Goal: Information Seeking & Learning: Check status

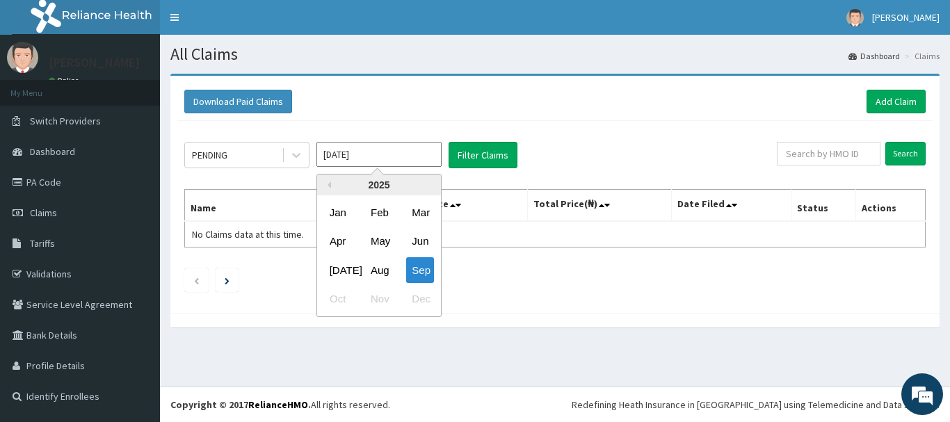
click at [397, 154] on input "Sep 2025" at bounding box center [379, 154] width 125 height 25
click at [328, 185] on button "Previous Year" at bounding box center [327, 185] width 7 height 7
click at [340, 212] on div "Jan" at bounding box center [338, 213] width 28 height 26
type input "Jan 2024"
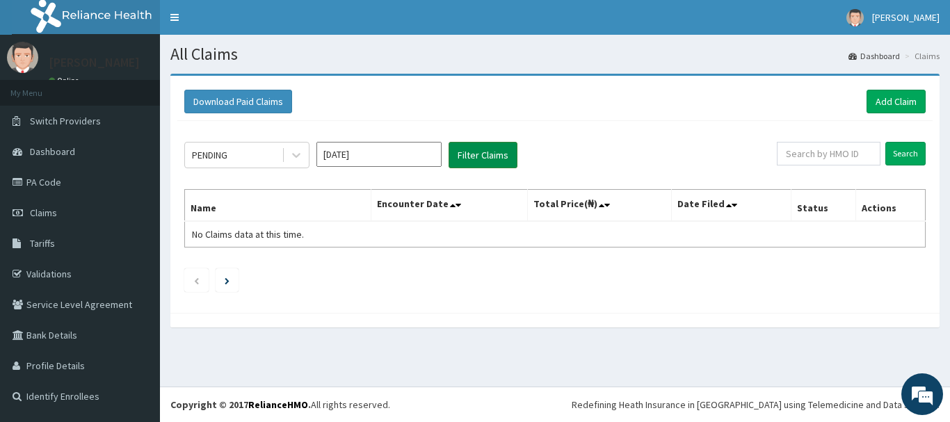
drag, startPoint x: 472, startPoint y: 152, endPoint x: 459, endPoint y: 148, distance: 13.9
click at [472, 153] on button "Filter Claims" at bounding box center [483, 155] width 69 height 26
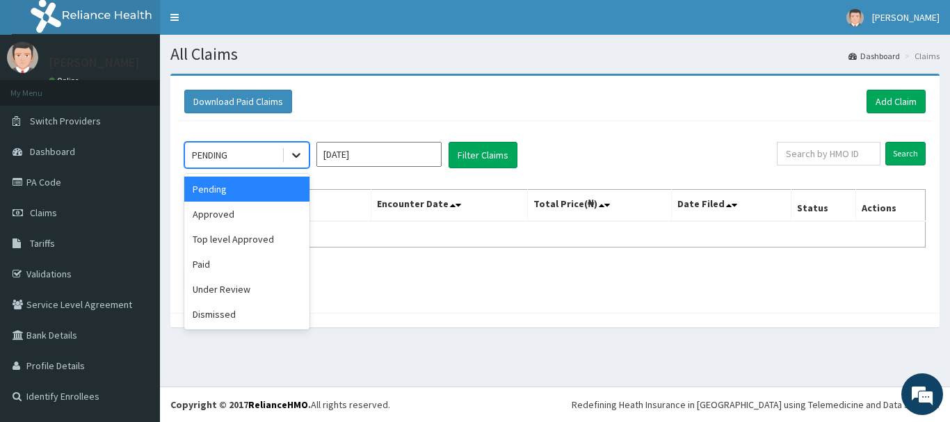
click at [298, 157] on icon at bounding box center [296, 156] width 8 height 5
click at [243, 259] on div "Paid" at bounding box center [246, 264] width 125 height 25
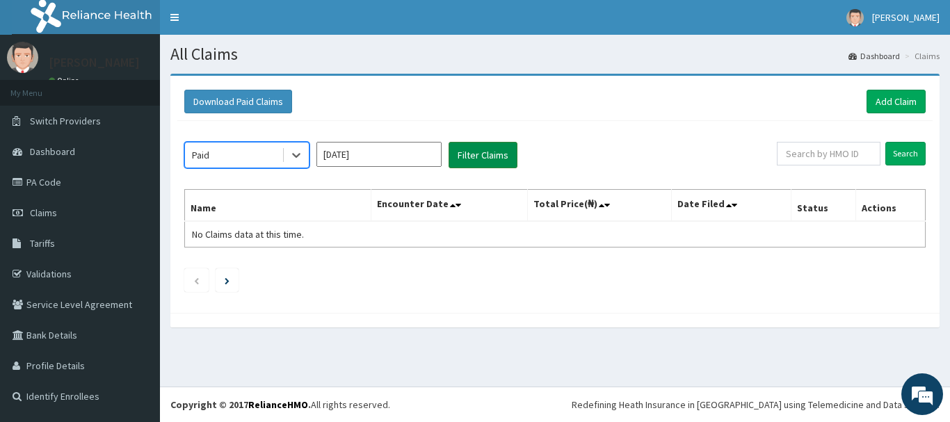
click at [484, 155] on button "Filter Claims" at bounding box center [483, 155] width 69 height 26
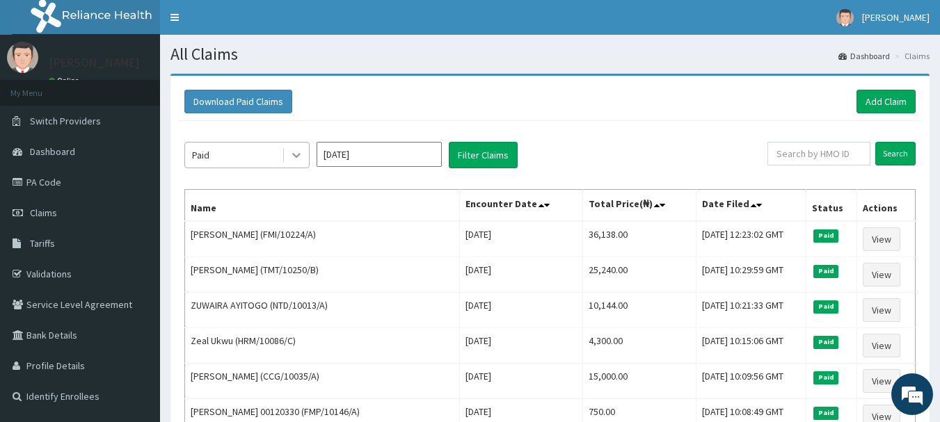
click at [298, 154] on icon at bounding box center [296, 155] width 14 height 14
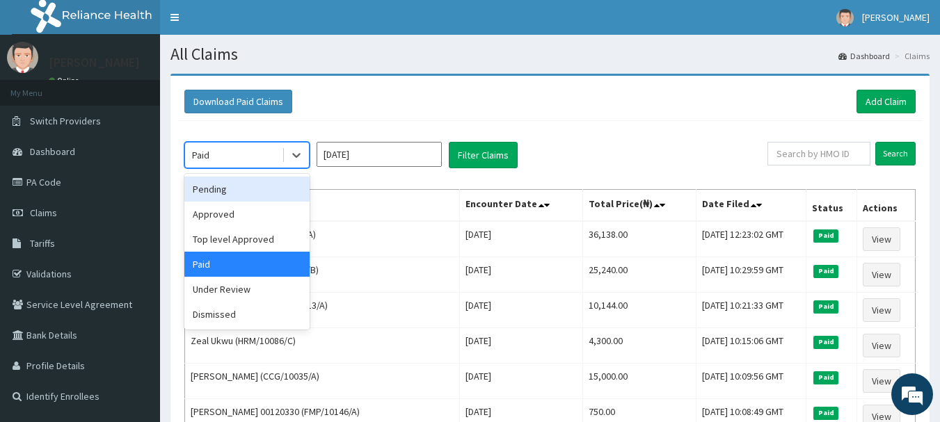
click at [227, 190] on div "Pending" at bounding box center [246, 189] width 125 height 25
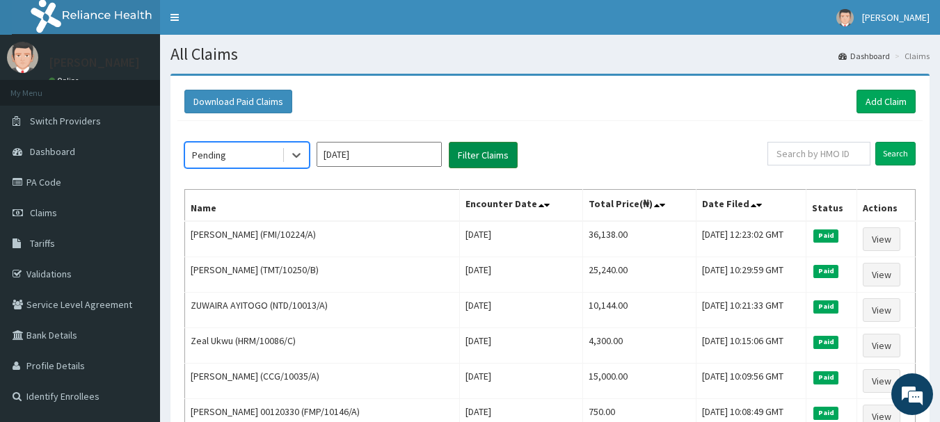
click at [489, 161] on button "Filter Claims" at bounding box center [483, 155] width 69 height 26
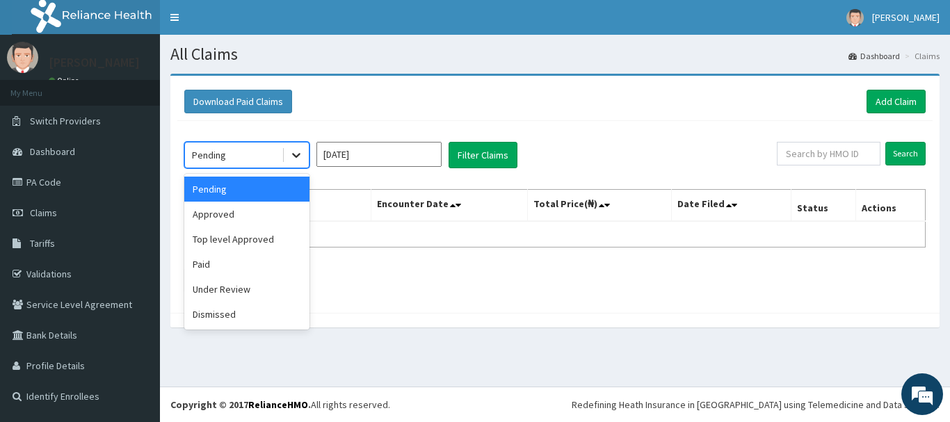
click at [297, 154] on icon at bounding box center [296, 155] width 14 height 14
click at [244, 267] on div "Paid" at bounding box center [246, 264] width 125 height 25
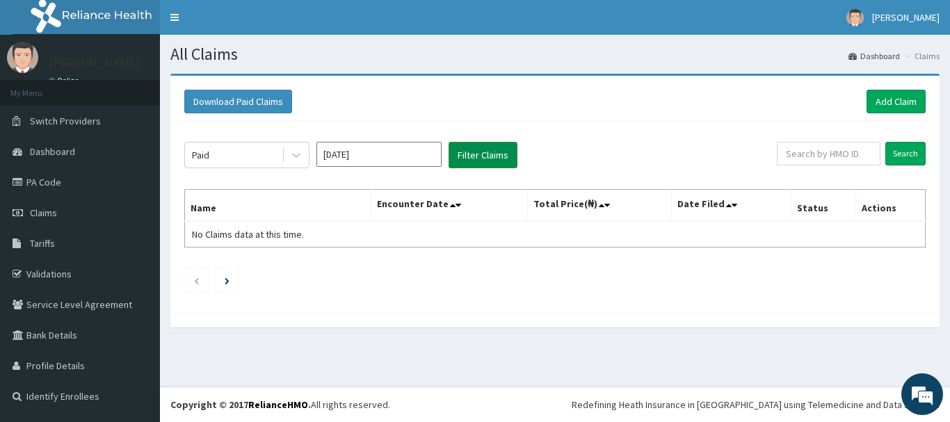
click at [479, 160] on button "Filter Claims" at bounding box center [483, 155] width 69 height 26
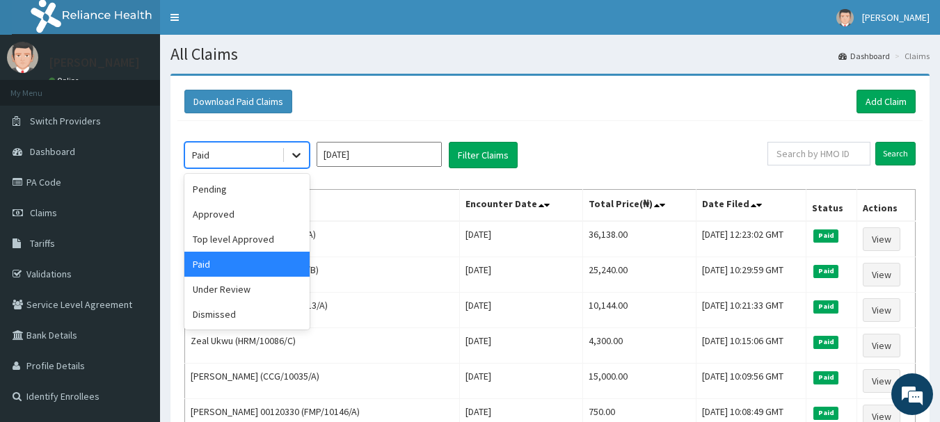
click at [292, 158] on icon at bounding box center [296, 155] width 14 height 14
click at [228, 289] on div "Under Review" at bounding box center [246, 289] width 125 height 25
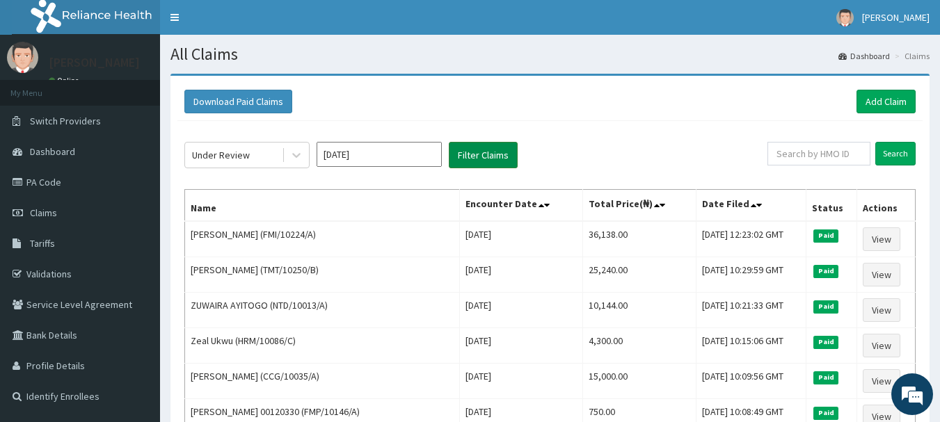
click at [492, 155] on button "Filter Claims" at bounding box center [483, 155] width 69 height 26
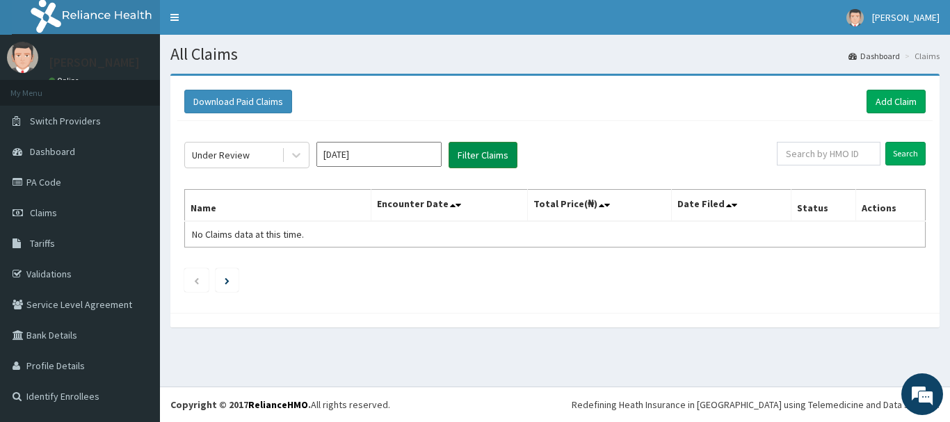
click at [492, 152] on button "Filter Claims" at bounding box center [483, 155] width 69 height 26
click at [300, 154] on icon at bounding box center [296, 156] width 8 height 5
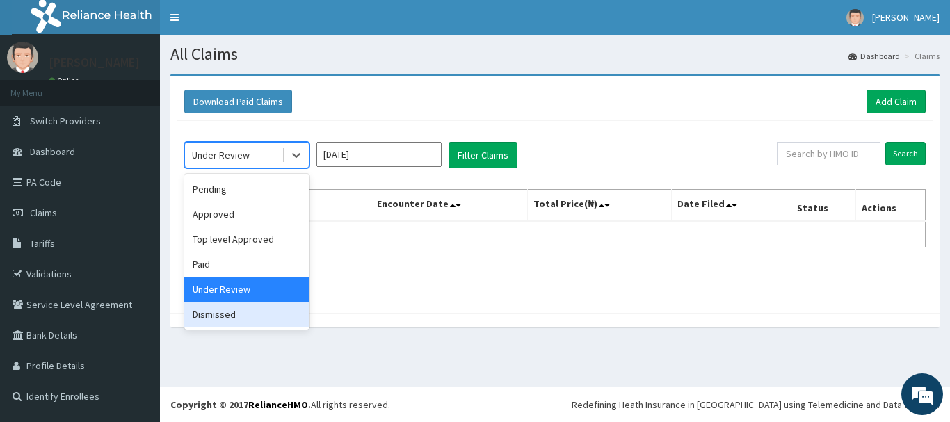
click at [228, 314] on div "Dismissed" at bounding box center [246, 314] width 125 height 25
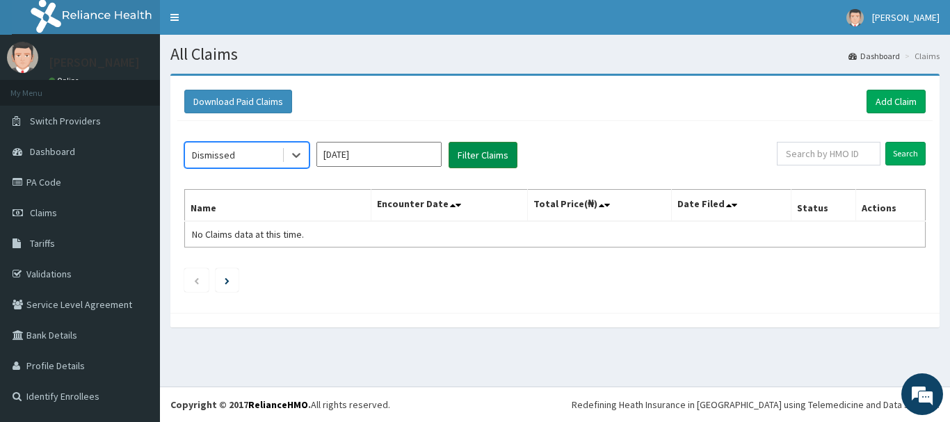
click at [480, 157] on button "Filter Claims" at bounding box center [483, 155] width 69 height 26
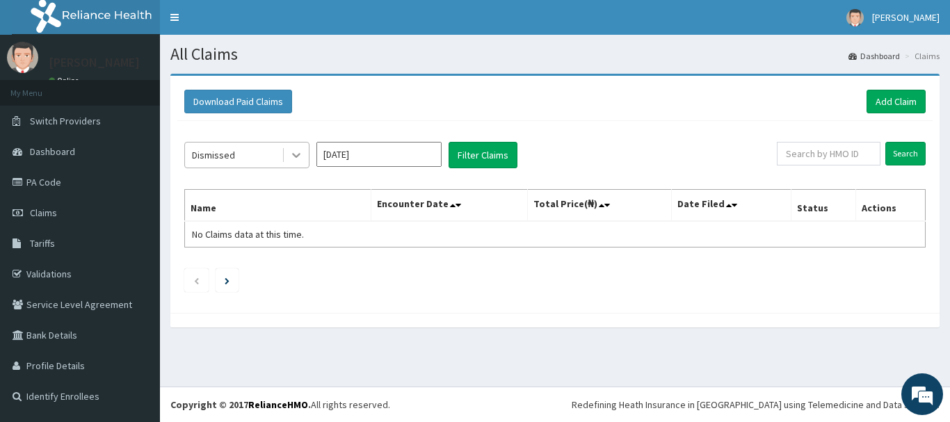
click at [300, 157] on icon at bounding box center [296, 155] width 14 height 14
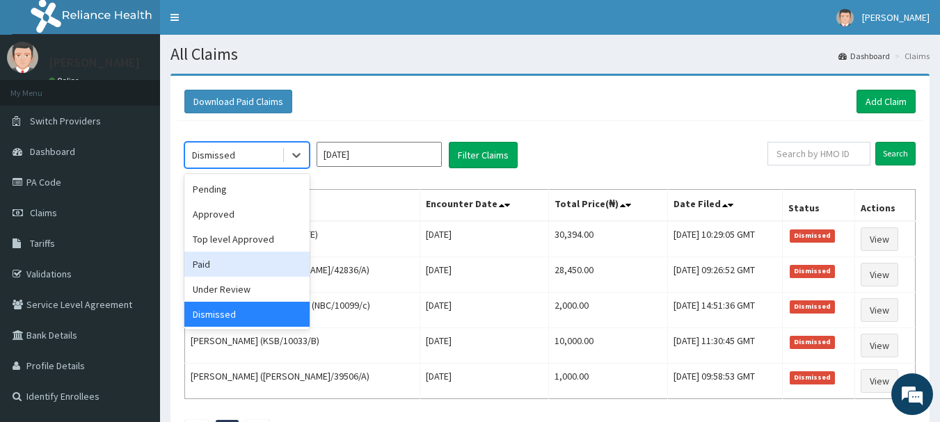
click at [257, 257] on div "Paid" at bounding box center [246, 264] width 125 height 25
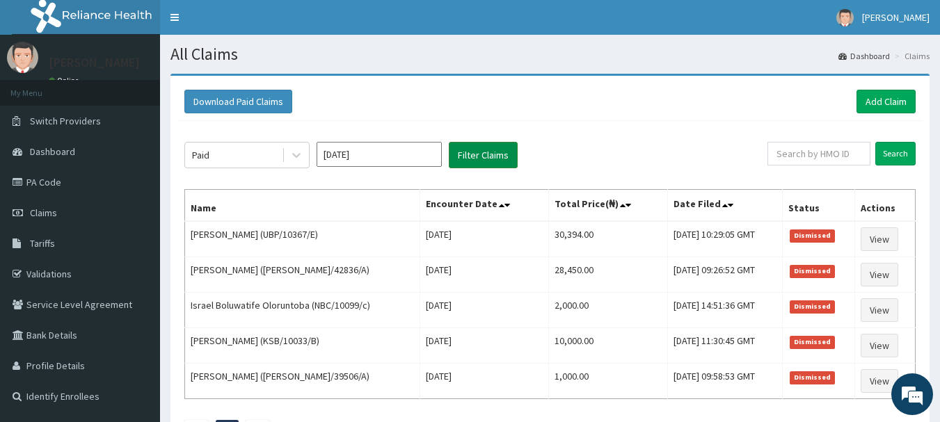
click at [474, 149] on button "Filter Claims" at bounding box center [483, 155] width 69 height 26
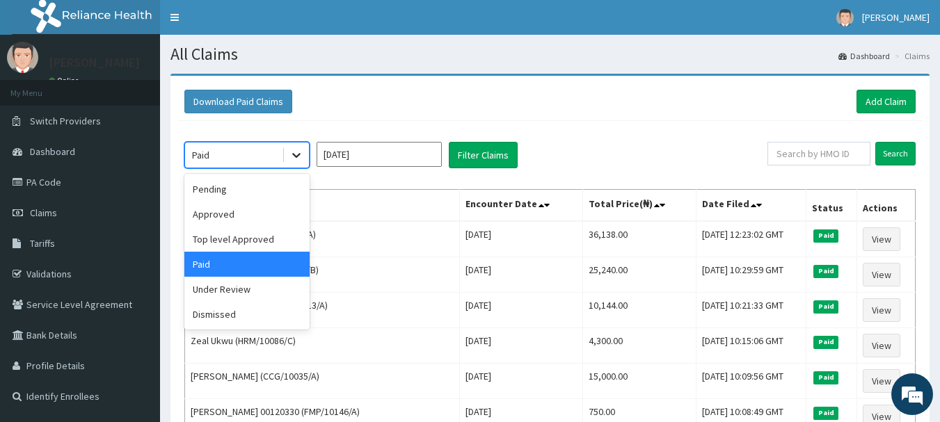
click at [293, 157] on icon at bounding box center [296, 155] width 14 height 14
click at [224, 319] on div "Dismissed" at bounding box center [246, 314] width 125 height 25
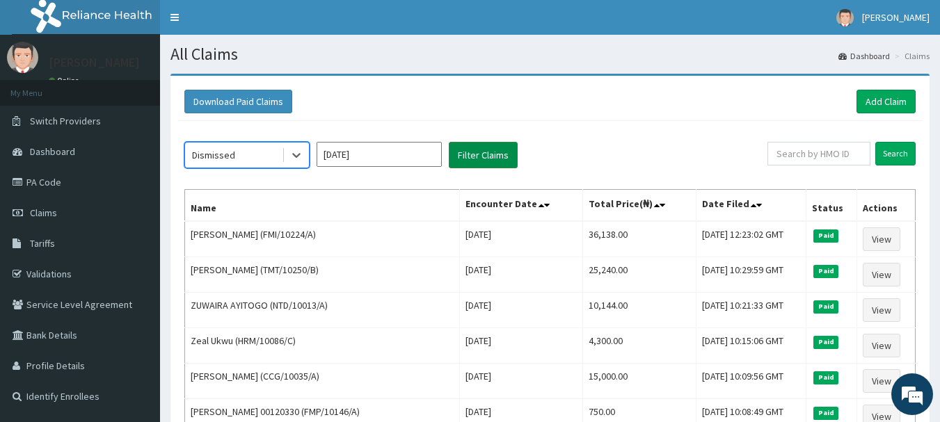
click at [487, 153] on button "Filter Claims" at bounding box center [483, 155] width 69 height 26
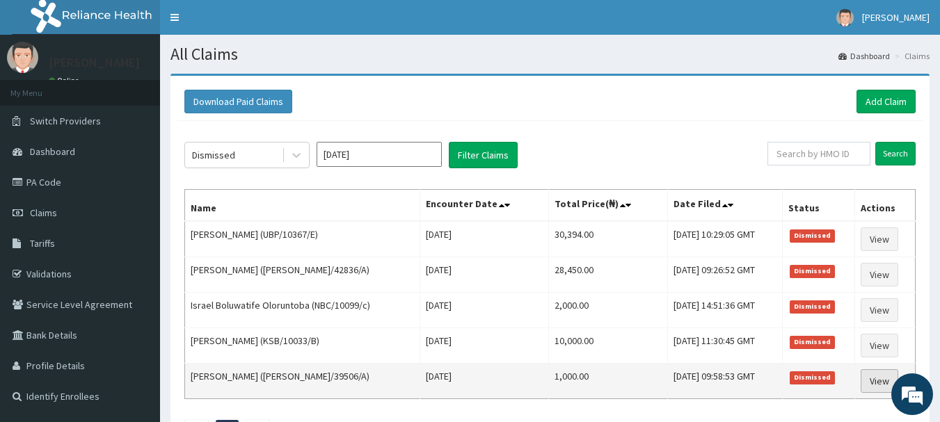
drag, startPoint x: 187, startPoint y: 209, endPoint x: 872, endPoint y: 383, distance: 706.4
click at [882, 388] on table "Name Encounter Date Total Price(₦) Date Filed Status Actions Aliyah Ahmadu (UBP…" at bounding box center [549, 294] width 731 height 210
click at [319, 395] on td "Nadine Paul (RET/39506/A)" at bounding box center [302, 381] width 235 height 35
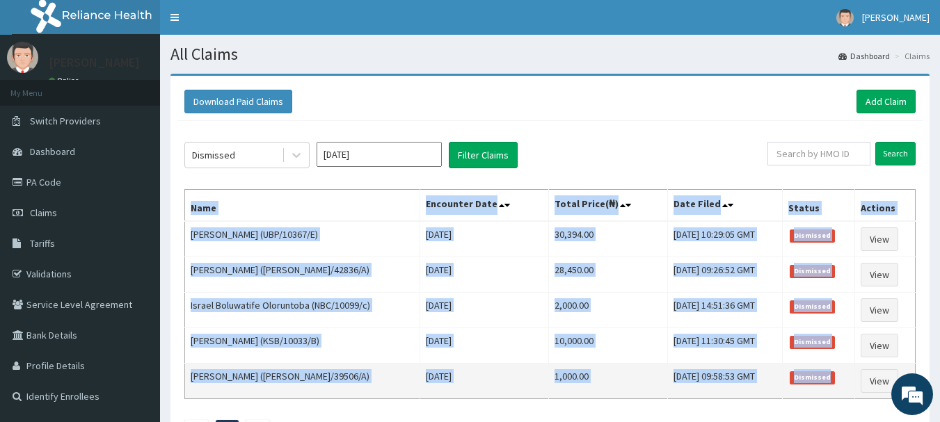
drag, startPoint x: 191, startPoint y: 207, endPoint x: 852, endPoint y: 388, distance: 685.3
click at [852, 388] on table "Name Encounter Date Total Price(₦) Date Filed Status Actions Aliyah Ahmadu (UBP…" at bounding box center [549, 294] width 731 height 210
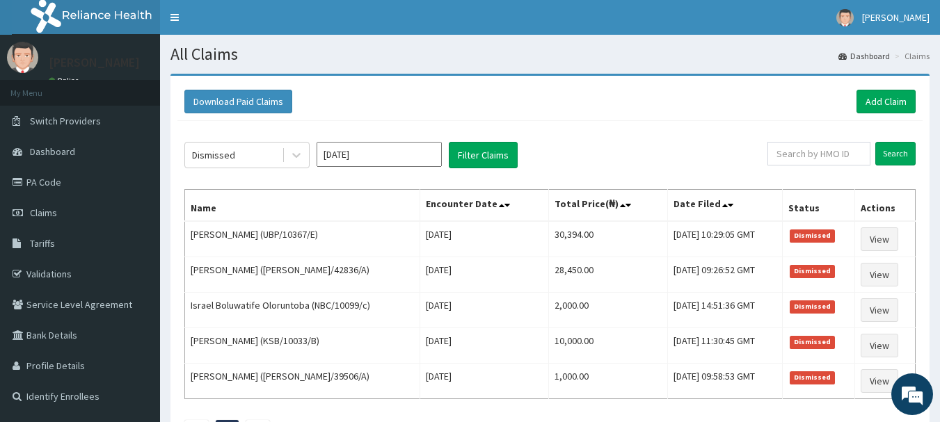
click at [632, 150] on div "Dismissed Jan 2024 Filter Claims" at bounding box center [475, 155] width 583 height 26
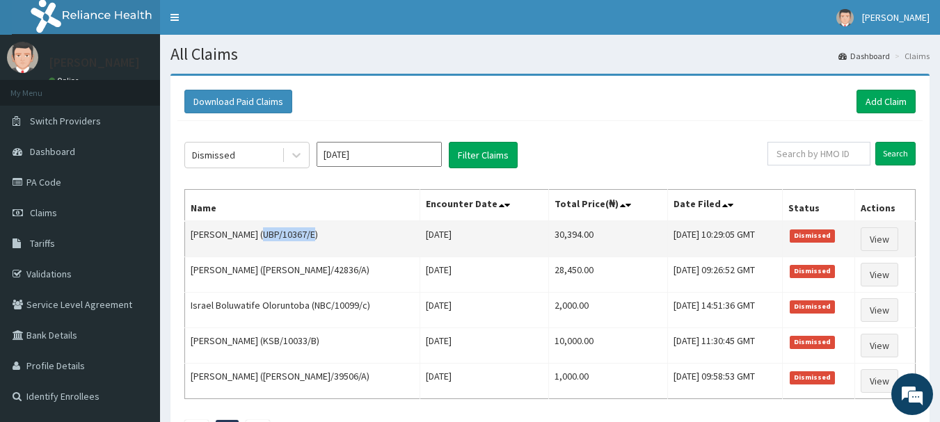
drag, startPoint x: 257, startPoint y: 233, endPoint x: 310, endPoint y: 237, distance: 53.0
click at [310, 237] on td "Aliyah Ahmadu (UBP/10367/E)" at bounding box center [302, 239] width 235 height 36
copy td "UBP/10367/E"
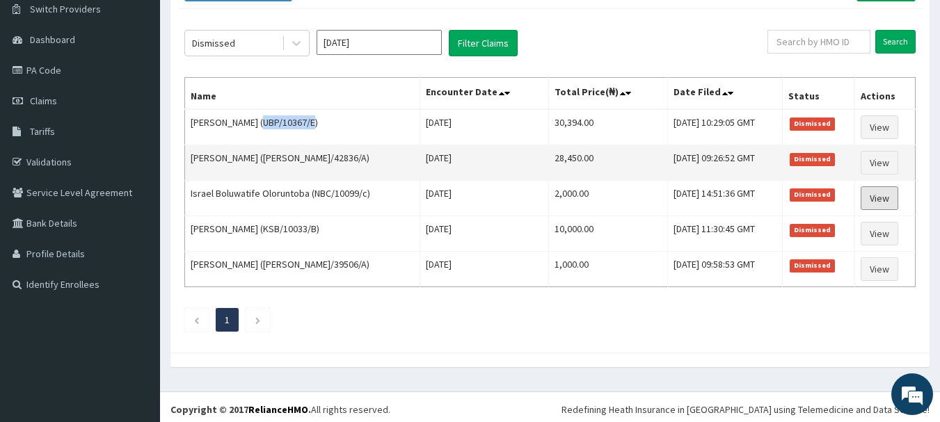
scroll to position [117, 0]
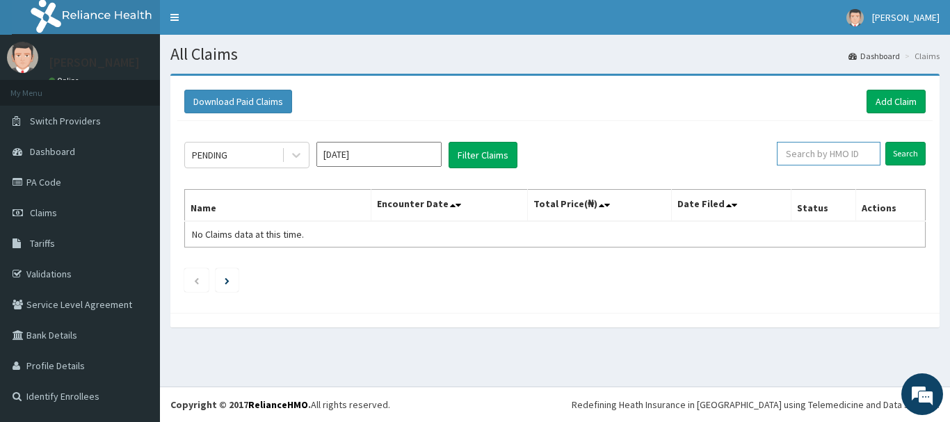
paste input "UBP/10367/E"
type input "UBP/10367/E"
click at [901, 152] on input "Search" at bounding box center [906, 154] width 40 height 24
click at [910, 154] on input "Search" at bounding box center [906, 154] width 40 height 24
click at [390, 168] on div "Sep 2025" at bounding box center [379, 155] width 125 height 26
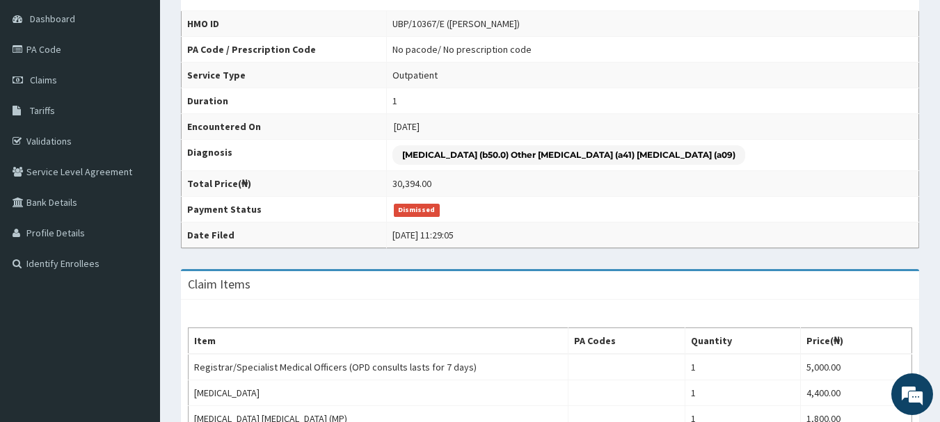
scroll to position [165, 0]
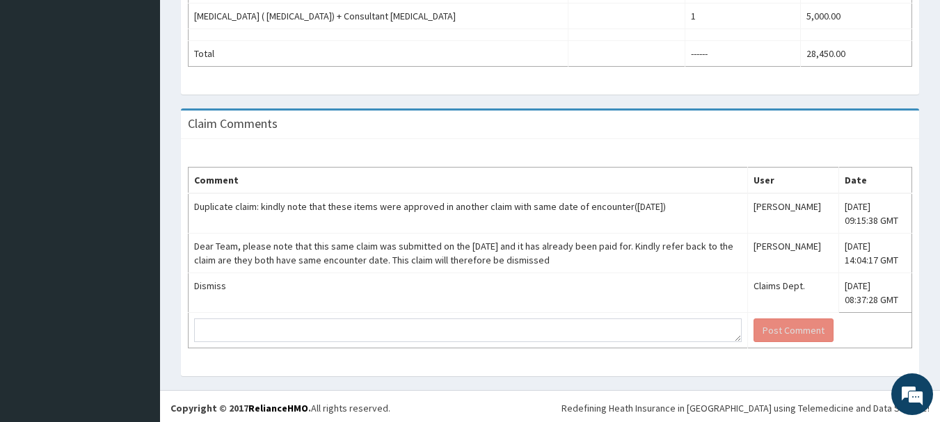
scroll to position [719, 0]
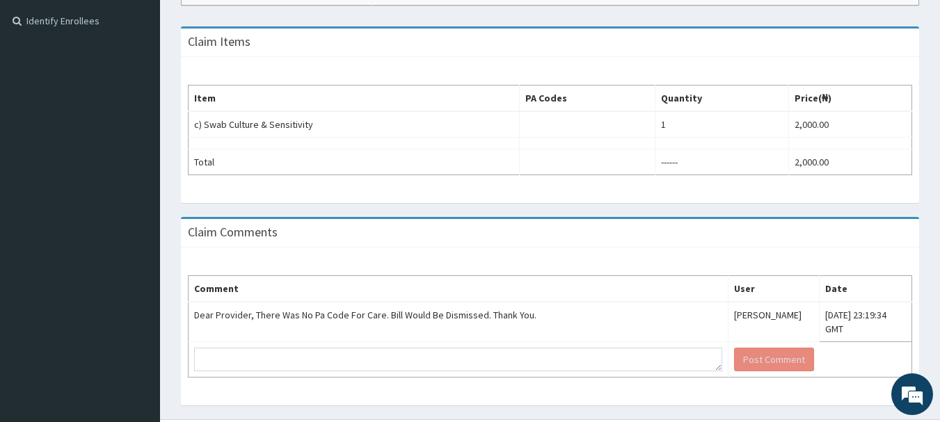
scroll to position [395, 0]
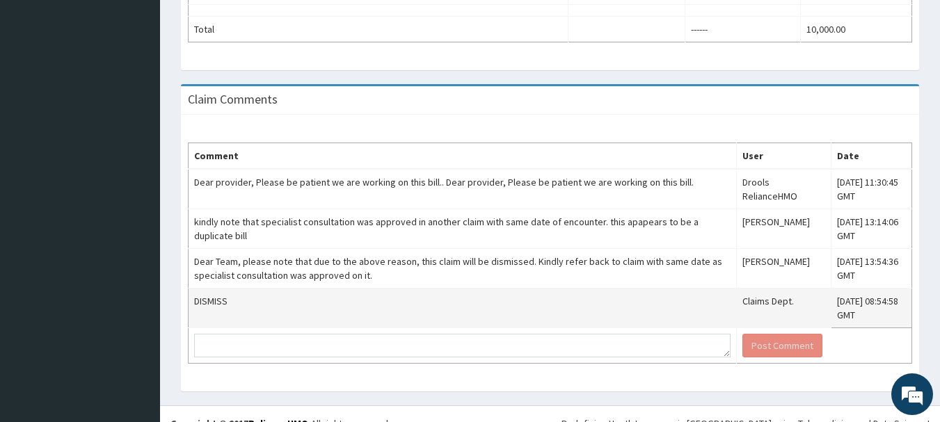
scroll to position [527, 0]
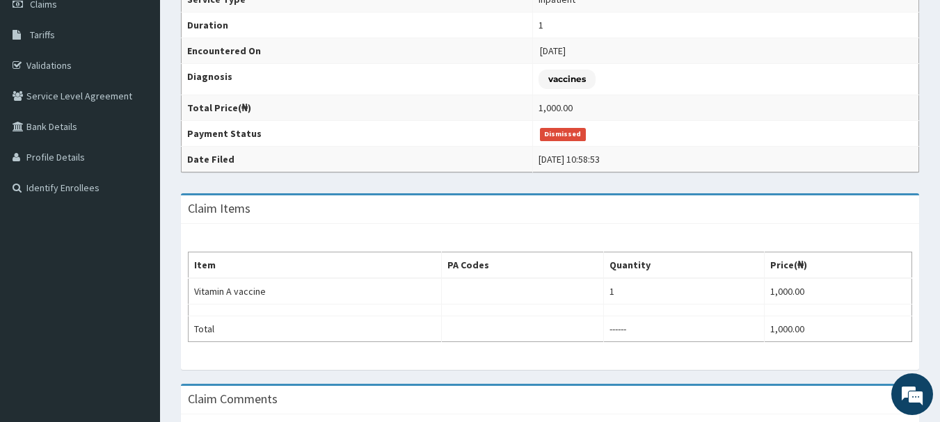
scroll to position [395, 0]
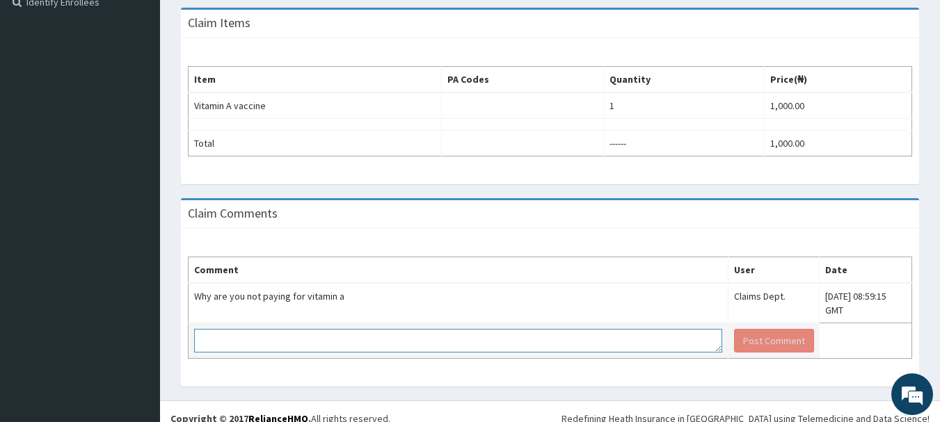
click at [324, 329] on textarea at bounding box center [458, 341] width 528 height 24
click at [277, 329] on textarea at bounding box center [458, 341] width 528 height 24
type textarea "we are awaiting payment"
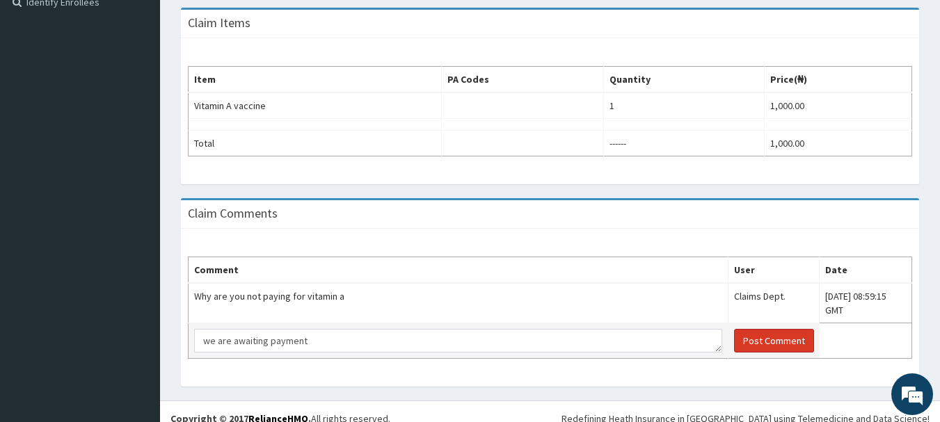
click at [734, 329] on button "Post Comment" at bounding box center [774, 341] width 80 height 24
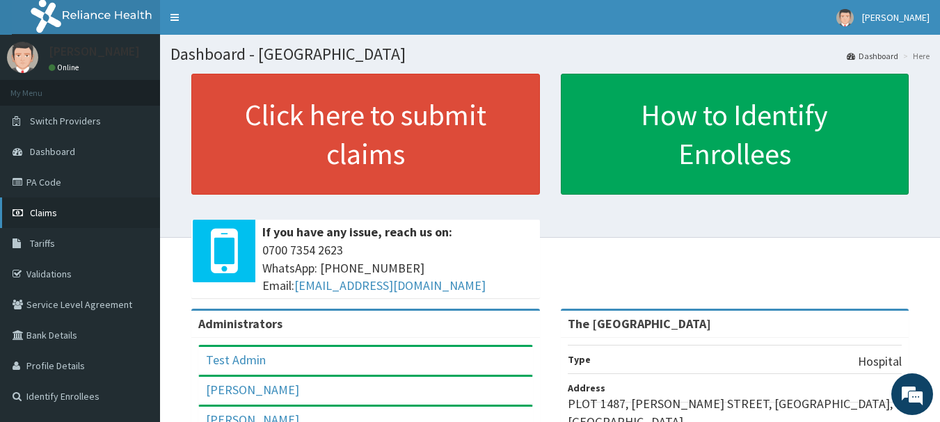
click at [59, 212] on link "Claims" at bounding box center [80, 213] width 160 height 31
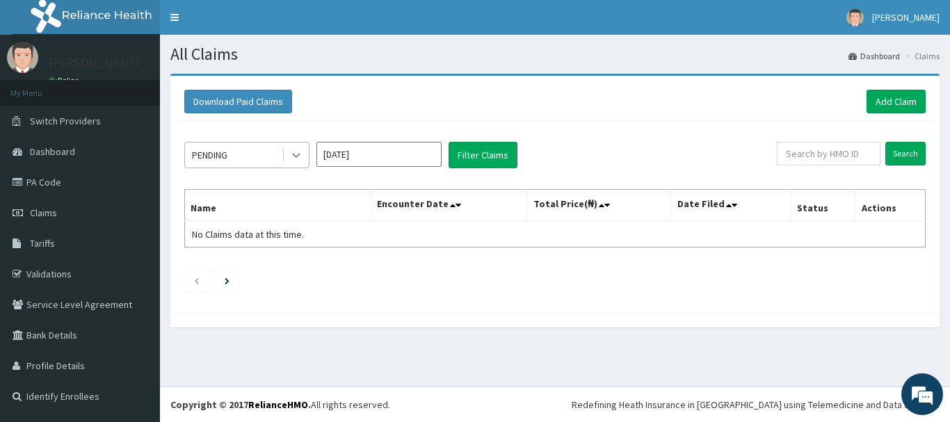
click at [296, 159] on icon at bounding box center [296, 155] width 14 height 14
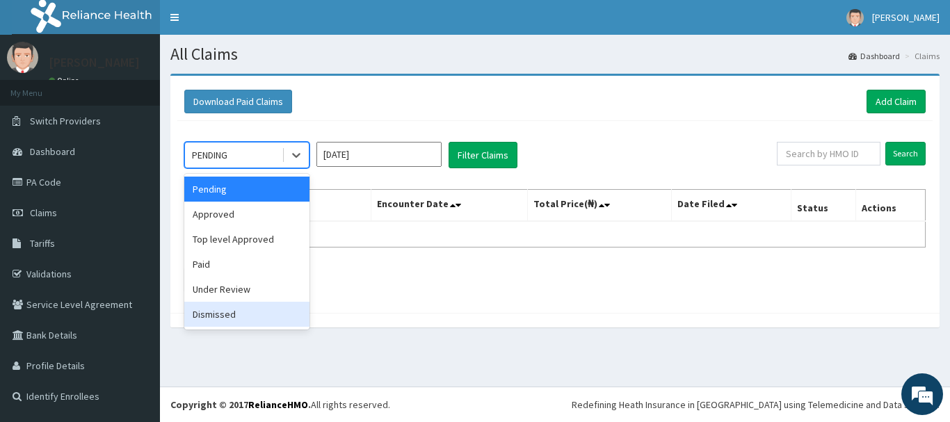
click at [215, 319] on div "Dismissed" at bounding box center [246, 314] width 125 height 25
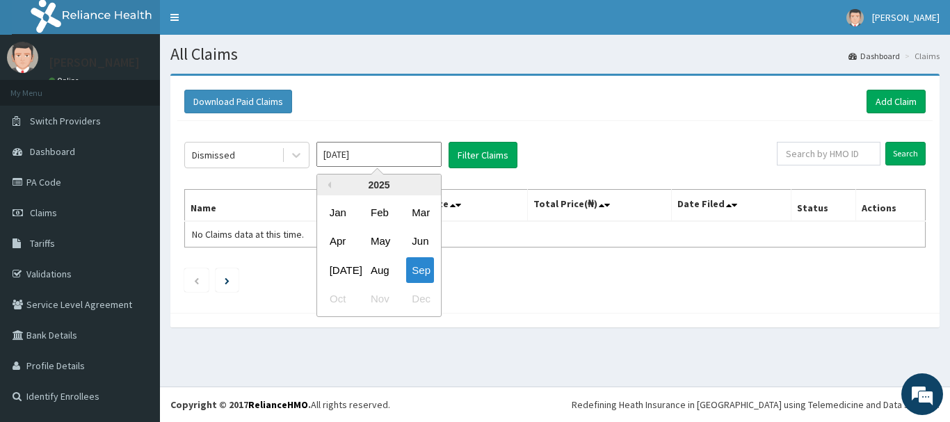
click at [428, 155] on input "Sep 2025" at bounding box center [379, 154] width 125 height 25
click at [328, 186] on button "Previous Year" at bounding box center [327, 185] width 7 height 7
click at [337, 211] on div "Jan" at bounding box center [338, 213] width 28 height 26
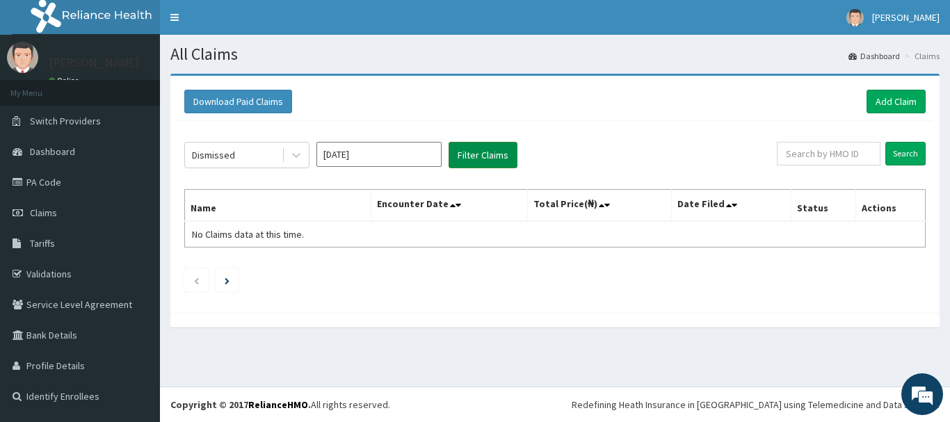
click at [492, 152] on button "Filter Claims" at bounding box center [483, 155] width 69 height 26
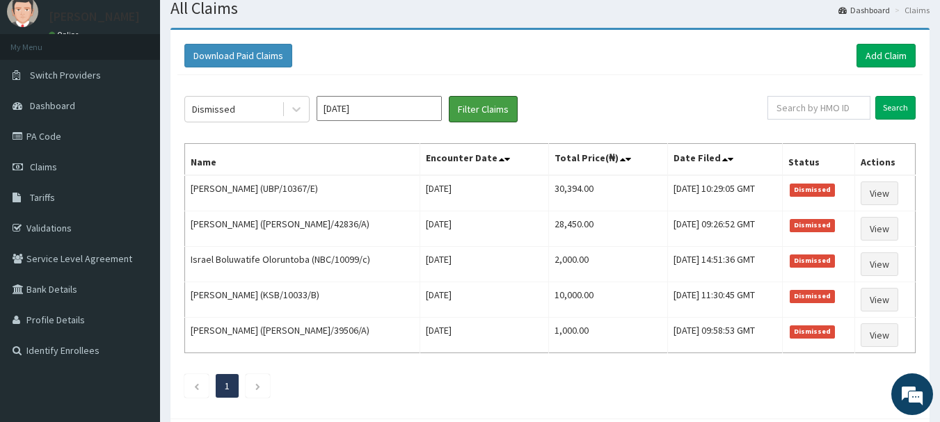
scroll to position [70, 0]
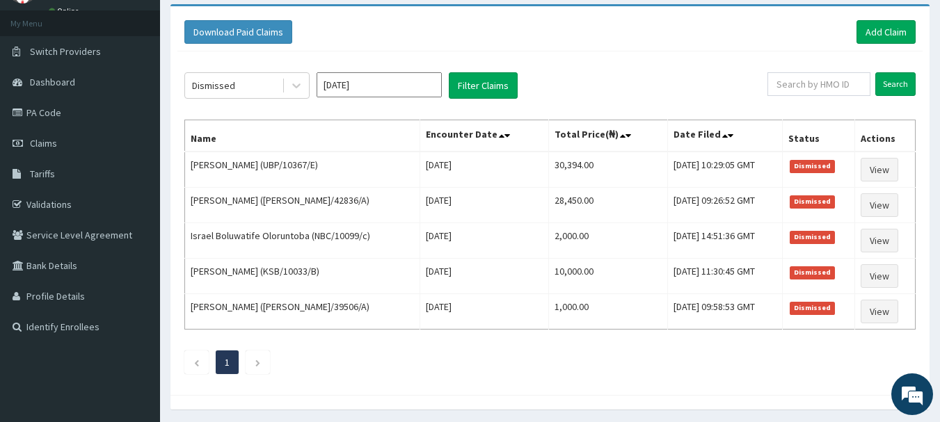
click at [405, 86] on input "Jan 2024" at bounding box center [379, 84] width 125 height 25
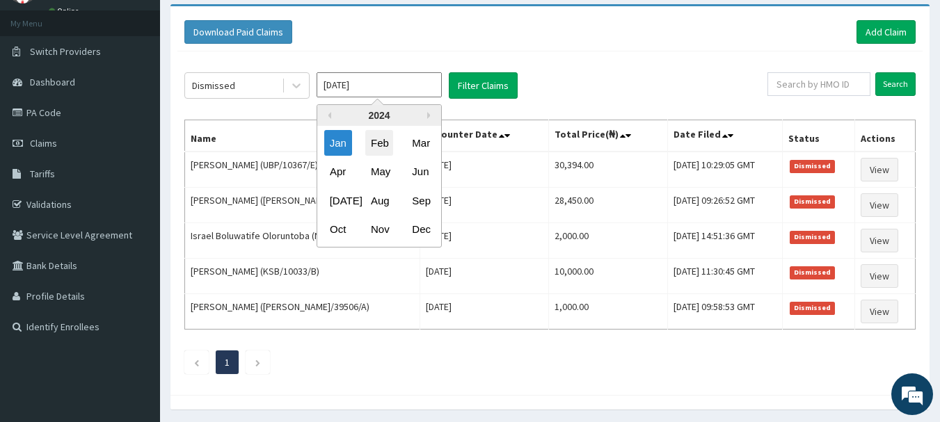
click at [377, 143] on div "Feb" at bounding box center [379, 143] width 28 height 26
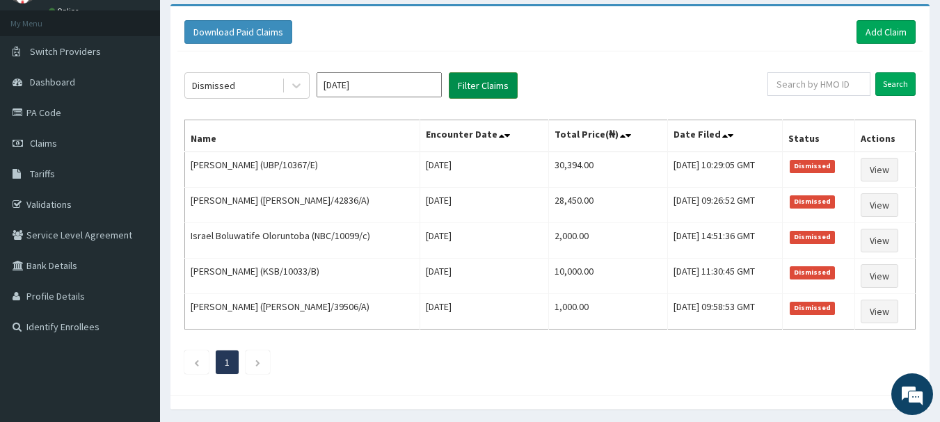
click at [472, 86] on button "Filter Claims" at bounding box center [483, 85] width 69 height 26
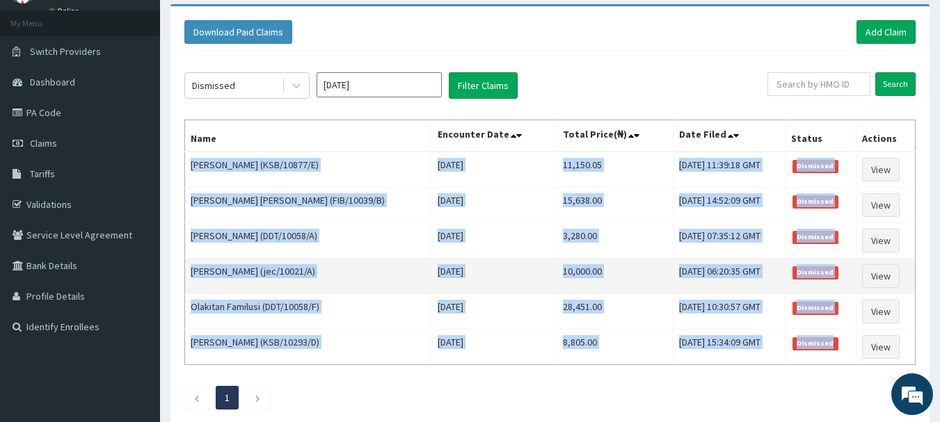
drag, startPoint x: 193, startPoint y: 164, endPoint x: 658, endPoint y: 289, distance: 482.0
click at [831, 345] on tbody "Oluwadunsin Adeniji (KSB/10877/E) Thu Feb 29 2024 11,150.05 Thu, 21 Mar 2024 11…" at bounding box center [550, 259] width 731 height 214
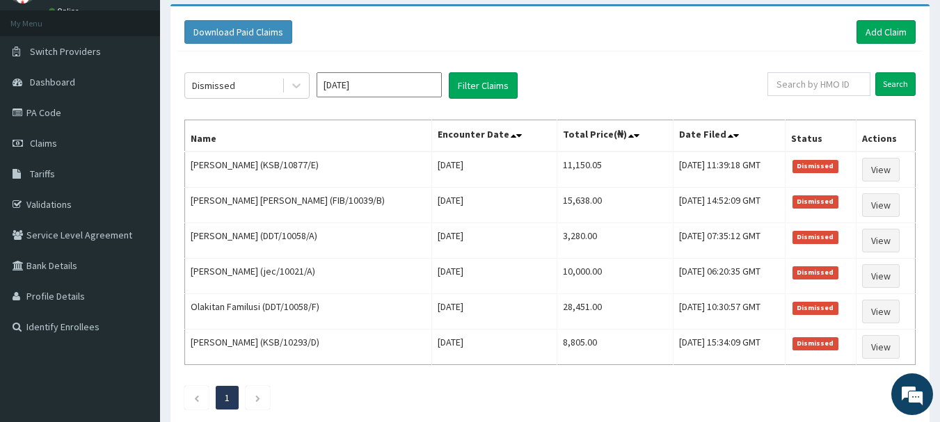
click at [706, 8] on div "Download Paid Claims Add Claim × Note you can only download claims within a max…" at bounding box center [549, 218] width 759 height 424
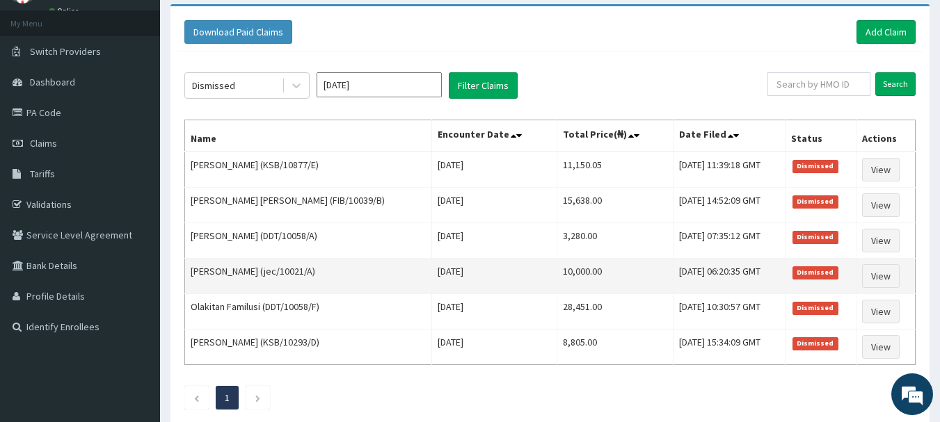
drag, startPoint x: 876, startPoint y: 271, endPoint x: 587, endPoint y: 283, distance: 289.7
click at [587, 283] on td "10,000.00" at bounding box center [615, 276] width 116 height 35
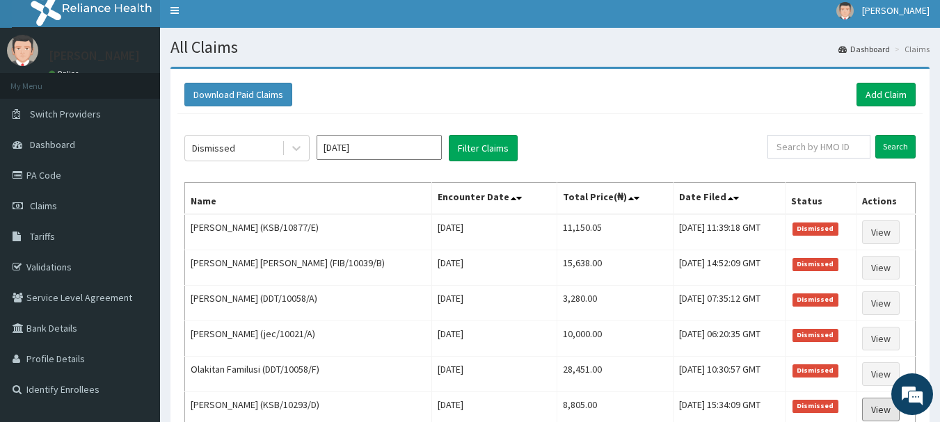
scroll to position [0, 0]
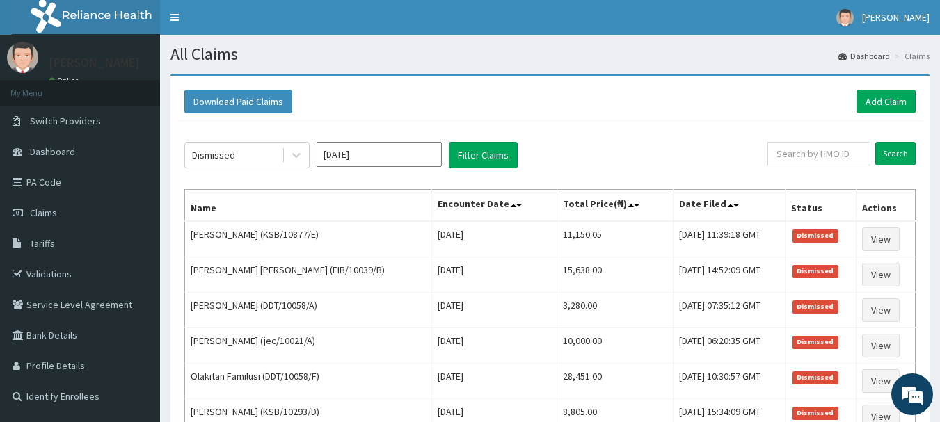
click at [431, 157] on input "Feb 2024" at bounding box center [379, 154] width 125 height 25
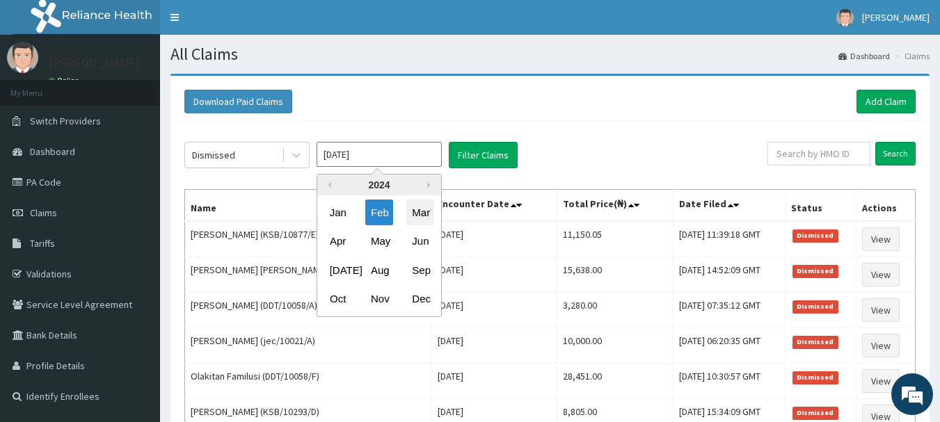
click at [422, 215] on div "Mar" at bounding box center [420, 213] width 28 height 26
type input "[DATE]"
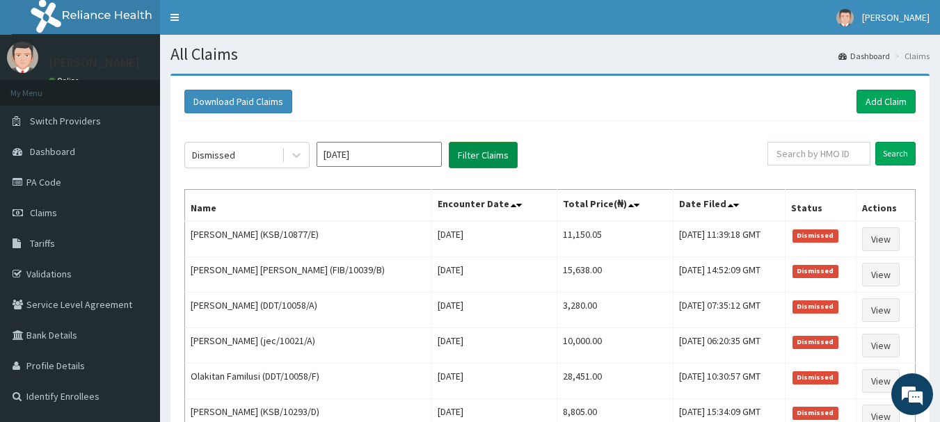
click at [479, 155] on button "Filter Claims" at bounding box center [483, 155] width 69 height 26
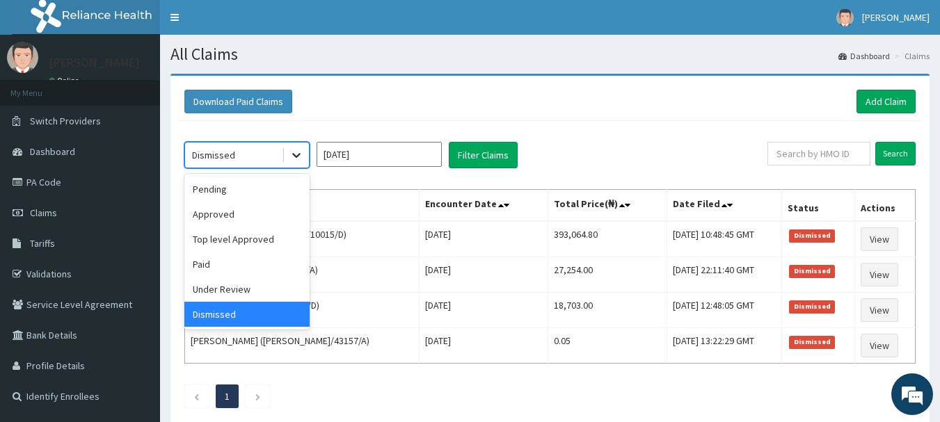
click at [292, 157] on icon at bounding box center [296, 155] width 14 height 14
click at [241, 287] on div "Under Review" at bounding box center [246, 289] width 125 height 25
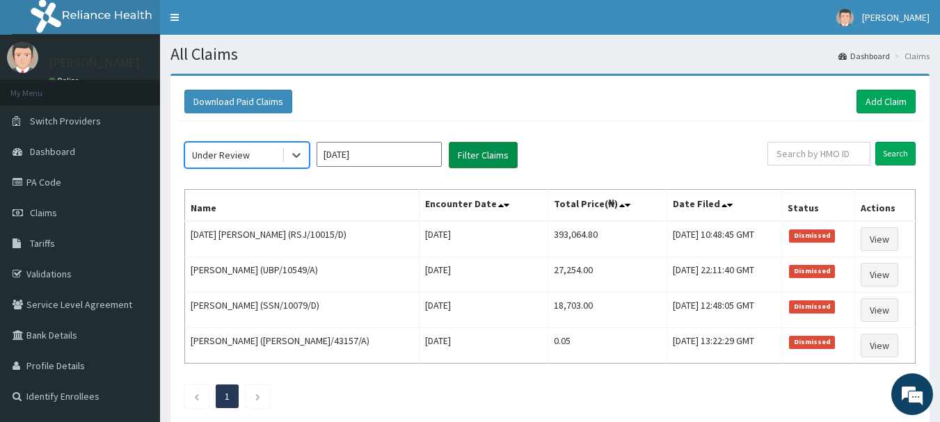
click at [476, 157] on button "Filter Claims" at bounding box center [483, 155] width 69 height 26
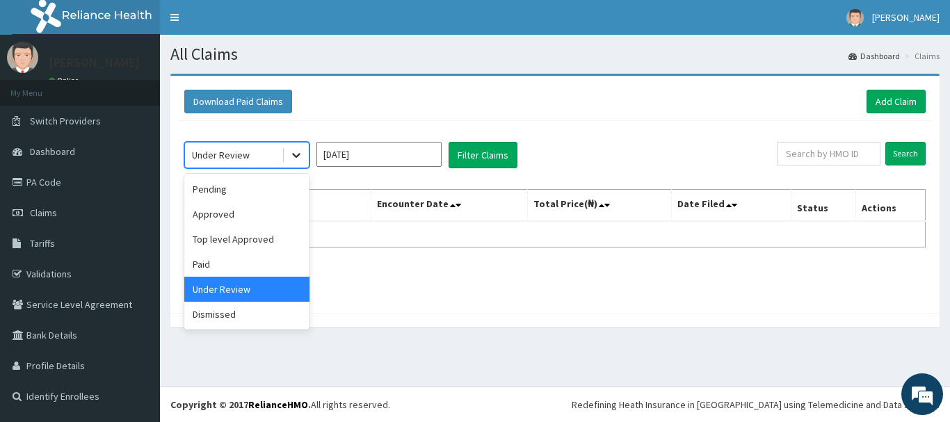
click at [289, 157] on icon at bounding box center [296, 155] width 14 height 14
click at [231, 310] on div "Dismissed" at bounding box center [246, 314] width 125 height 25
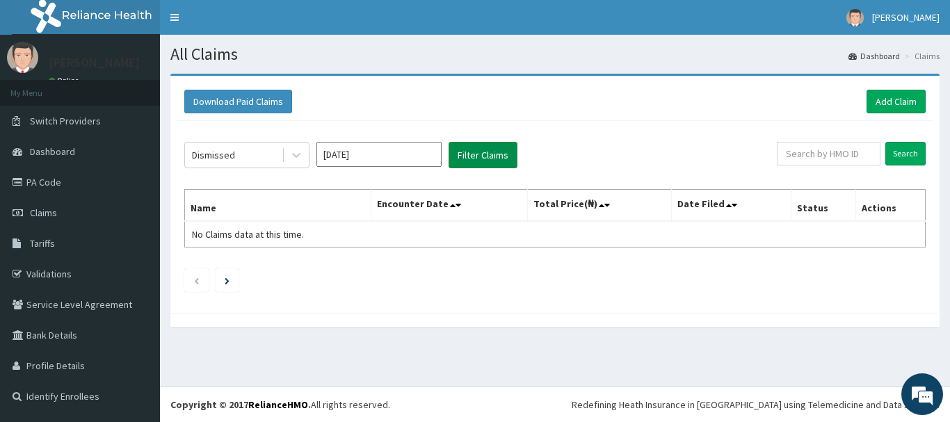
click at [482, 156] on button "Filter Claims" at bounding box center [483, 155] width 69 height 26
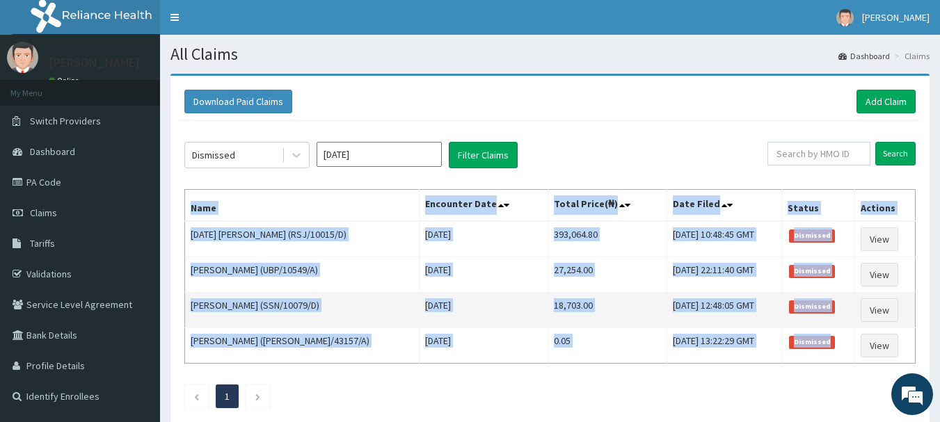
drag, startPoint x: 191, startPoint y: 207, endPoint x: 580, endPoint y: 316, distance: 403.8
click at [847, 345] on table "Name Encounter Date Total Price(₦) Date Filed Status Actions Friday Andrew (RSJ…" at bounding box center [549, 276] width 731 height 175
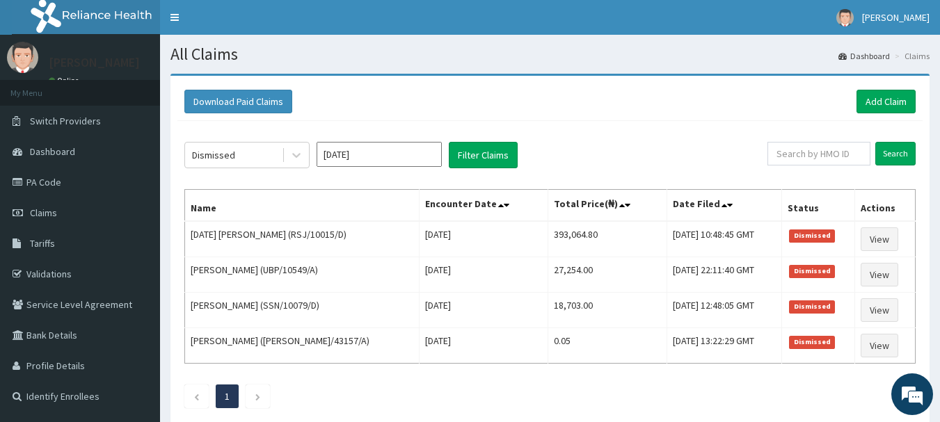
click at [726, 375] on div "Dismissed Mar 2024 Filter Claims Search Name Encounter Date Total Price(₦) Date…" at bounding box center [549, 271] width 745 height 301
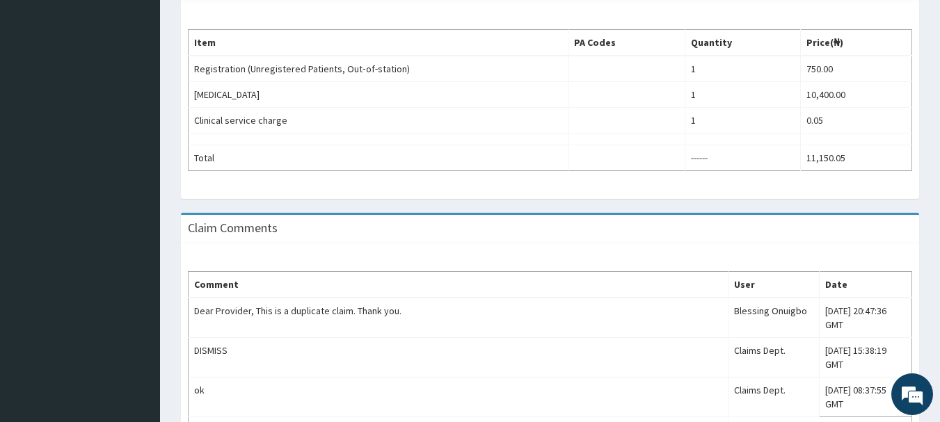
scroll to position [497, 0]
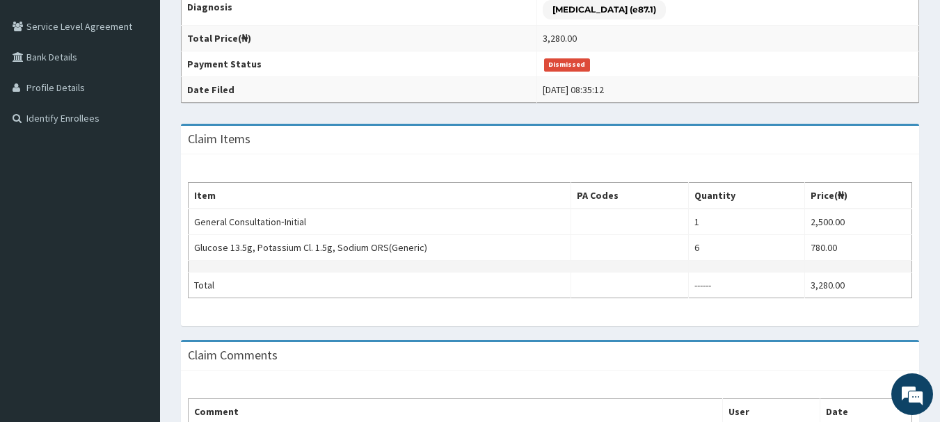
scroll to position [348, 0]
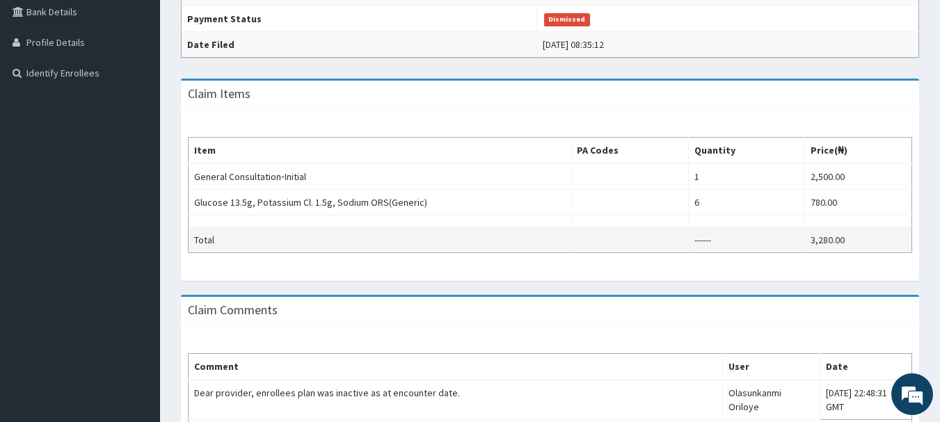
scroll to position [348, 0]
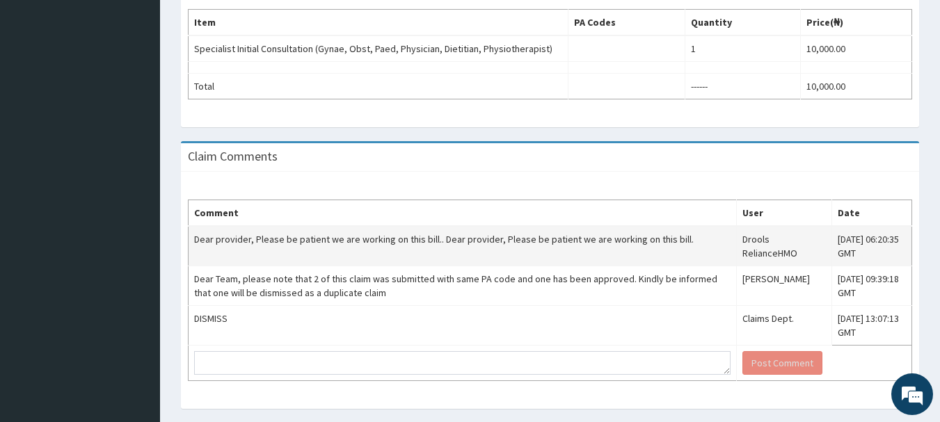
scroll to position [418, 0]
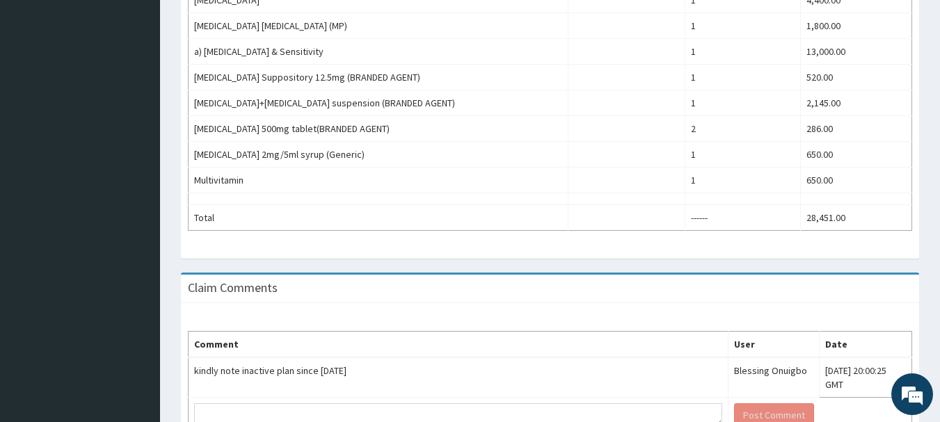
scroll to position [600, 0]
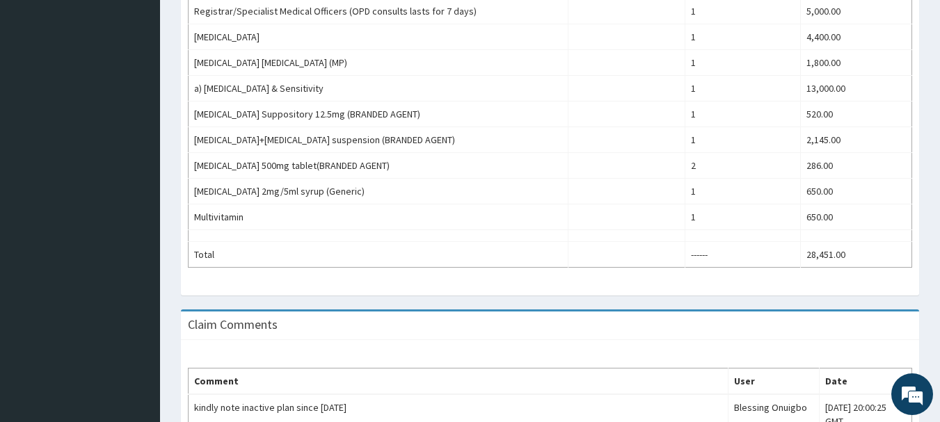
scroll to position [600, 0]
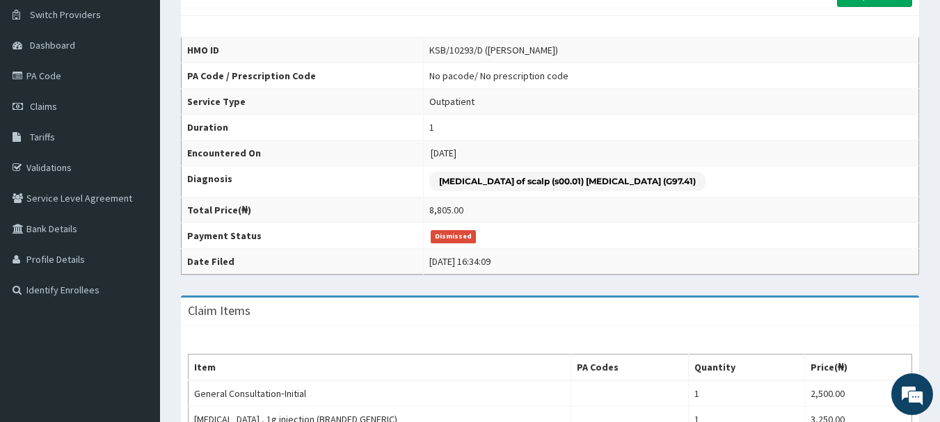
scroll to position [106, 0]
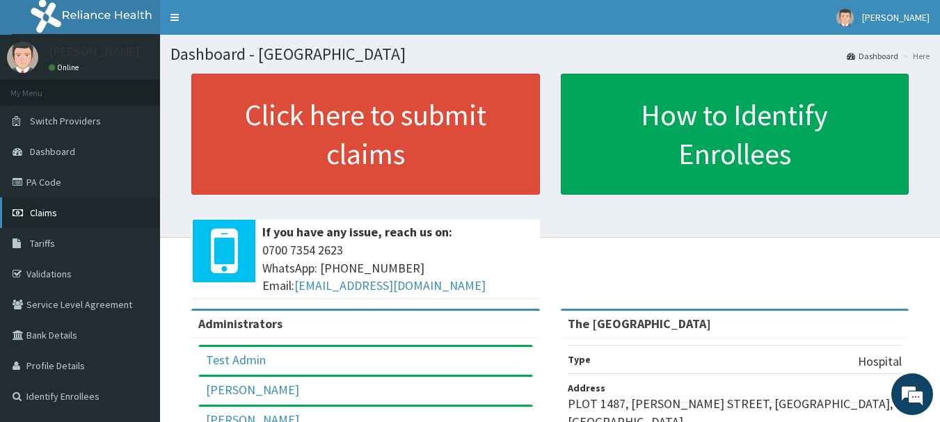
click at [46, 214] on span "Claims" at bounding box center [43, 213] width 27 height 13
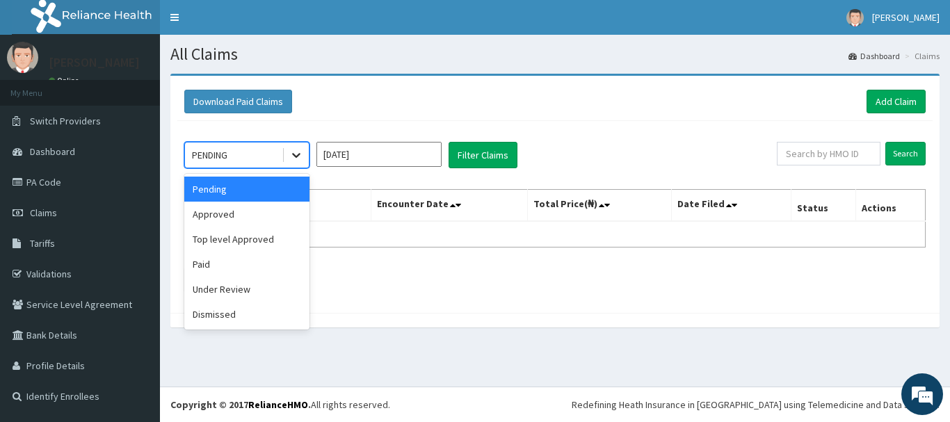
click at [296, 155] on icon at bounding box center [296, 155] width 14 height 14
click at [221, 313] on div "Dismissed" at bounding box center [246, 314] width 125 height 25
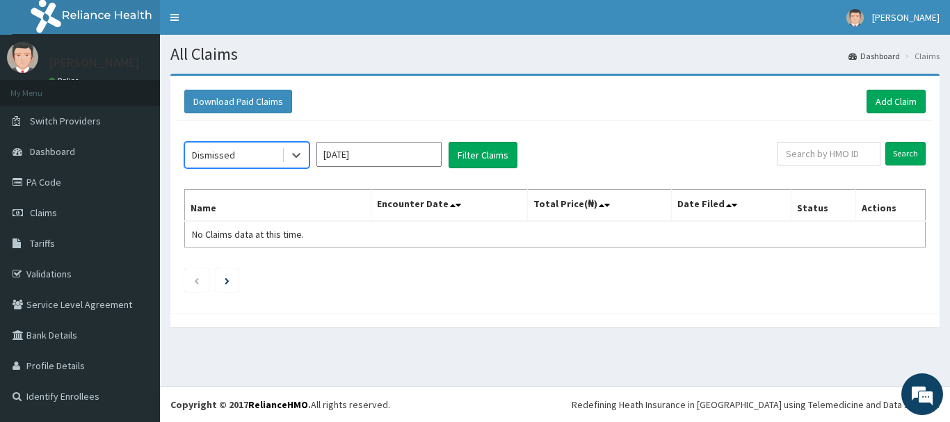
click at [420, 152] on input "Sep 2025" at bounding box center [379, 154] width 125 height 25
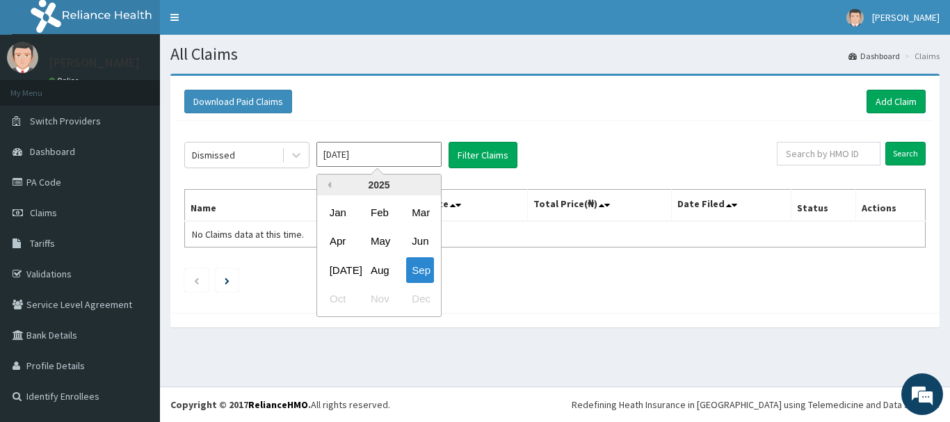
click at [330, 186] on button "Previous Year" at bounding box center [327, 185] width 7 height 7
click at [422, 204] on div "Mar" at bounding box center [420, 213] width 28 height 26
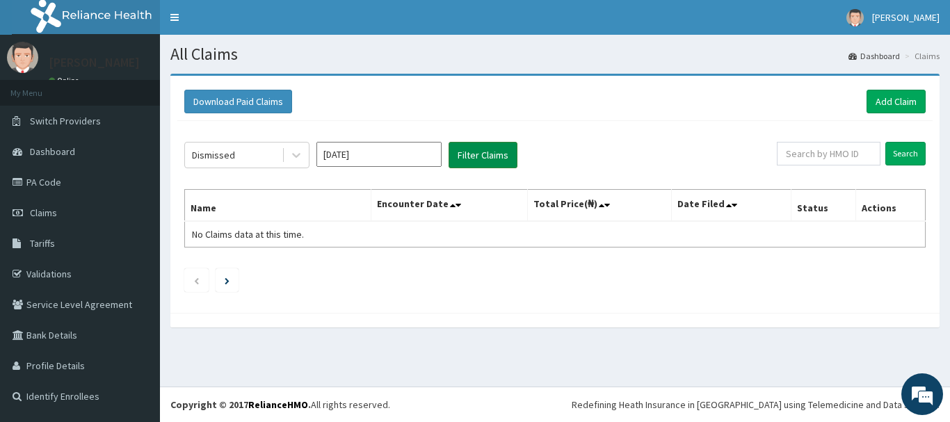
click at [476, 158] on button "Filter Claims" at bounding box center [483, 155] width 69 height 26
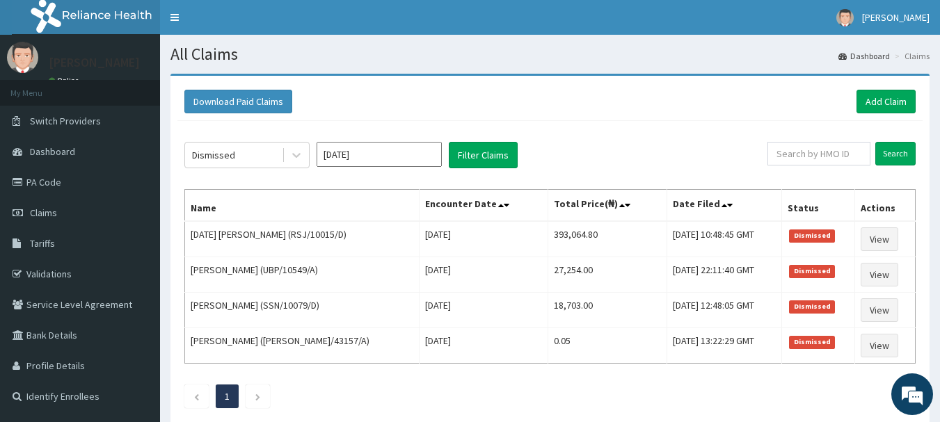
click at [624, 96] on div "Download Paid Claims Add Claim" at bounding box center [549, 102] width 731 height 24
click at [427, 150] on input "Mar 2024" at bounding box center [379, 154] width 125 height 25
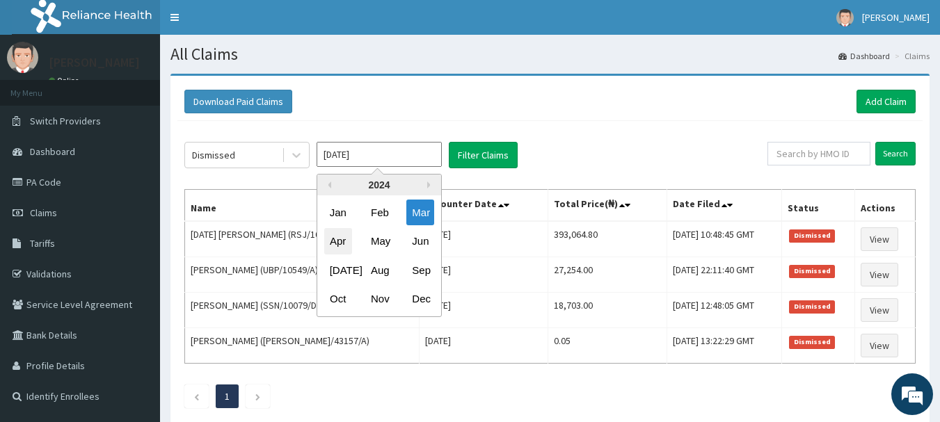
click at [335, 243] on div "Apr" at bounding box center [338, 242] width 28 height 26
type input "Apr 2024"
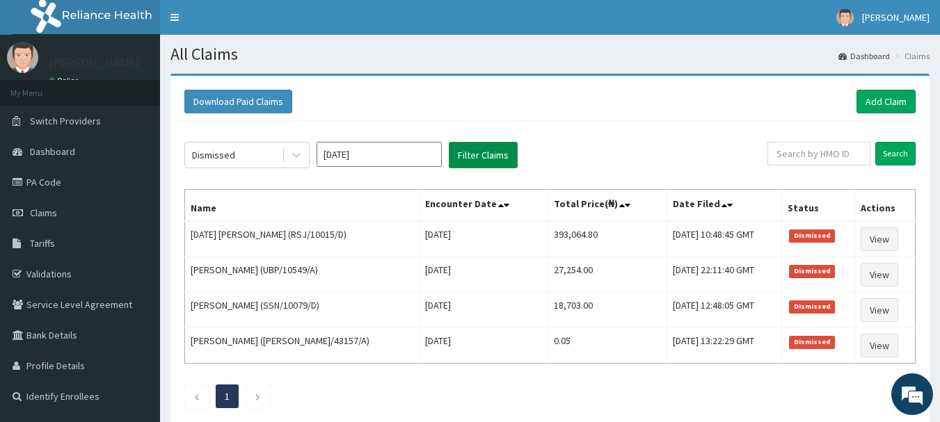
click at [467, 157] on button "Filter Claims" at bounding box center [483, 155] width 69 height 26
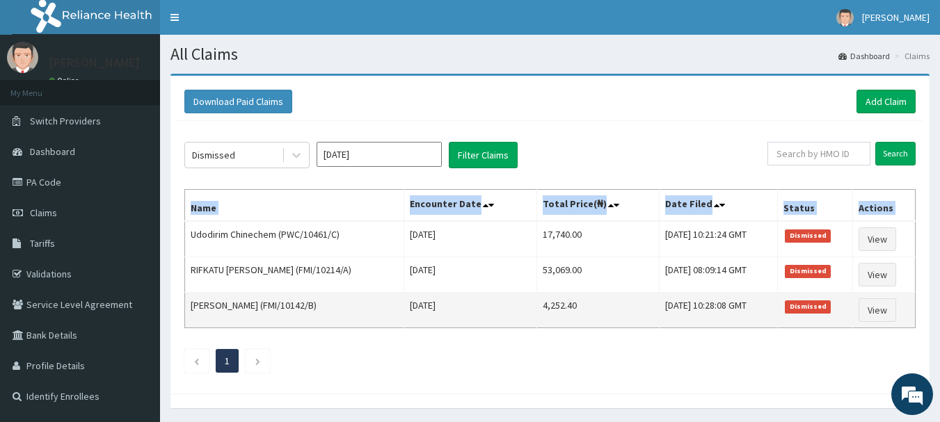
drag, startPoint x: 189, startPoint y: 234, endPoint x: 845, endPoint y: 313, distance: 660.9
click at [850, 315] on tbody "Udodirim Chinechem (PWC/10461/C) Thu Apr 25 2024 17,740.00 Mon, 13 May 2024 10:…" at bounding box center [550, 274] width 731 height 107
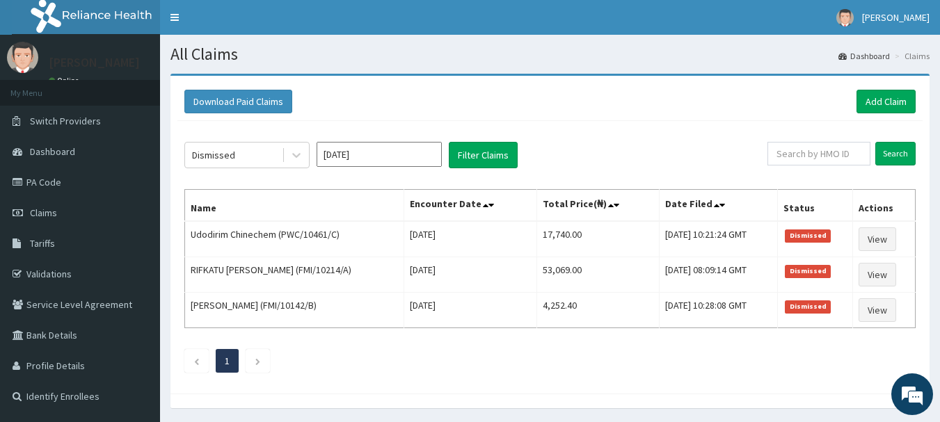
click at [545, 362] on ul "1" at bounding box center [549, 361] width 731 height 24
drag, startPoint x: 826, startPoint y: 240, endPoint x: 622, endPoint y: 351, distance: 232.0
click at [622, 356] on ul "1" at bounding box center [549, 361] width 731 height 24
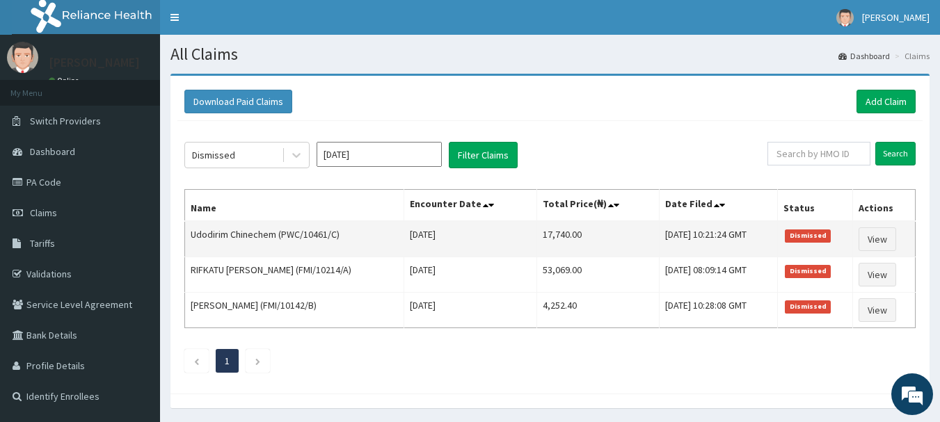
click at [820, 236] on span "Dismissed" at bounding box center [808, 236] width 46 height 13
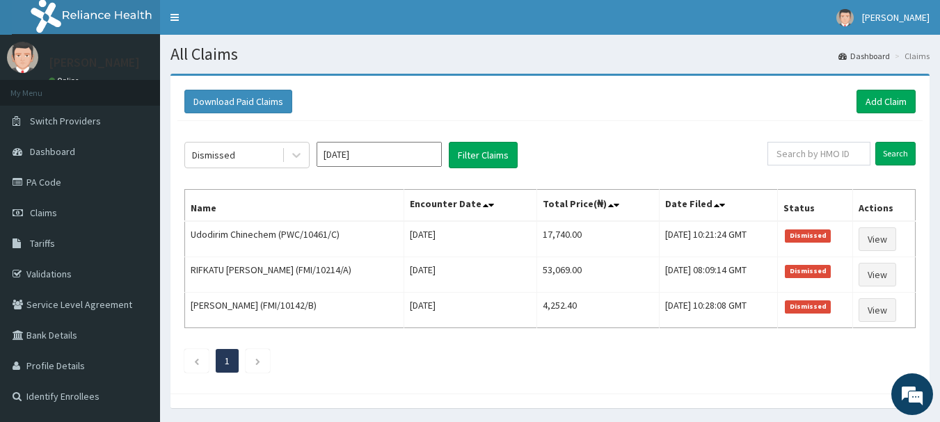
click at [743, 367] on ul "1" at bounding box center [549, 361] width 731 height 24
drag, startPoint x: 815, startPoint y: 234, endPoint x: 568, endPoint y: 377, distance: 285.2
click at [568, 377] on div "Dismissed Apr 2024 Filter Claims Search Name Encounter Date Total Price(₦) Date…" at bounding box center [549, 254] width 745 height 266
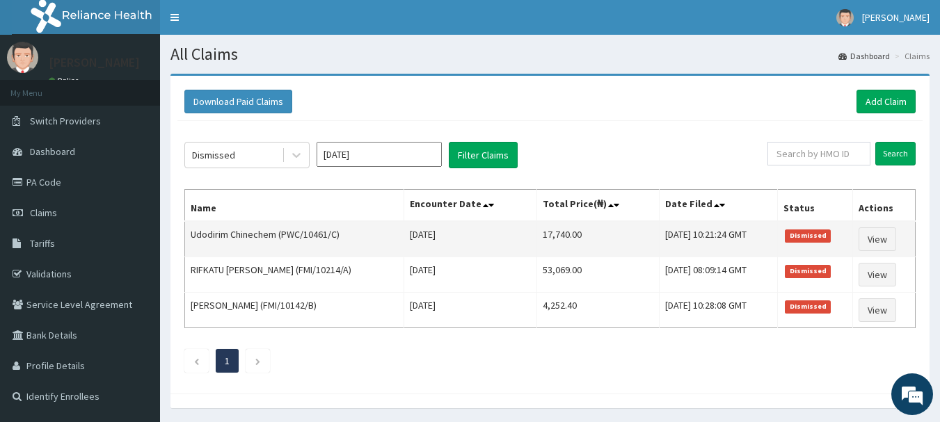
click at [827, 234] on span "Dismissed" at bounding box center [808, 236] width 46 height 13
click at [877, 236] on link "View" at bounding box center [878, 240] width 38 height 24
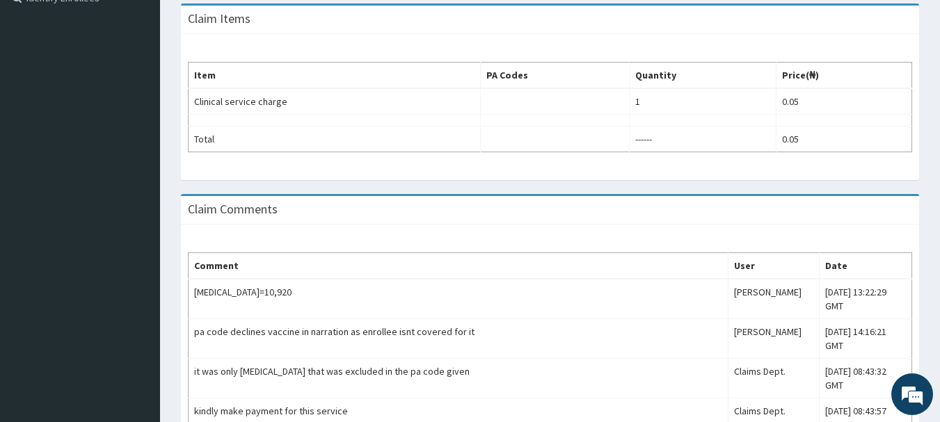
scroll to position [472, 0]
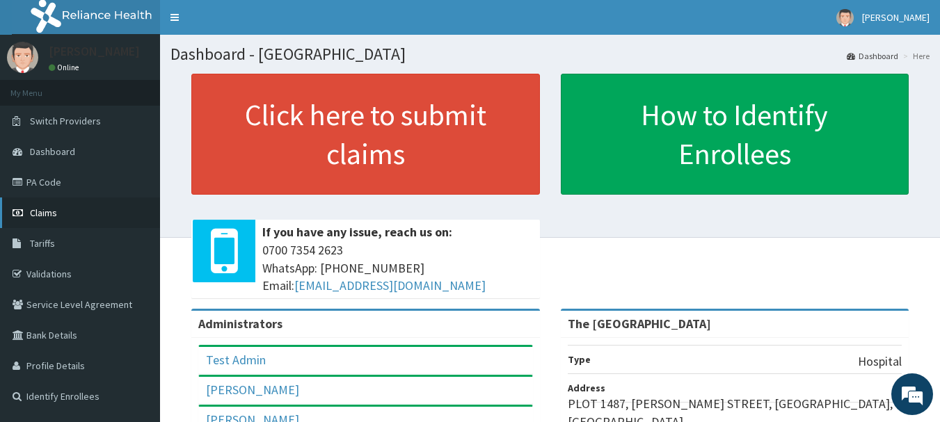
click at [48, 211] on span "Claims" at bounding box center [43, 213] width 27 height 13
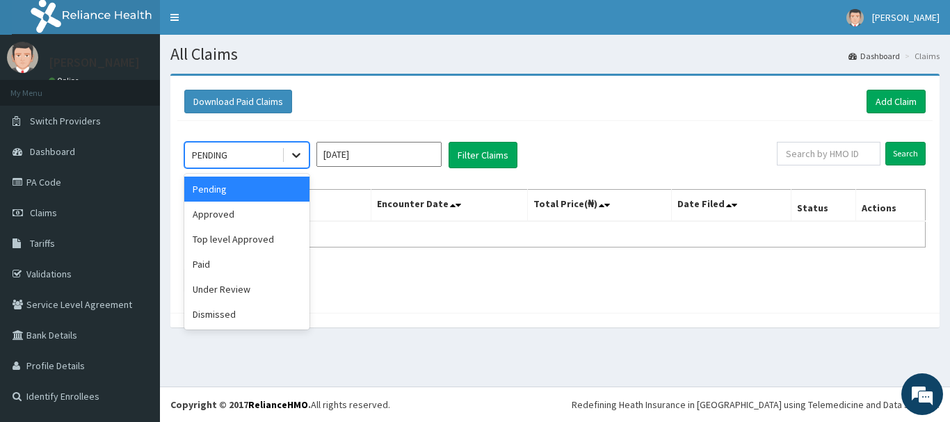
click at [299, 156] on icon at bounding box center [296, 155] width 14 height 14
drag, startPoint x: 232, startPoint y: 313, endPoint x: 234, endPoint y: 305, distance: 7.9
click at [232, 312] on div "Dismissed" at bounding box center [246, 314] width 125 height 25
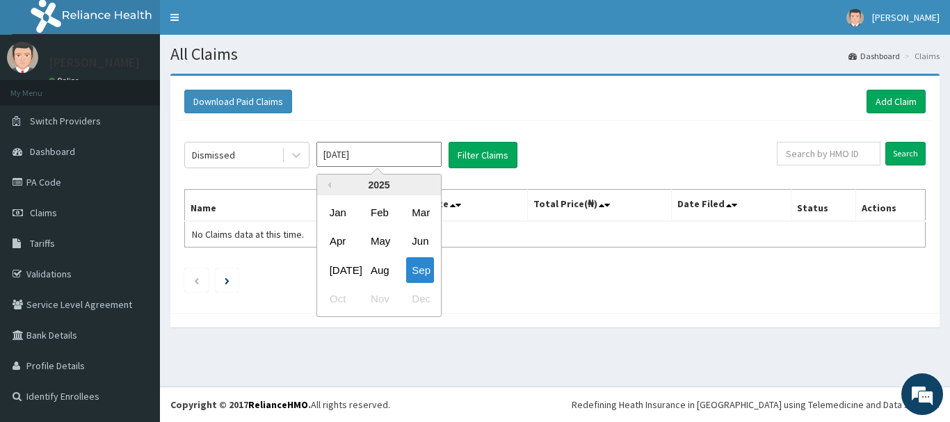
click at [422, 151] on input "Sep 2025" at bounding box center [379, 154] width 125 height 25
click at [334, 241] on div "Apr" at bounding box center [338, 242] width 28 height 26
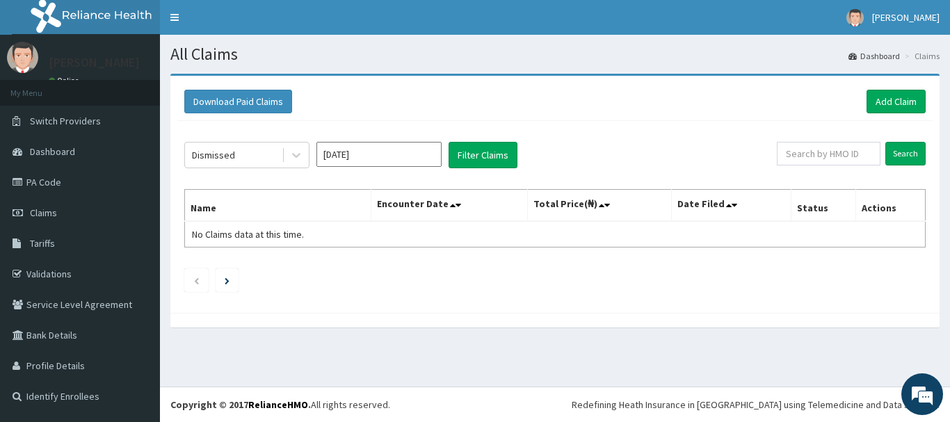
click at [421, 147] on input "Apr 2025" at bounding box center [379, 154] width 125 height 25
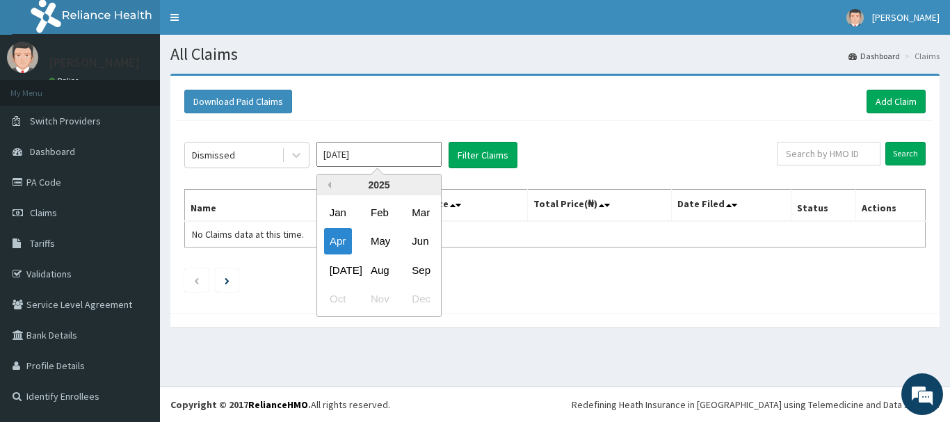
click at [331, 186] on button "Previous Year" at bounding box center [327, 185] width 7 height 7
click at [333, 246] on div "Apr" at bounding box center [338, 242] width 28 height 26
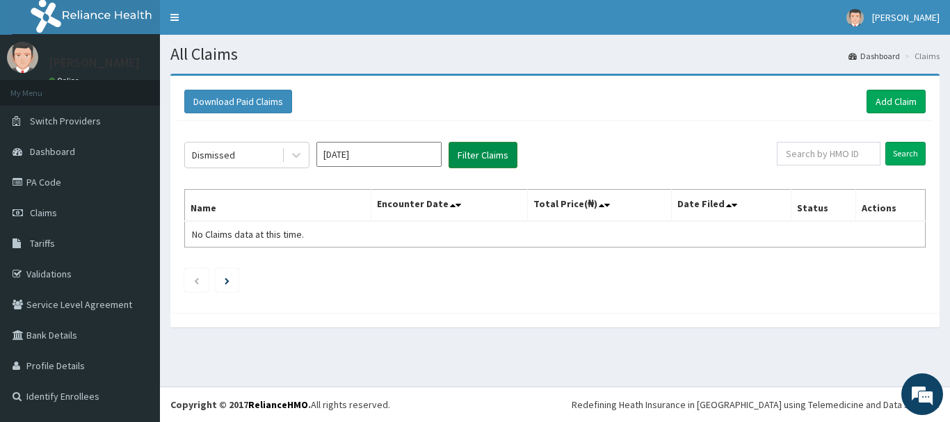
click at [477, 158] on button "Filter Claims" at bounding box center [483, 155] width 69 height 26
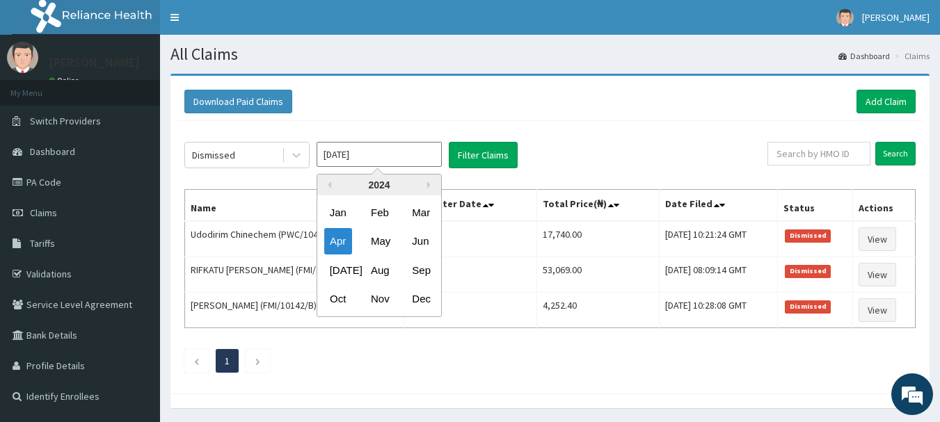
click at [433, 153] on input "Apr 2024" at bounding box center [379, 154] width 125 height 25
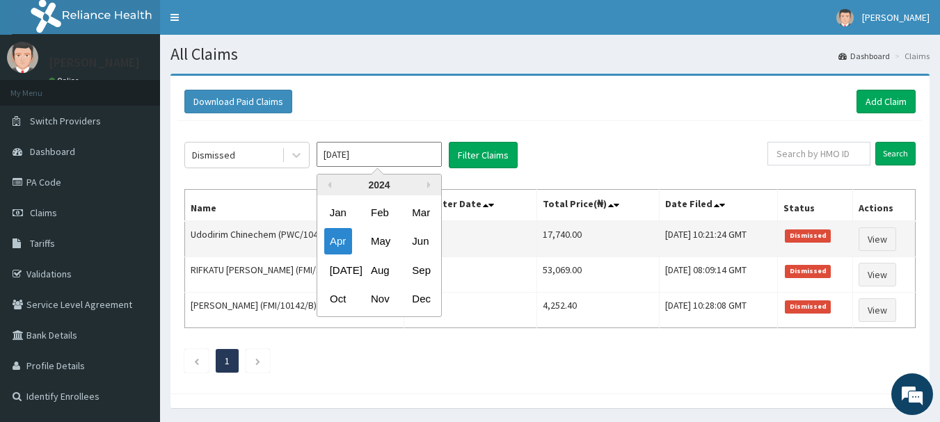
click at [379, 241] on div "May" at bounding box center [379, 242] width 28 height 26
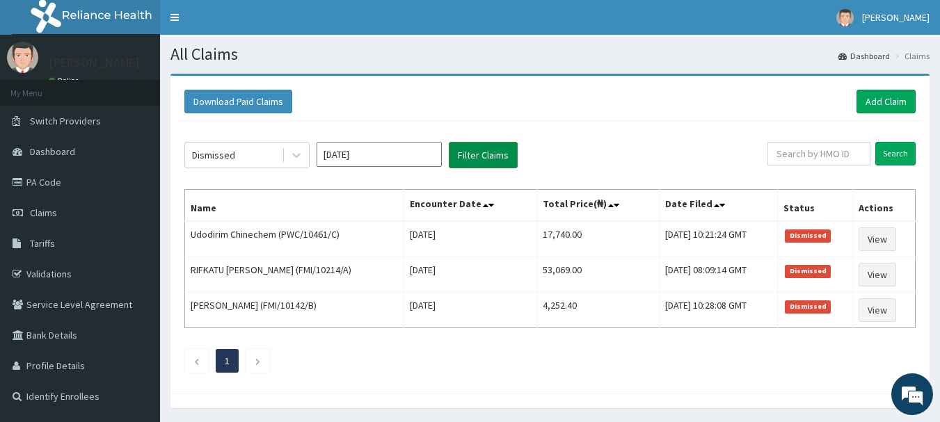
click at [479, 154] on button "Filter Claims" at bounding box center [483, 155] width 69 height 26
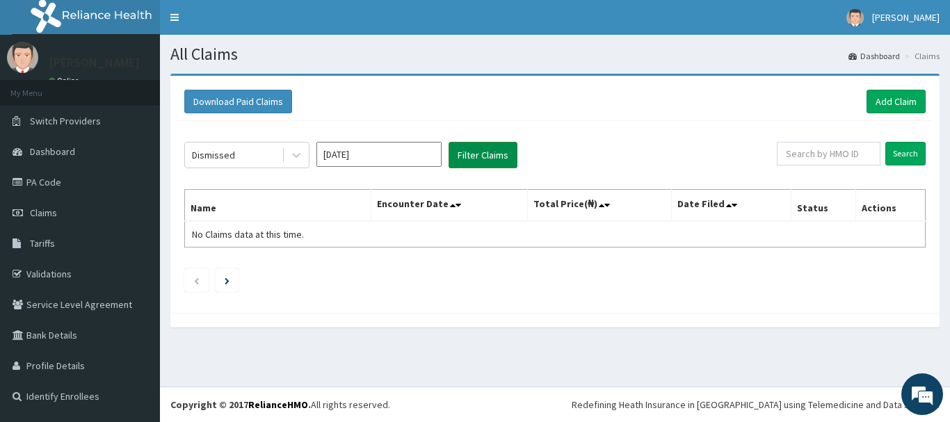
click at [475, 155] on button "Filter Claims" at bounding box center [483, 155] width 69 height 26
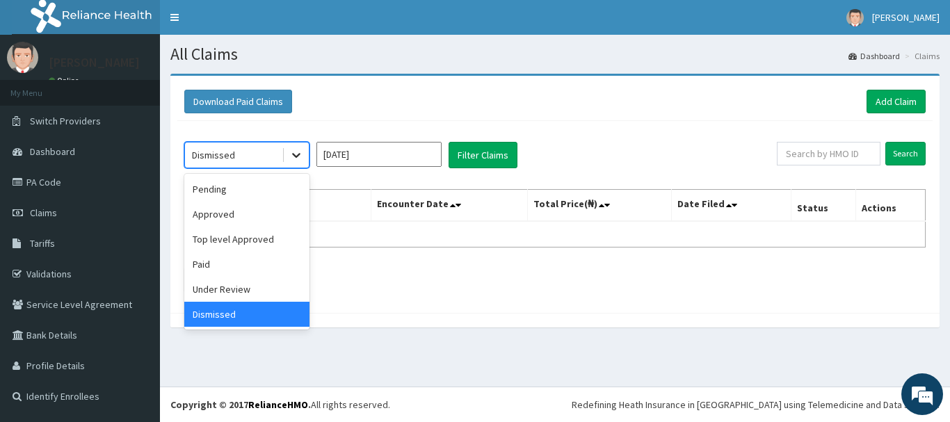
click at [291, 152] on icon at bounding box center [296, 155] width 14 height 14
click at [218, 268] on div "Paid" at bounding box center [246, 264] width 125 height 25
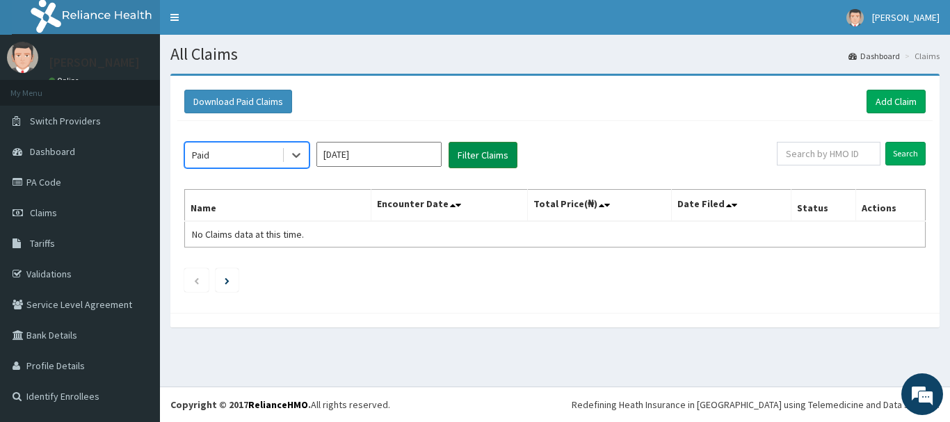
click at [461, 149] on button "Filter Claims" at bounding box center [483, 155] width 69 height 26
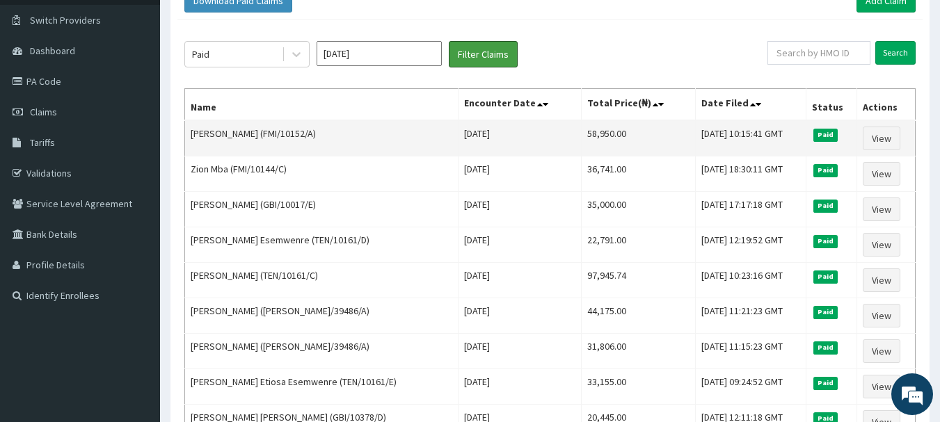
scroll to position [70, 0]
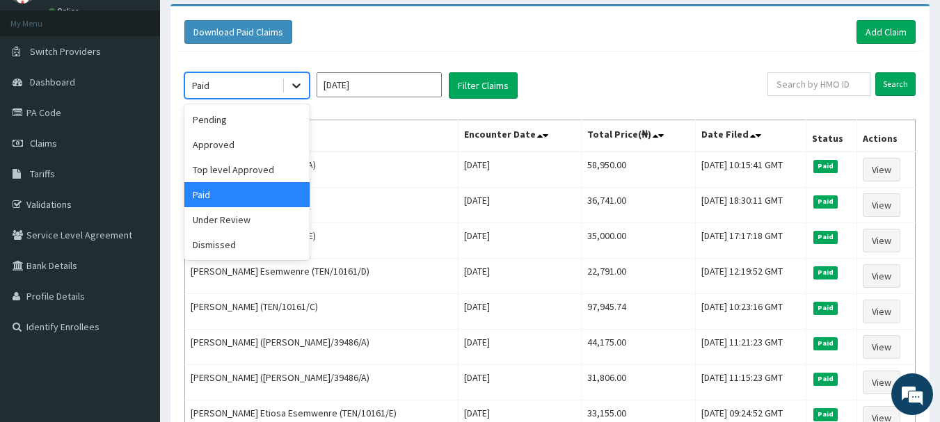
click at [297, 85] on icon at bounding box center [296, 86] width 14 height 14
click at [235, 219] on div "Under Review" at bounding box center [246, 219] width 125 height 25
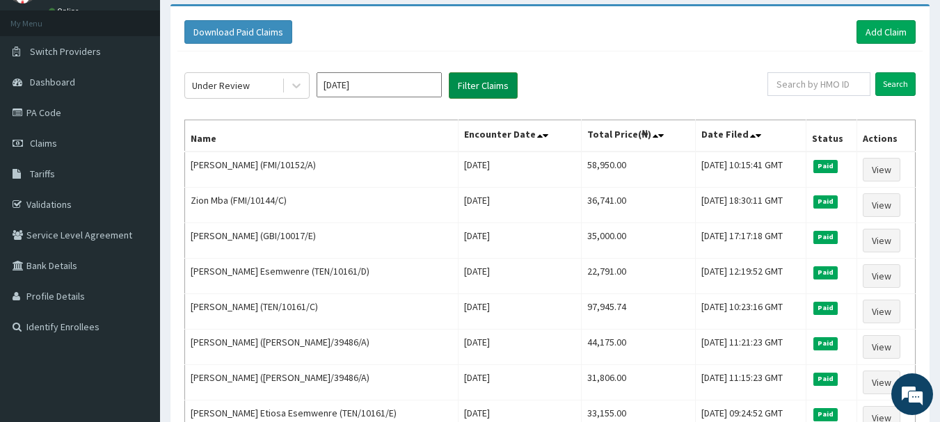
click at [477, 81] on button "Filter Claims" at bounding box center [483, 85] width 69 height 26
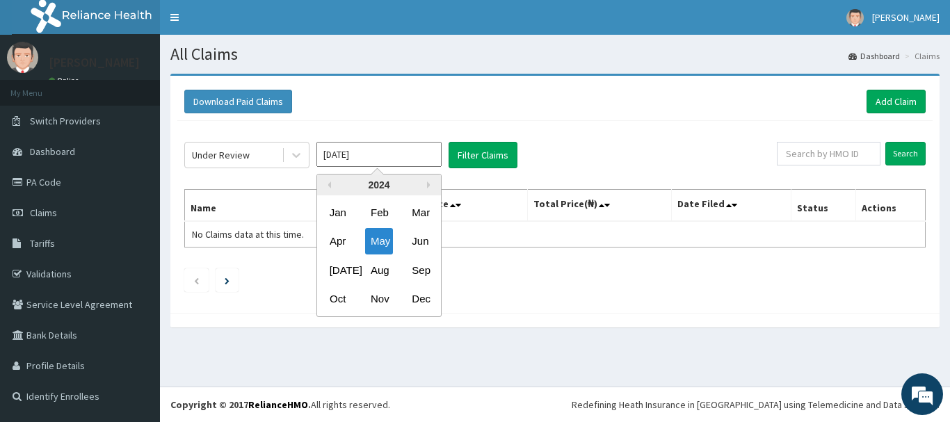
click at [429, 152] on input "May 2024" at bounding box center [379, 154] width 125 height 25
click at [415, 242] on div "Jun" at bounding box center [420, 242] width 28 height 26
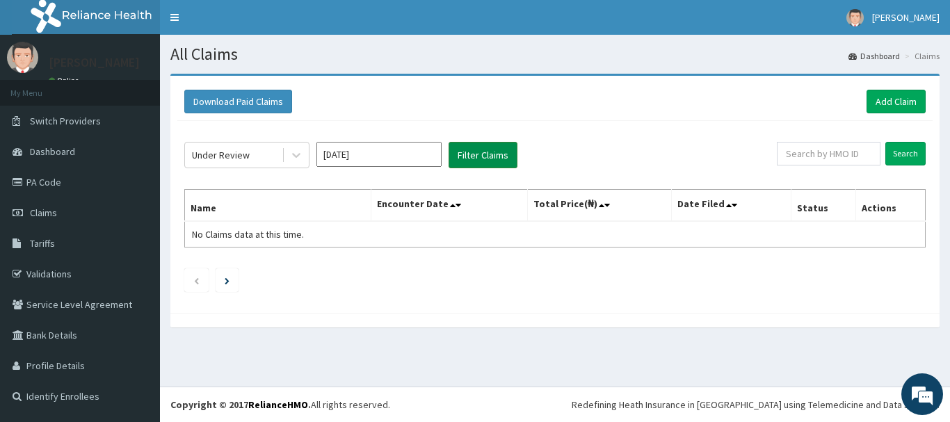
click at [479, 153] on button "Filter Claims" at bounding box center [483, 155] width 69 height 26
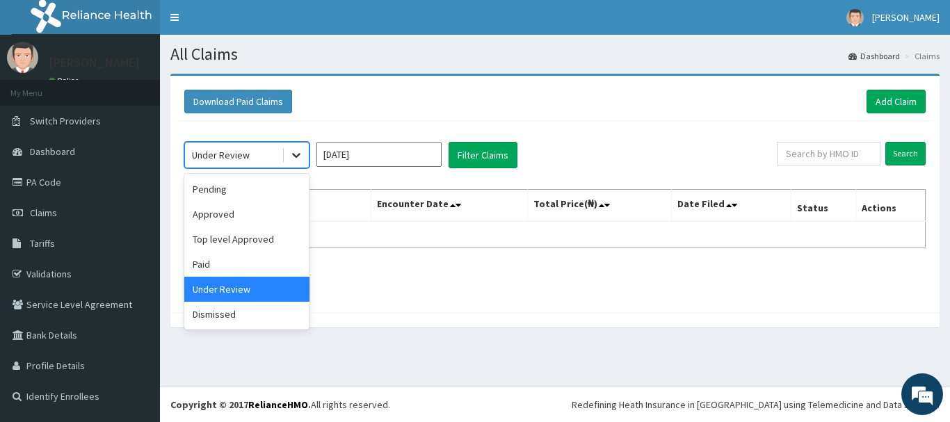
click at [298, 157] on icon at bounding box center [296, 156] width 8 height 5
click at [225, 317] on div "Dismissed" at bounding box center [246, 314] width 125 height 25
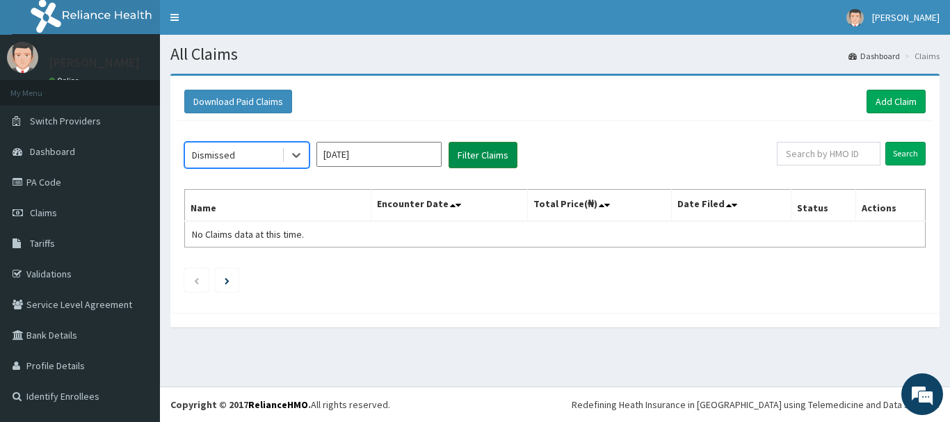
click at [465, 157] on button "Filter Claims" at bounding box center [483, 155] width 69 height 26
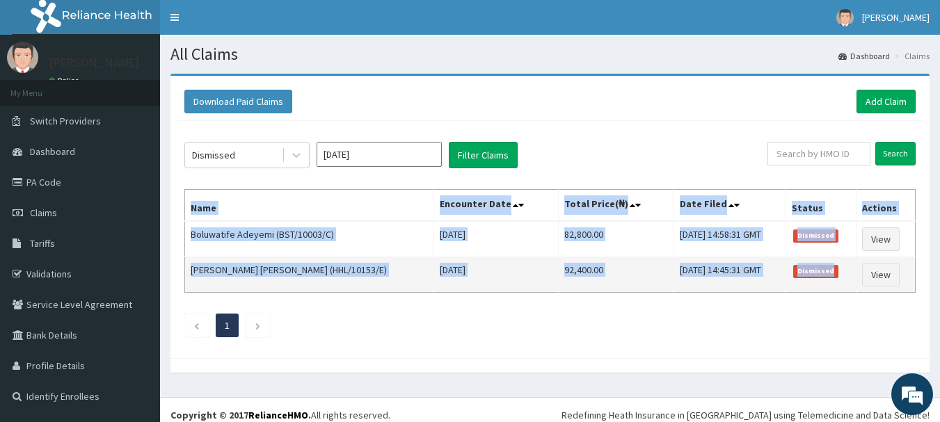
drag, startPoint x: 193, startPoint y: 205, endPoint x: 852, endPoint y: 290, distance: 664.4
click at [853, 290] on table "Name Encounter Date Total Price(₦) Date Filed Status Actions Boluwatife Adeyemi…" at bounding box center [549, 241] width 731 height 104
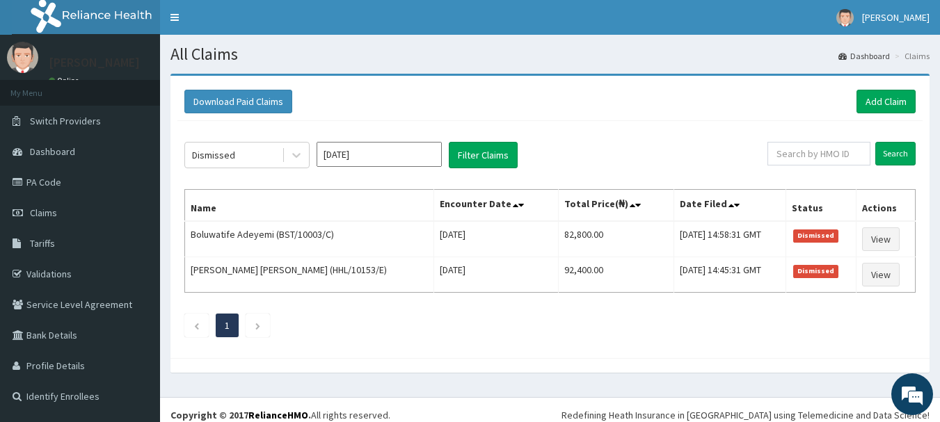
click at [711, 401] on footer "Redefining Heath Insurance in Africa using Telemedicine and Data Science! Copyr…" at bounding box center [550, 414] width 780 height 35
click at [442, 150] on div "Dismissed Jun 2024 Filter Claims" at bounding box center [475, 155] width 583 height 26
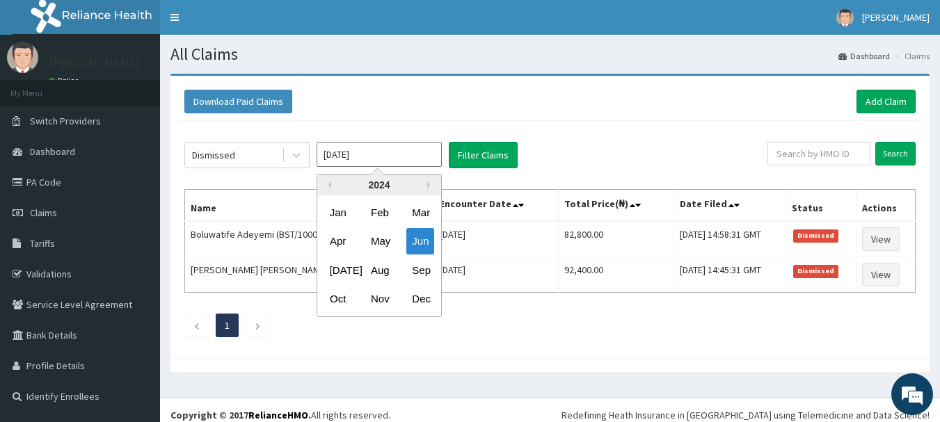
click at [428, 151] on input "Jun 2024" at bounding box center [379, 154] width 125 height 25
click at [340, 270] on div "Jul" at bounding box center [338, 270] width 28 height 26
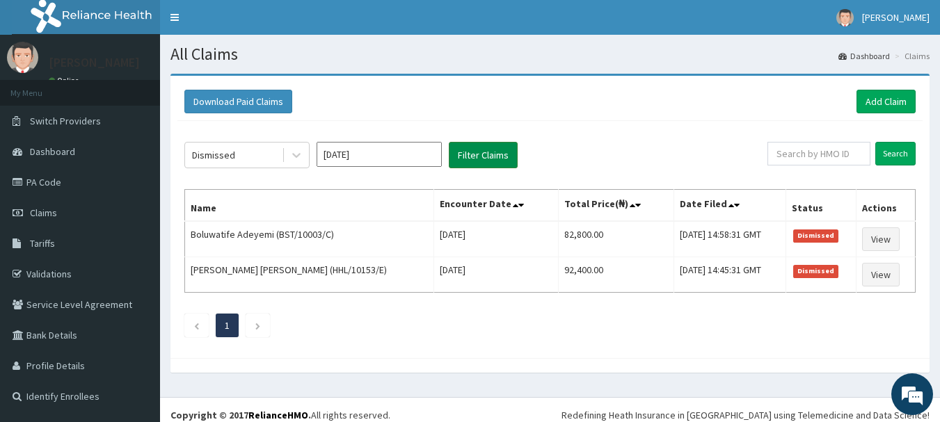
click at [482, 159] on button "Filter Claims" at bounding box center [483, 155] width 69 height 26
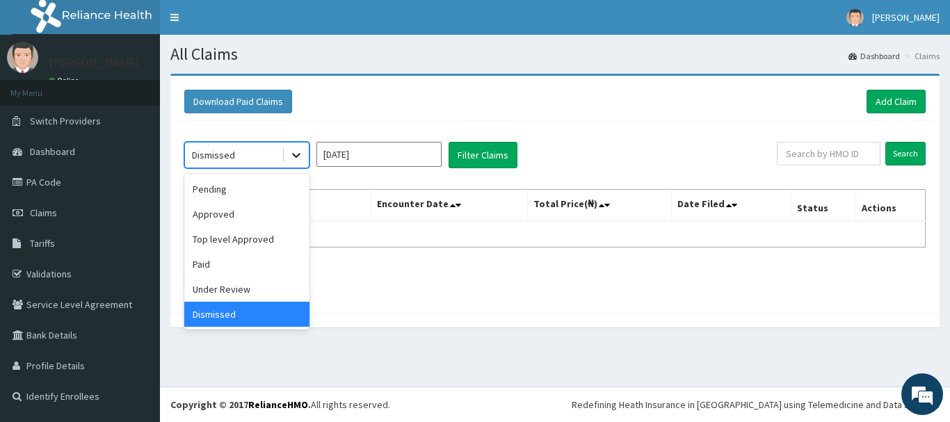
click at [296, 150] on icon at bounding box center [296, 155] width 14 height 14
click at [237, 289] on div "Under Review" at bounding box center [246, 289] width 125 height 25
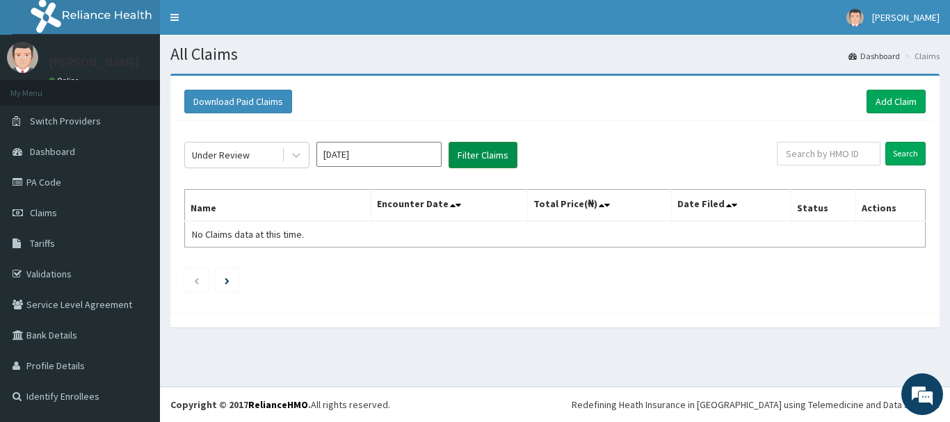
click at [470, 157] on button "Filter Claims" at bounding box center [483, 155] width 69 height 26
click at [301, 158] on icon at bounding box center [296, 155] width 14 height 14
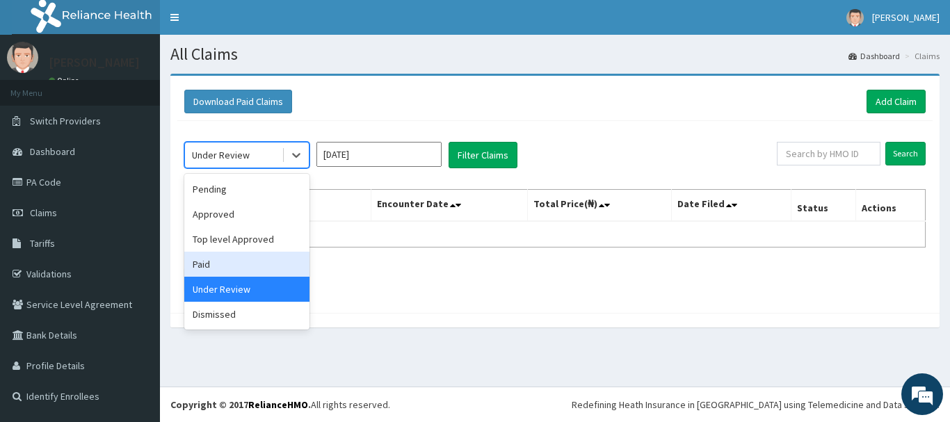
click at [195, 265] on div "Paid" at bounding box center [246, 264] width 125 height 25
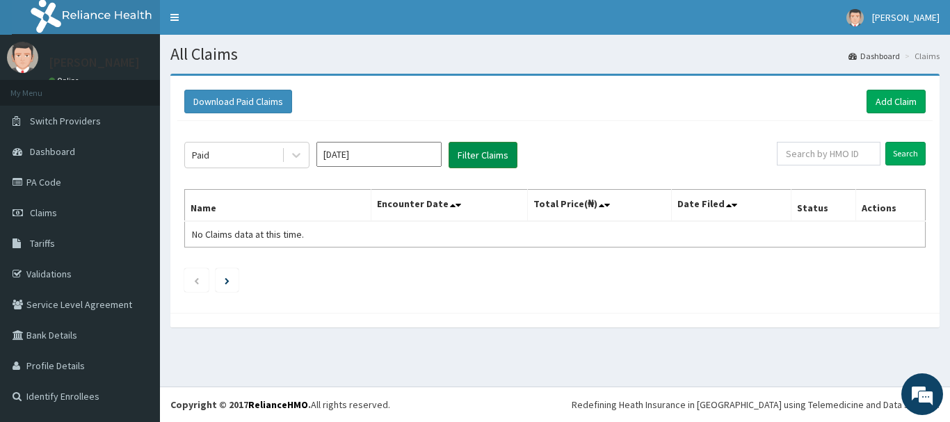
click at [474, 156] on button "Filter Claims" at bounding box center [483, 155] width 69 height 26
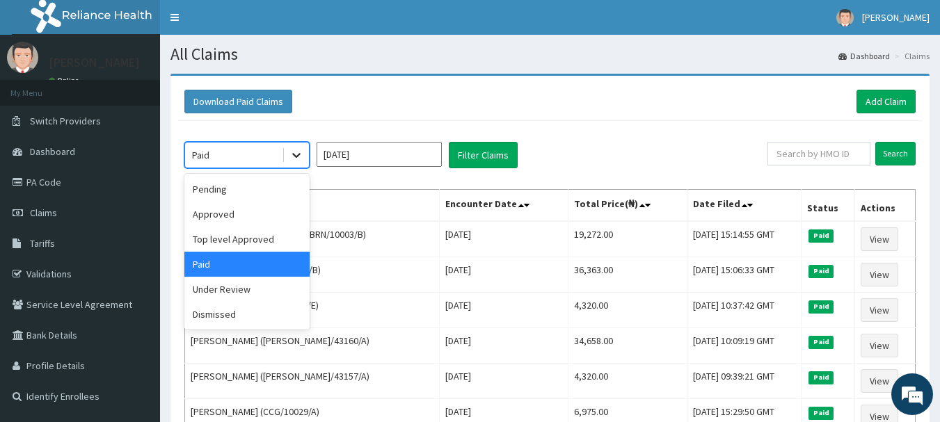
click at [297, 157] on icon at bounding box center [296, 156] width 8 height 5
click at [214, 215] on div "Approved" at bounding box center [246, 214] width 125 height 25
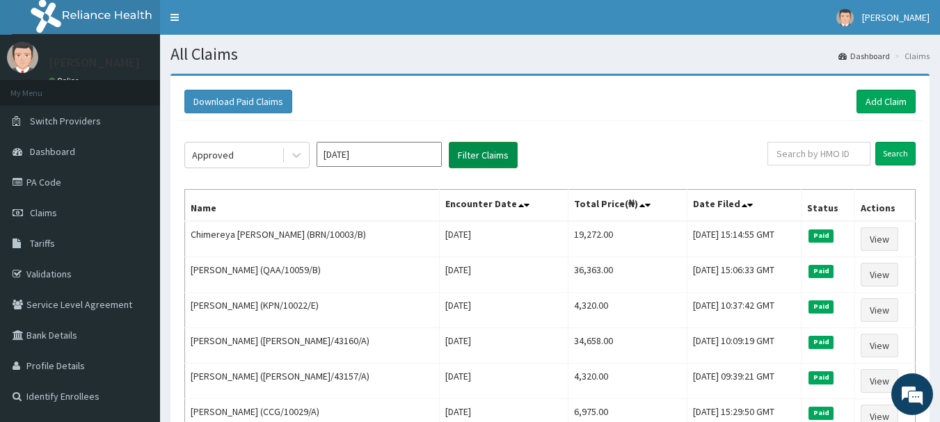
click at [468, 153] on button "Filter Claims" at bounding box center [483, 155] width 69 height 26
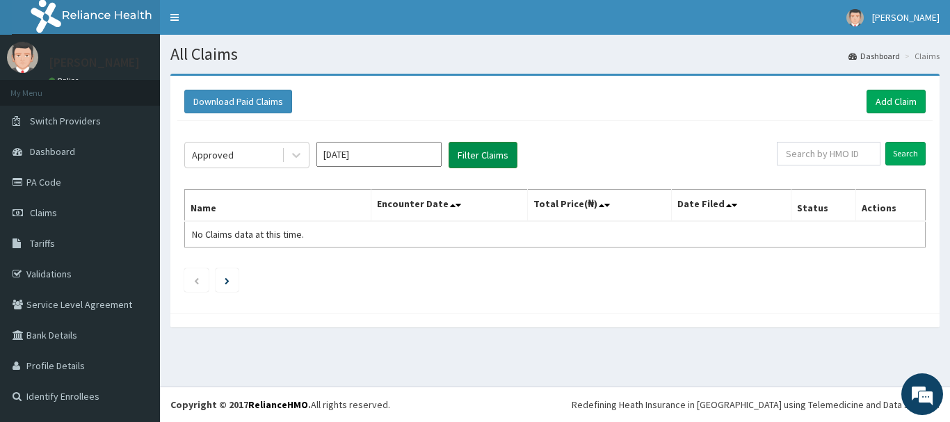
click at [467, 153] on button "Filter Claims" at bounding box center [483, 155] width 69 height 26
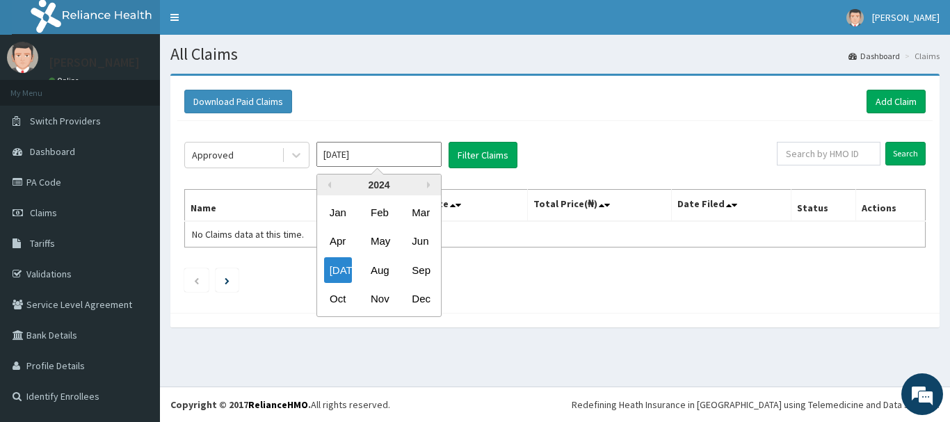
click at [429, 154] on input "Jul 2024" at bounding box center [379, 154] width 125 height 25
click at [381, 271] on div "Aug" at bounding box center [379, 270] width 28 height 26
type input "Aug 2024"
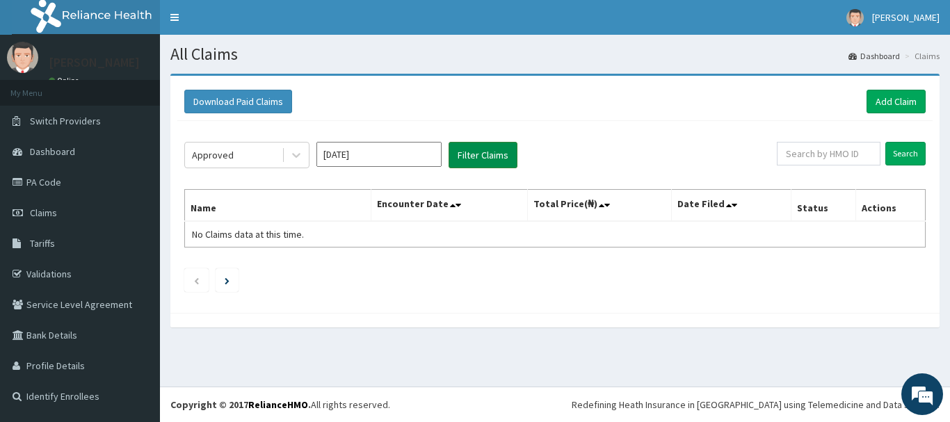
click at [485, 143] on button "Filter Claims" at bounding box center [483, 155] width 69 height 26
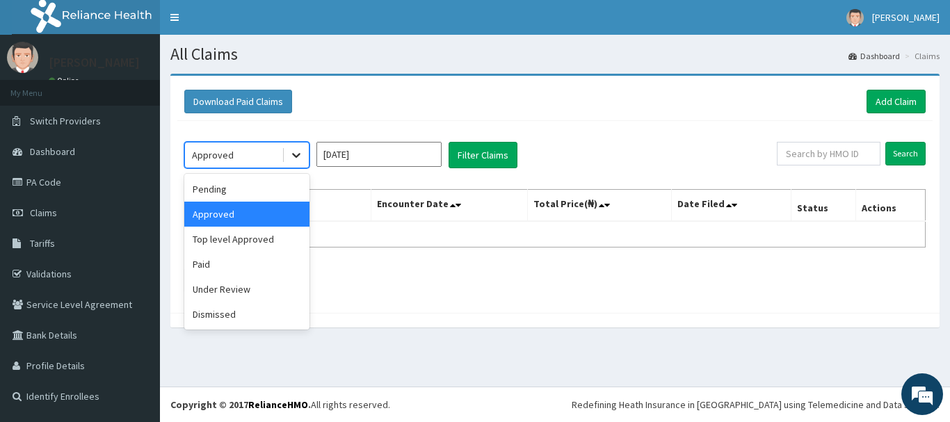
click at [297, 154] on icon at bounding box center [296, 155] width 14 height 14
click at [226, 310] on div "Dismissed" at bounding box center [246, 314] width 125 height 25
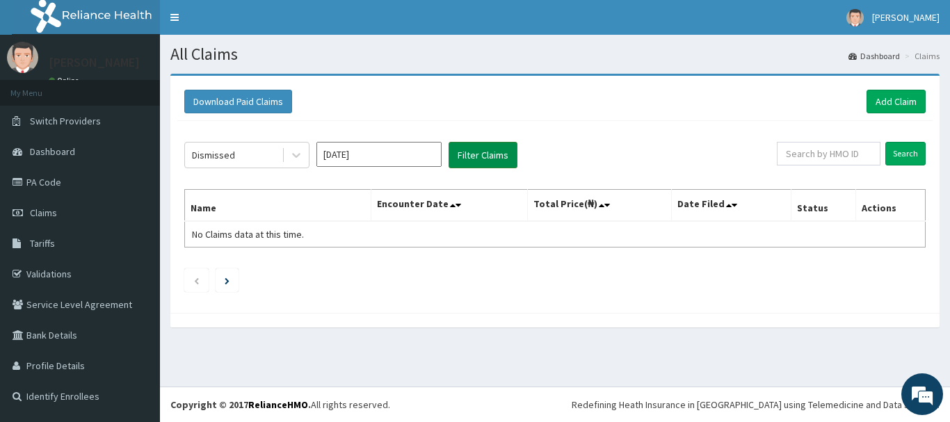
click at [475, 150] on button "Filter Claims" at bounding box center [483, 155] width 69 height 26
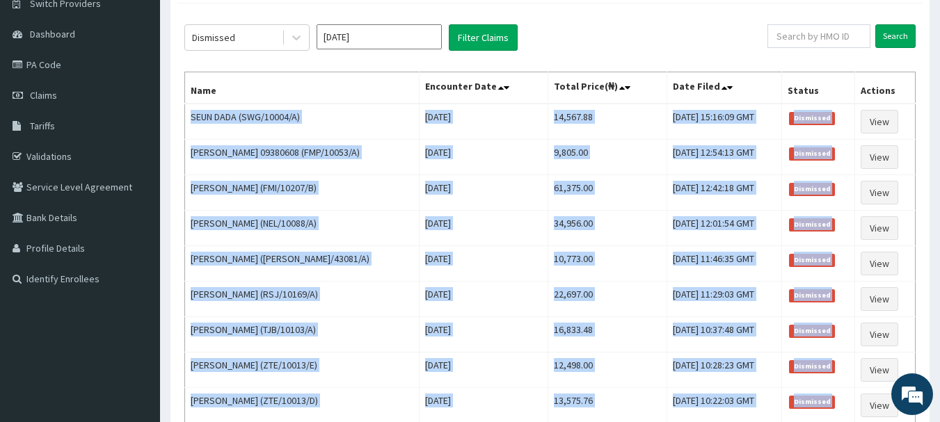
scroll to position [294, 0]
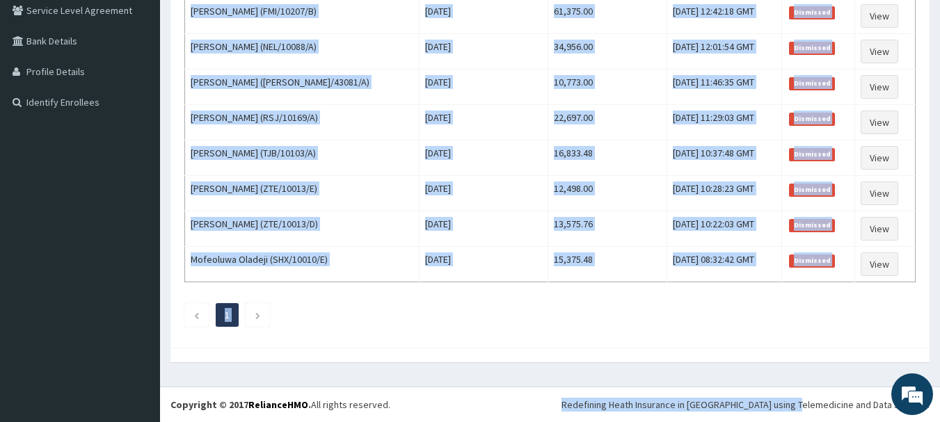
drag, startPoint x: 193, startPoint y: 234, endPoint x: 801, endPoint y: 406, distance: 631.9
click at [813, 421] on div "R EL Toggle navigation Adolph Anyaka Adolph Anyaka - a.anyaka@limihospital.org …" at bounding box center [470, 64] width 940 height 717
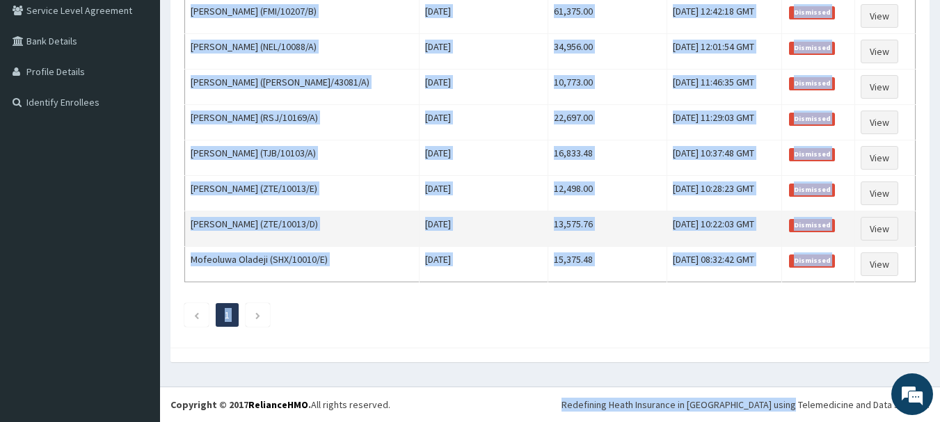
scroll to position [155, 0]
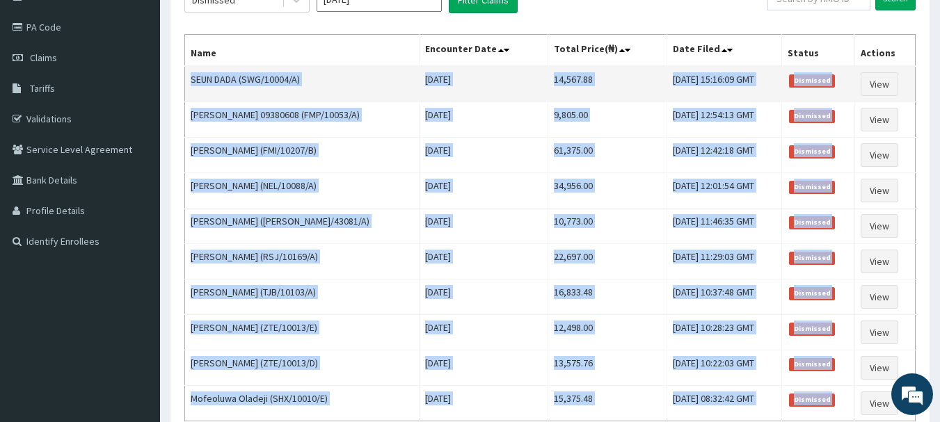
click at [190, 82] on td "SEUN DADA (SWG/10004/A)" at bounding box center [302, 84] width 234 height 36
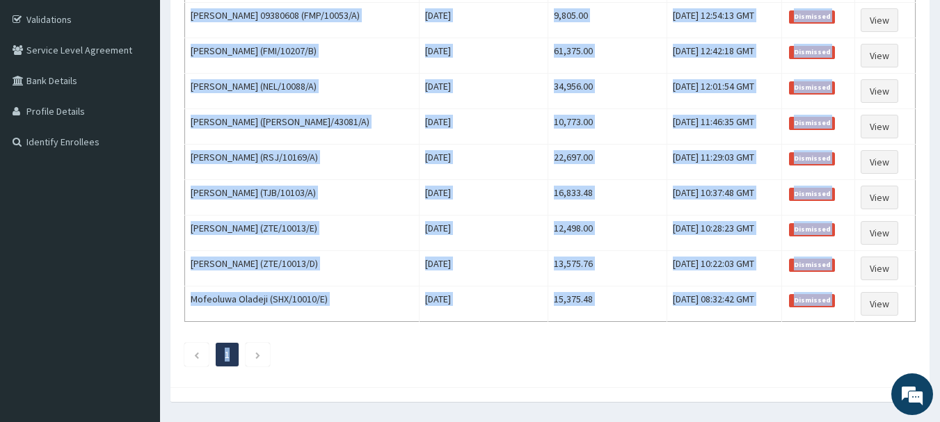
scroll to position [294, 0]
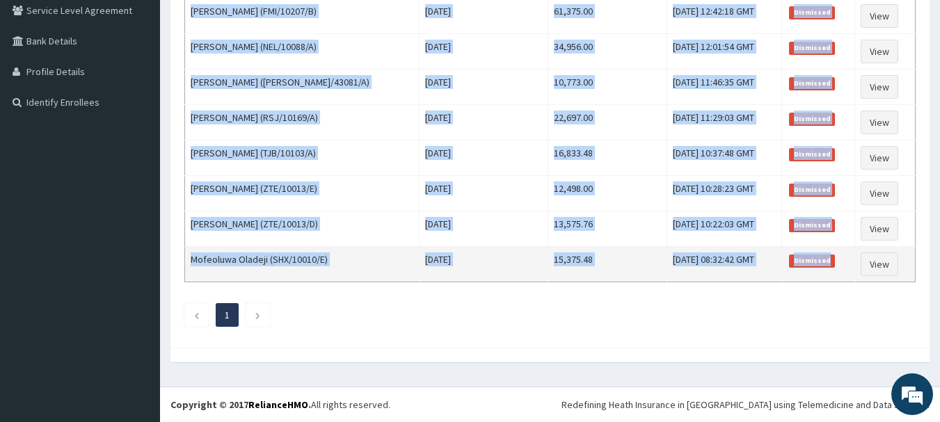
drag, startPoint x: 191, startPoint y: 81, endPoint x: 849, endPoint y: 263, distance: 682.8
click at [849, 263] on tbody "SEUN DADA (SWG/10004/A) Fri Aug 23 2024 14,567.88 Mon, 30 Sep 2024 15:16:09 GMT…" at bounding box center [550, 105] width 731 height 356
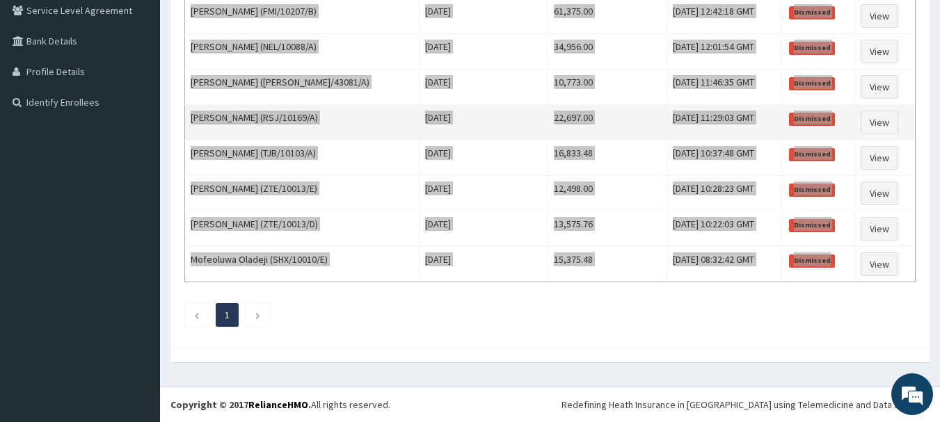
scroll to position [230, 0]
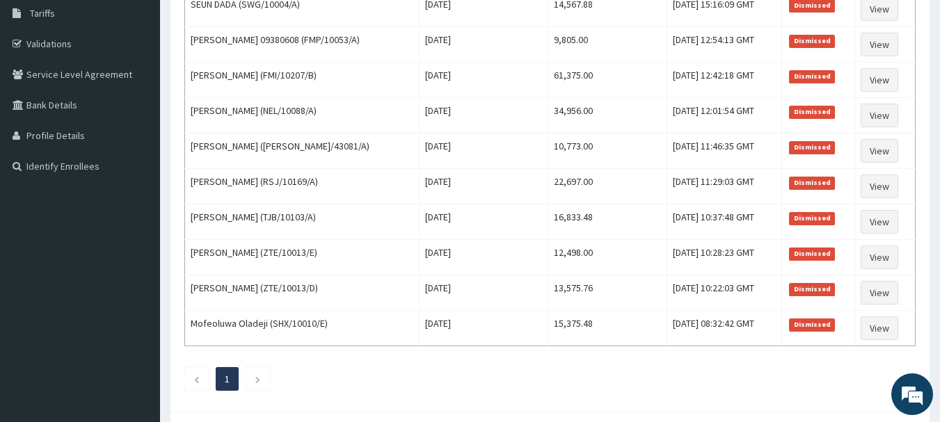
click at [427, 371] on ul "1" at bounding box center [549, 379] width 731 height 24
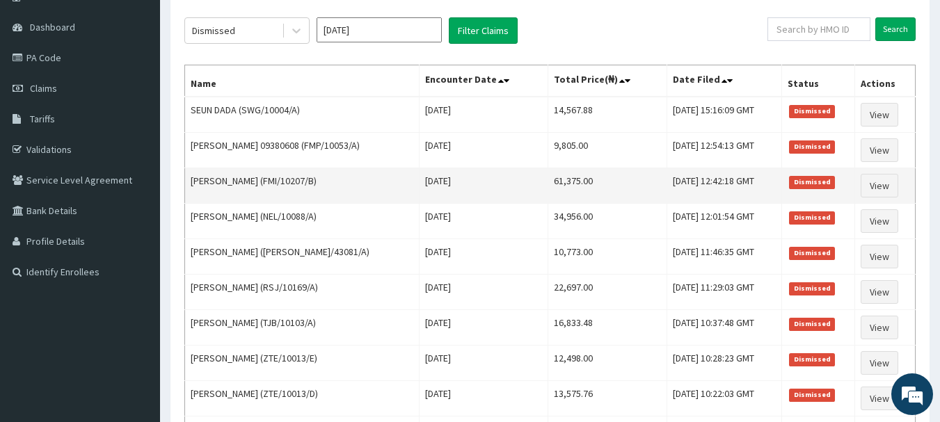
scroll to position [0, 0]
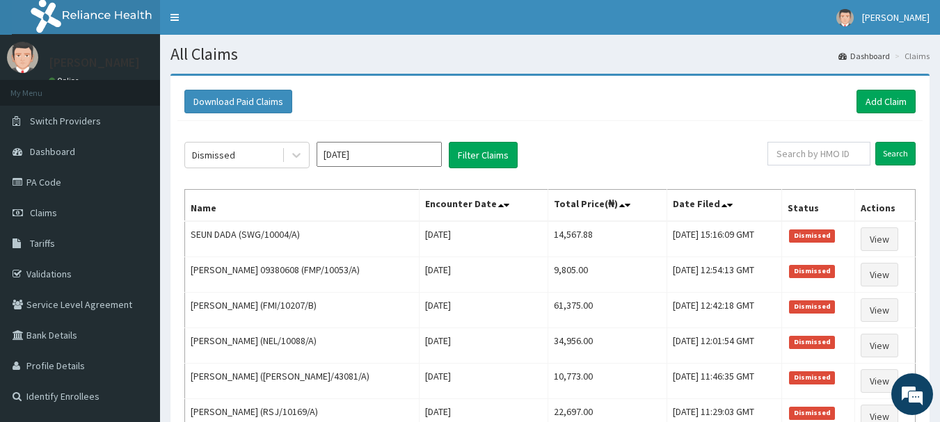
drag, startPoint x: 0, startPoint y: 58, endPoint x: 0, endPoint y: 36, distance: 21.6
click at [0, 61] on div "Adolph Anyaka Online" at bounding box center [80, 57] width 160 height 45
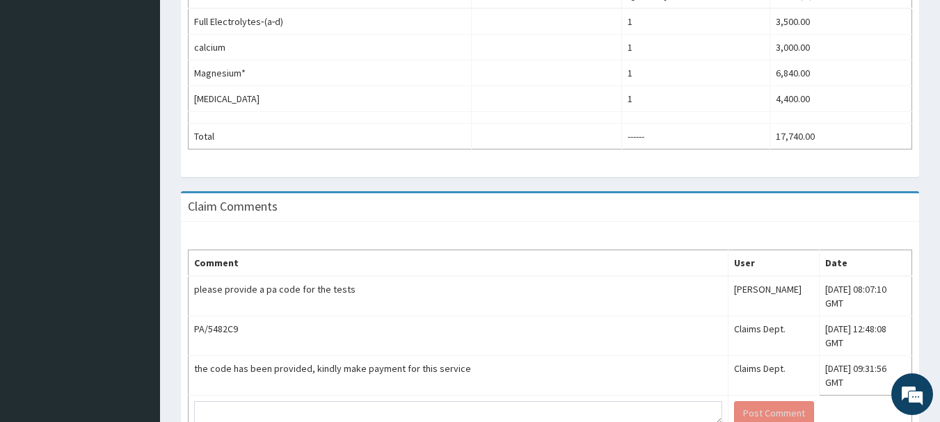
scroll to position [530, 0]
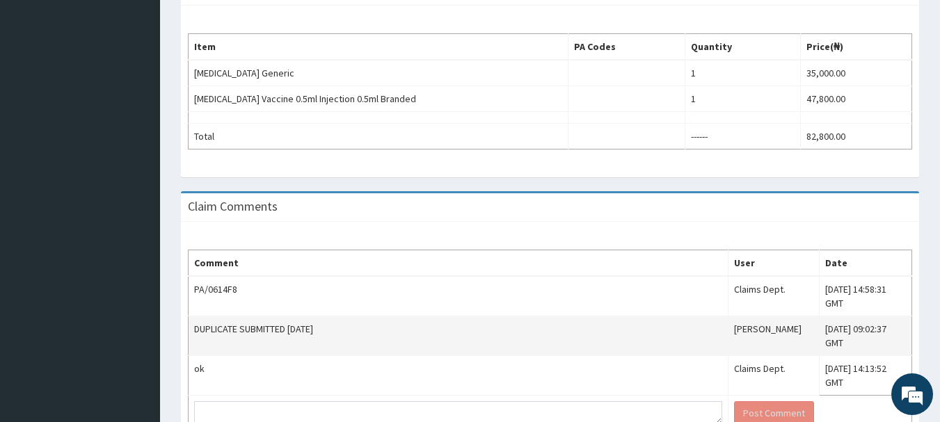
scroll to position [339, 0]
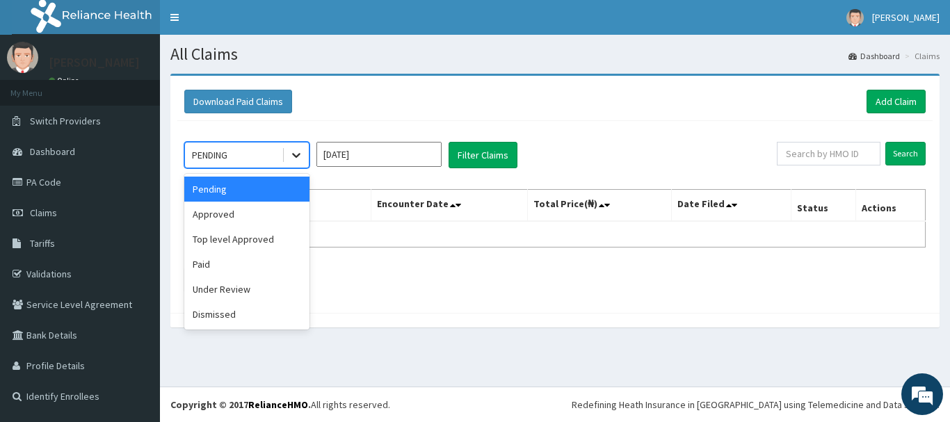
click at [301, 157] on icon at bounding box center [296, 155] width 14 height 14
click at [221, 318] on div "Dismissed" at bounding box center [246, 314] width 125 height 25
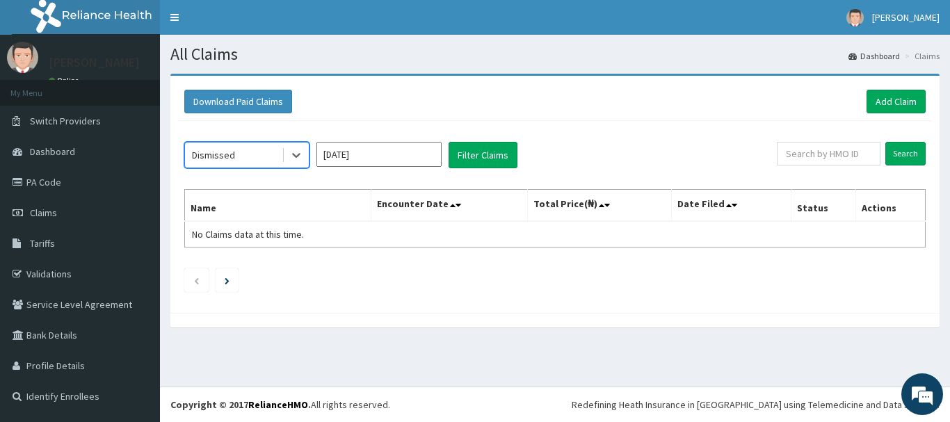
click at [420, 153] on input "[DATE]" at bounding box center [379, 154] width 125 height 25
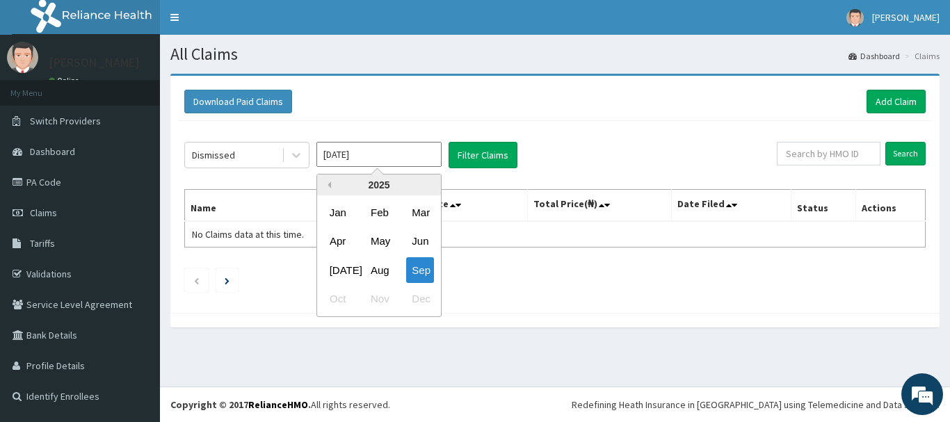
click at [328, 185] on button "Previous Year" at bounding box center [327, 185] width 7 height 7
click at [418, 269] on div "Sep" at bounding box center [420, 270] width 28 height 26
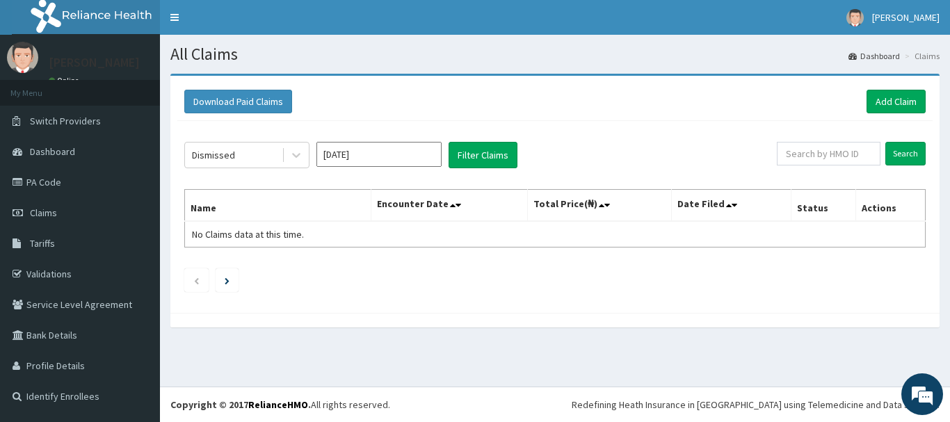
click at [409, 159] on input "[DATE]" at bounding box center [379, 154] width 125 height 25
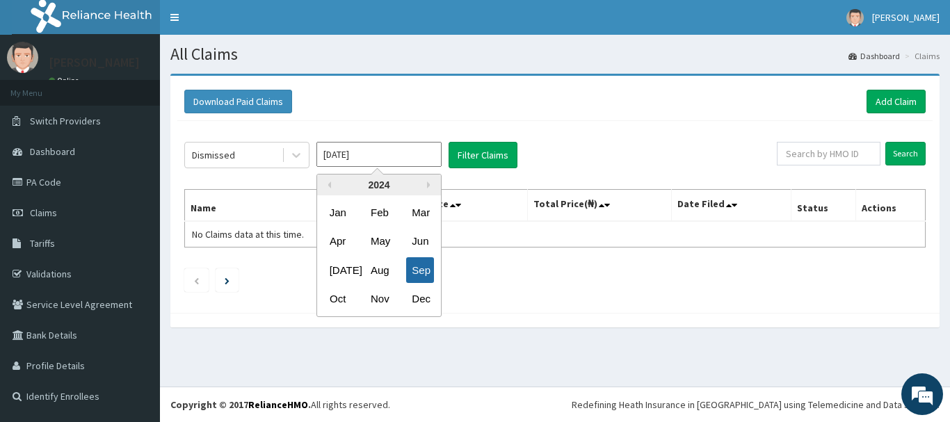
click at [417, 264] on div "Sep" at bounding box center [420, 270] width 28 height 26
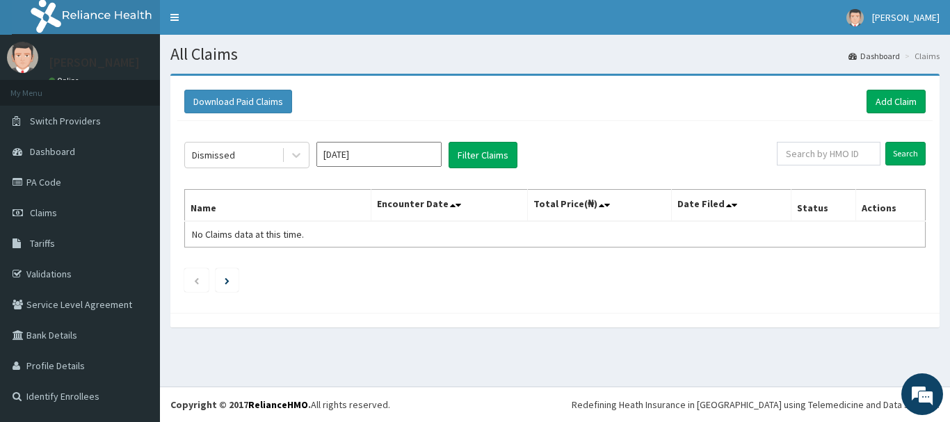
click at [422, 154] on input "[DATE]" at bounding box center [379, 154] width 125 height 25
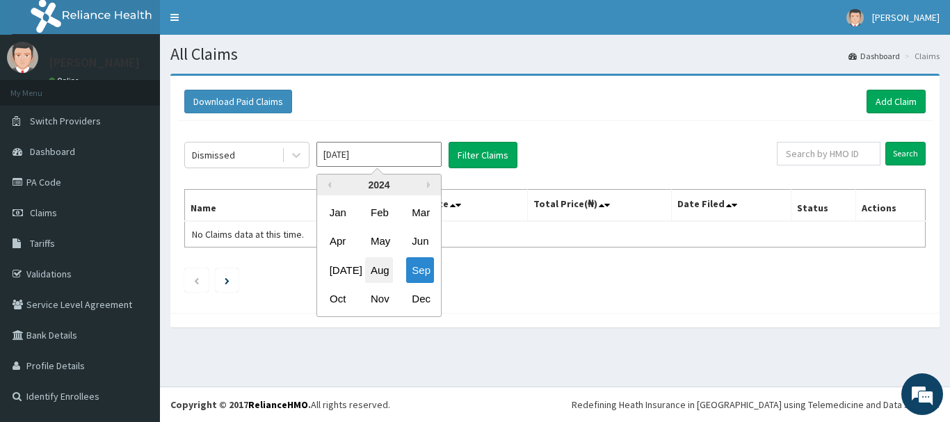
click at [380, 275] on div "Aug" at bounding box center [379, 270] width 28 height 26
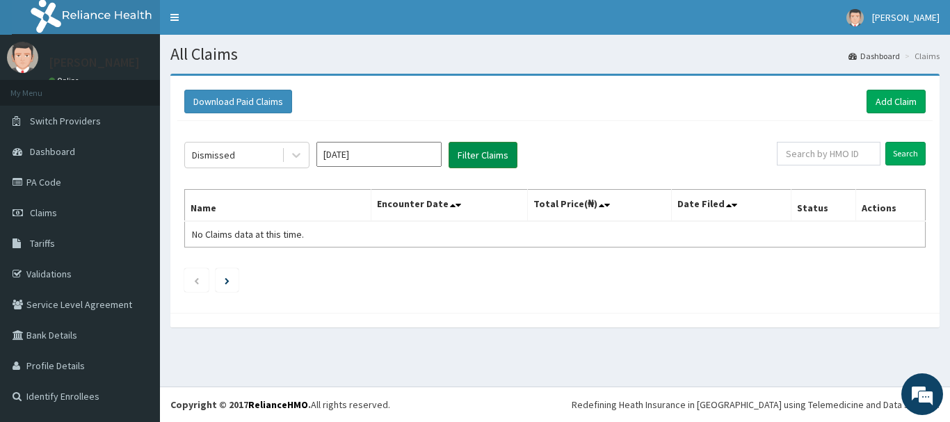
click at [470, 157] on button "Filter Claims" at bounding box center [483, 155] width 69 height 26
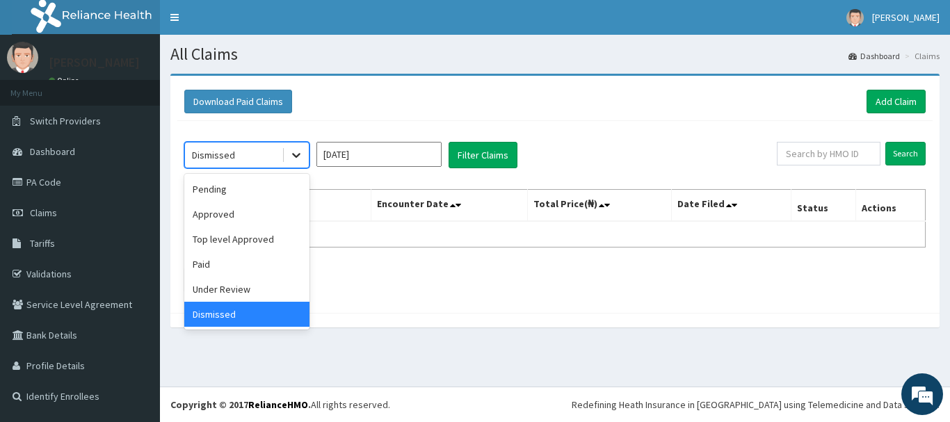
click at [296, 155] on icon at bounding box center [296, 155] width 14 height 14
click at [244, 288] on div "Under Review" at bounding box center [246, 289] width 125 height 25
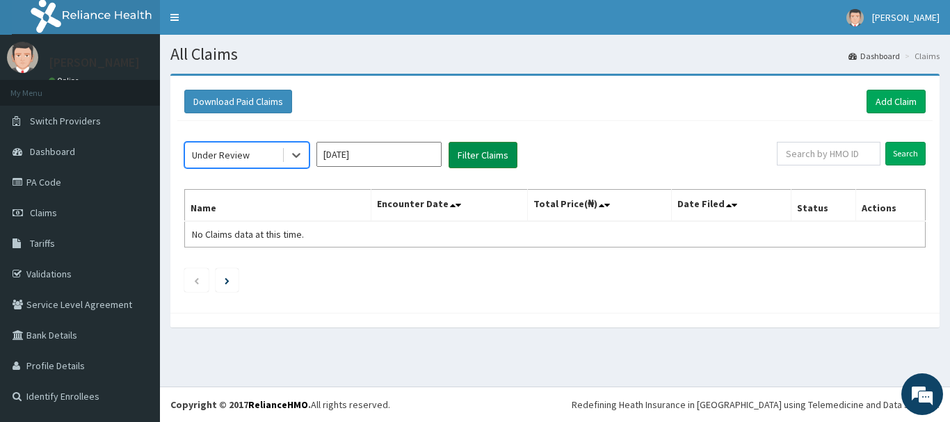
click at [472, 158] on button "Filter Claims" at bounding box center [483, 155] width 69 height 26
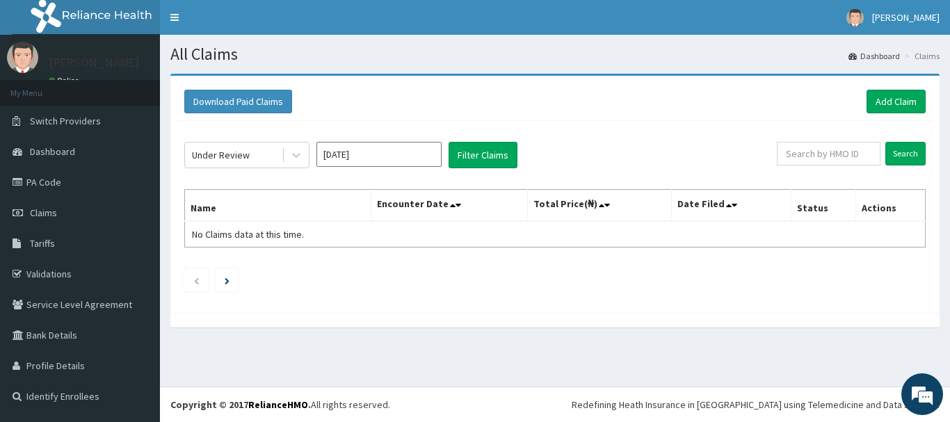
click at [428, 153] on input "Aug 2024" at bounding box center [379, 154] width 125 height 25
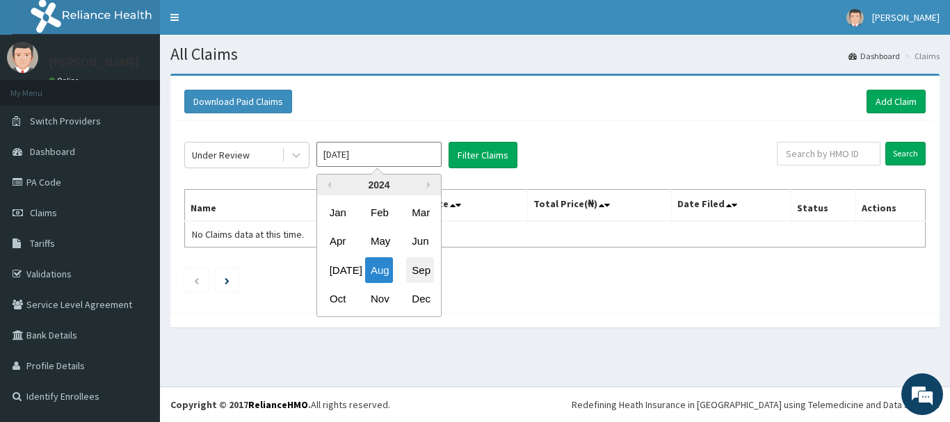
click at [420, 269] on div "Sep" at bounding box center [420, 270] width 28 height 26
type input "Sep 2024"
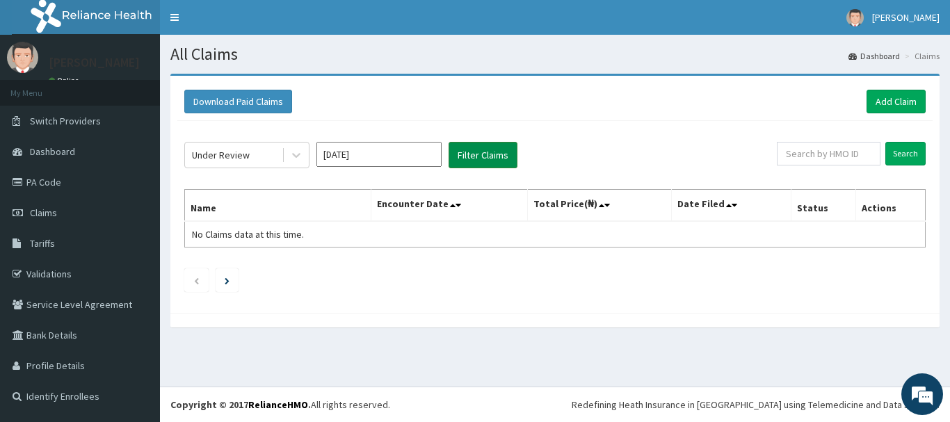
click at [472, 152] on button "Filter Claims" at bounding box center [483, 155] width 69 height 26
click at [293, 154] on icon at bounding box center [296, 156] width 8 height 5
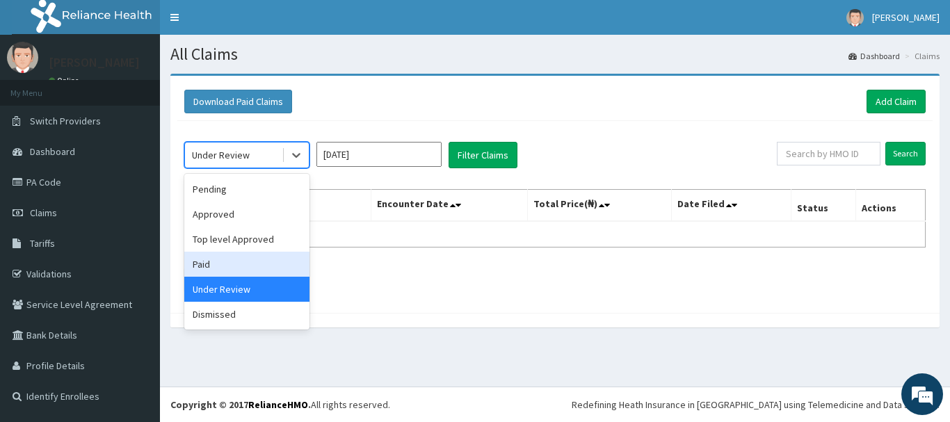
click at [230, 266] on div "Paid" at bounding box center [246, 264] width 125 height 25
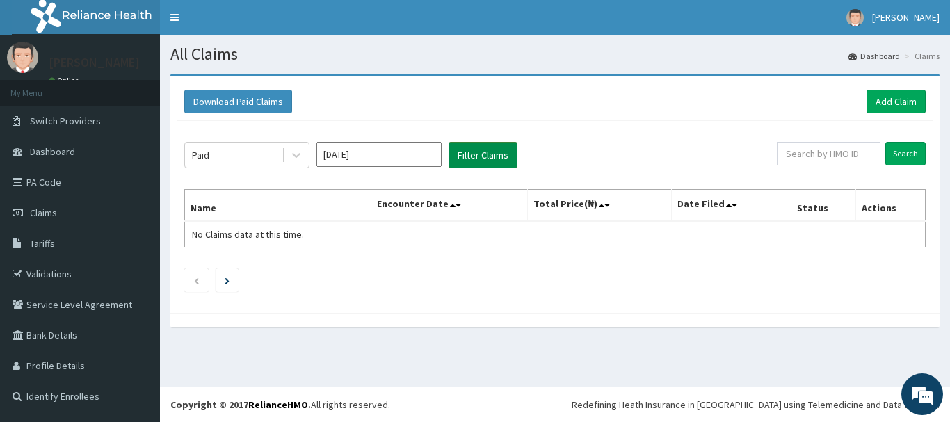
click at [467, 161] on button "Filter Claims" at bounding box center [483, 155] width 69 height 26
click at [471, 153] on button "Filter Claims" at bounding box center [483, 155] width 69 height 26
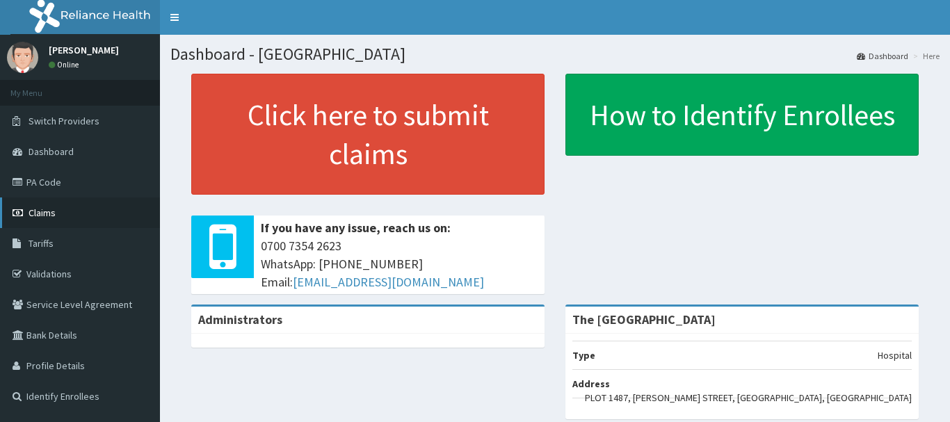
click at [40, 213] on span "Claims" at bounding box center [42, 213] width 27 height 13
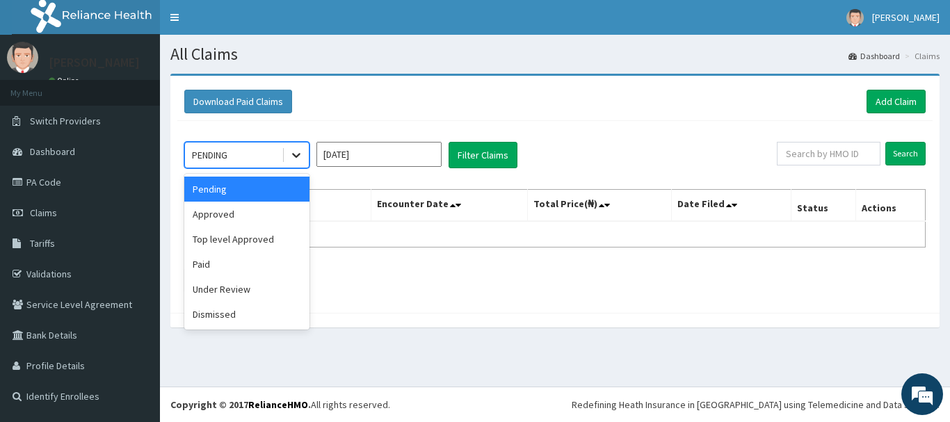
click at [292, 157] on icon at bounding box center [296, 155] width 14 height 14
click at [214, 292] on div "Under Review" at bounding box center [246, 289] width 125 height 25
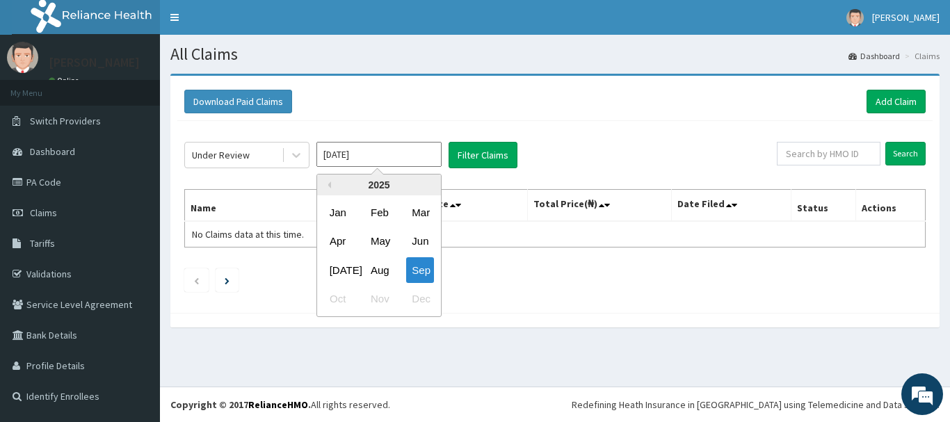
click at [422, 154] on input "[DATE]" at bounding box center [379, 154] width 125 height 25
click at [328, 183] on button "Previous Year" at bounding box center [327, 185] width 7 height 7
click at [422, 268] on div "Sep" at bounding box center [420, 270] width 28 height 26
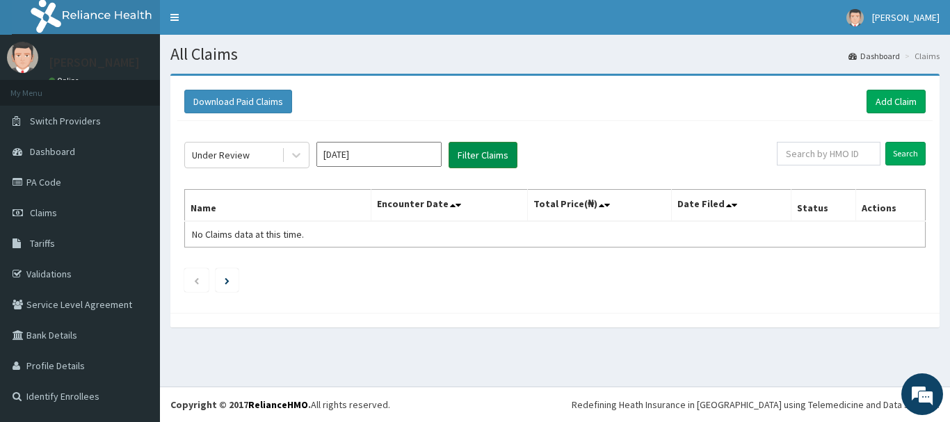
click at [478, 154] on button "Filter Claims" at bounding box center [483, 155] width 69 height 26
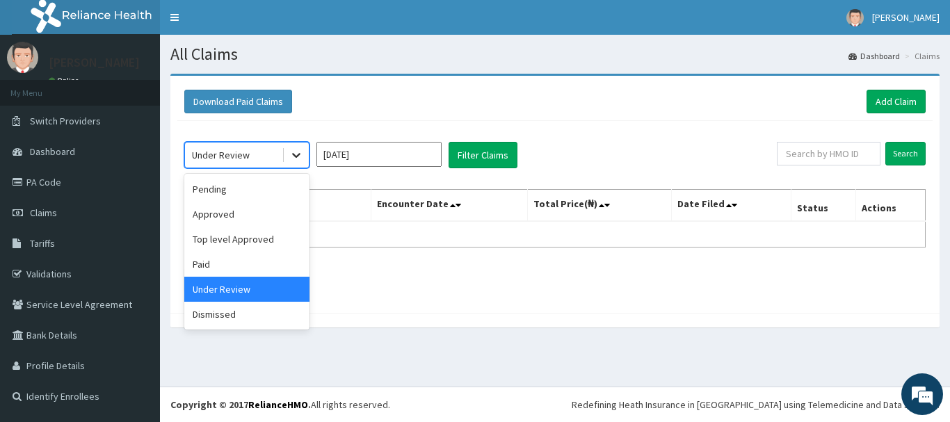
click at [296, 155] on icon at bounding box center [296, 155] width 14 height 14
click at [235, 264] on div "Paid" at bounding box center [246, 264] width 125 height 25
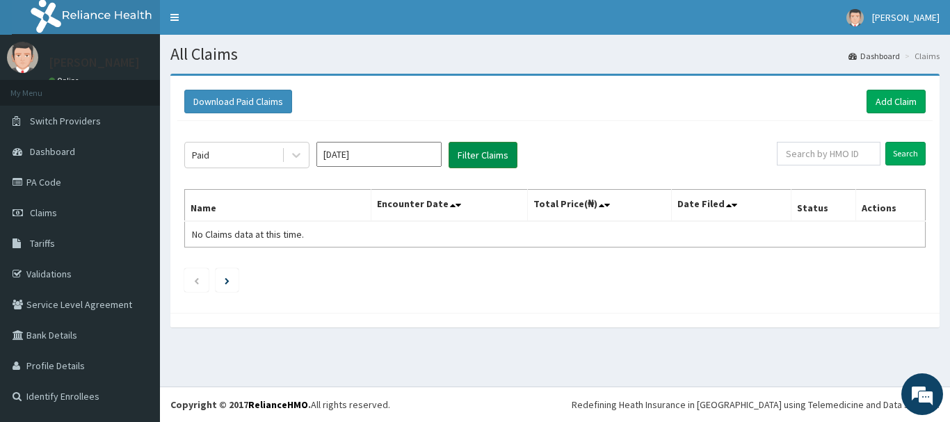
click at [467, 154] on button "Filter Claims" at bounding box center [483, 155] width 69 height 26
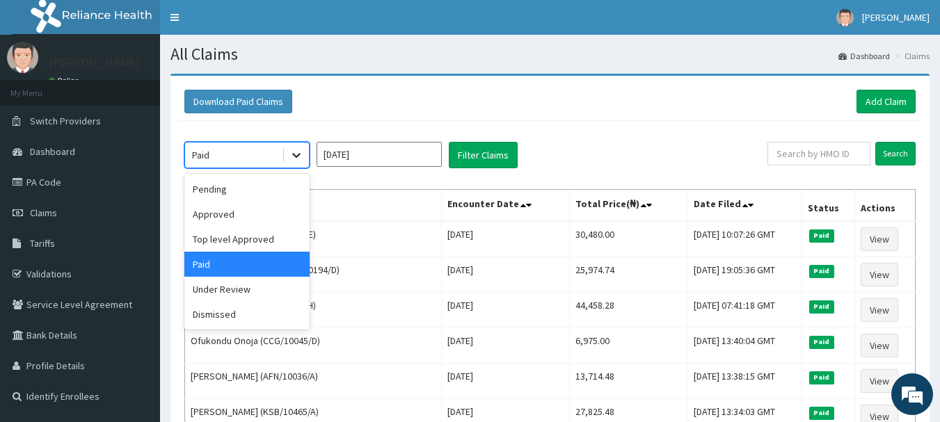
click at [298, 154] on icon at bounding box center [296, 155] width 14 height 14
click at [205, 311] on div "Dismissed" at bounding box center [246, 314] width 125 height 25
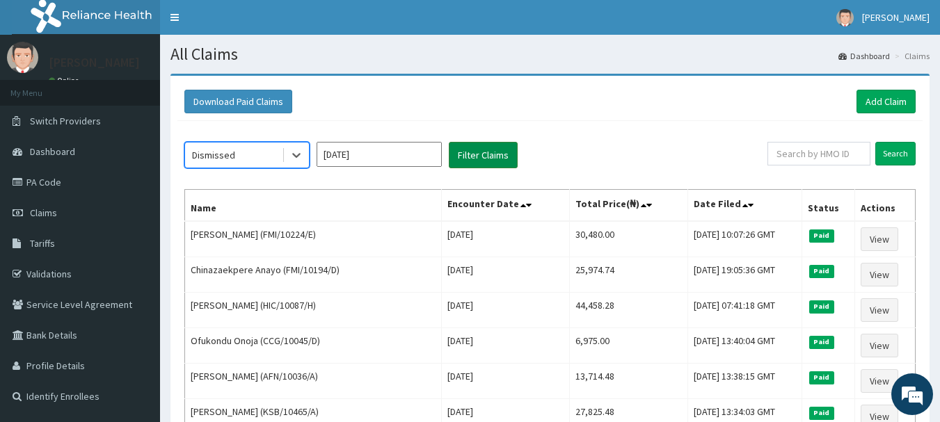
click at [462, 158] on button "Filter Claims" at bounding box center [483, 155] width 69 height 26
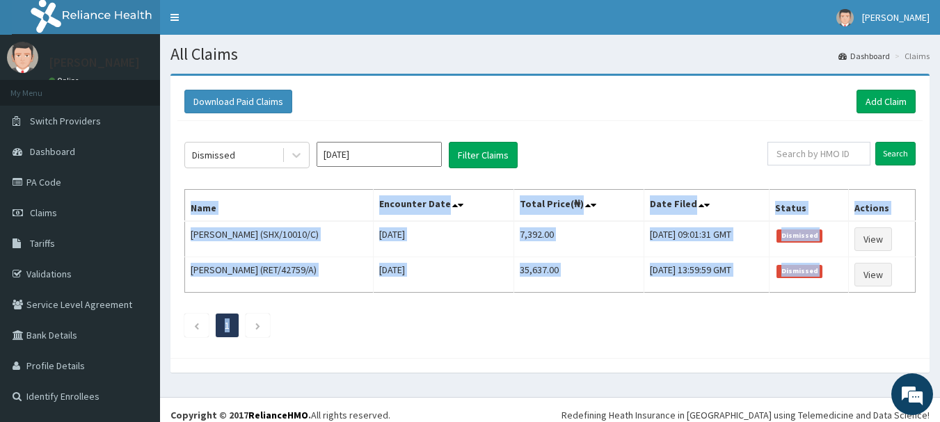
drag, startPoint x: 191, startPoint y: 207, endPoint x: 445, endPoint y: 271, distance: 261.1
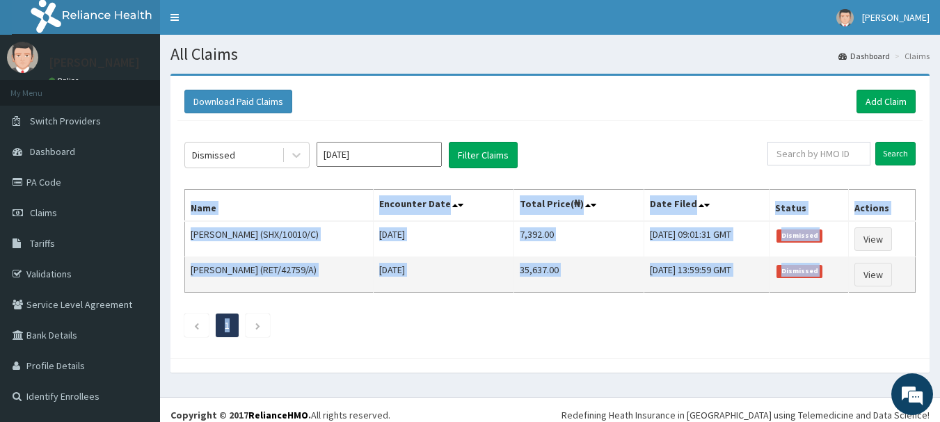
click at [829, 294] on div "Dismissed [DATE] Filter Claims Search Name Encounter Date Total Price(₦) Date F…" at bounding box center [549, 236] width 745 height 230
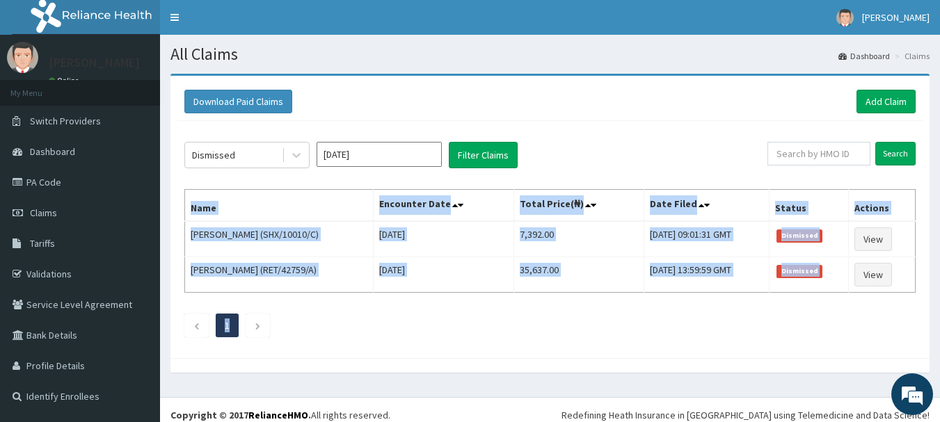
click at [509, 348] on div "Dismissed [DATE] Filter Claims Search Name Encounter Date Total Price(₦) Date F…" at bounding box center [549, 236] width 745 height 230
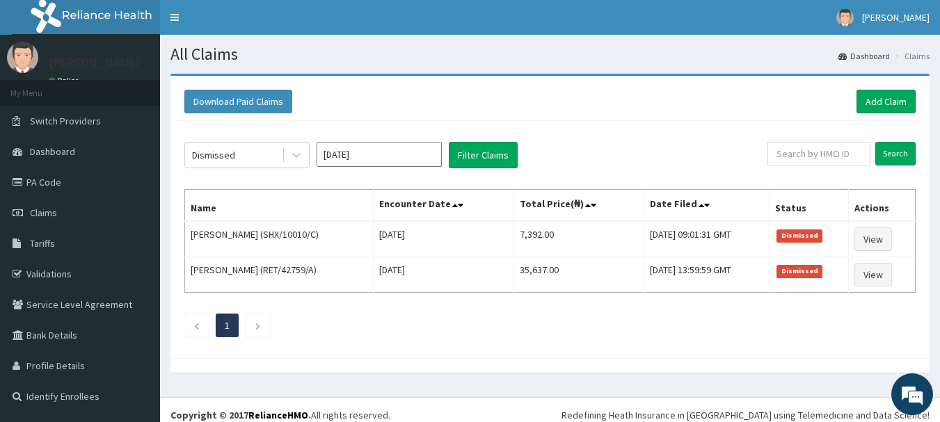
click at [429, 155] on input "[DATE]" at bounding box center [379, 154] width 125 height 25
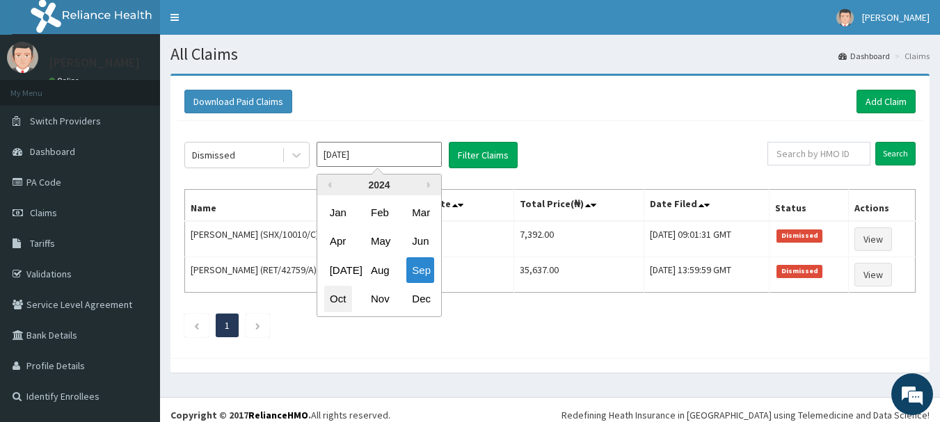
click at [336, 297] on div "Oct" at bounding box center [338, 300] width 28 height 26
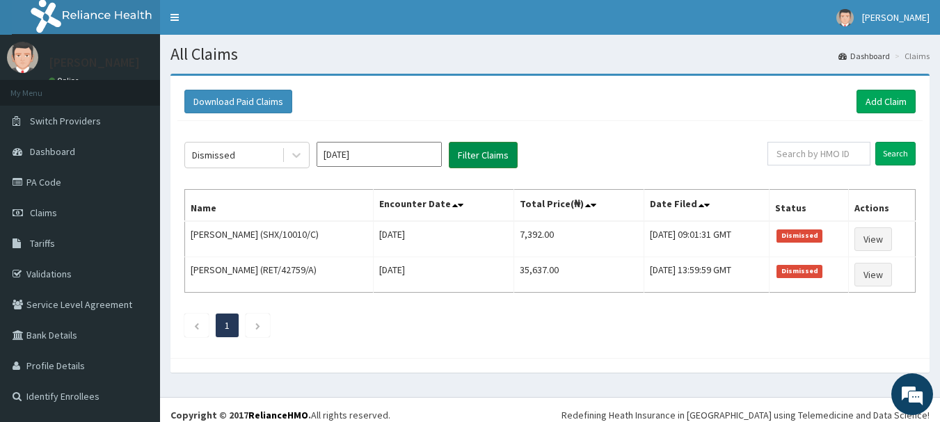
click at [486, 155] on button "Filter Claims" at bounding box center [483, 155] width 69 height 26
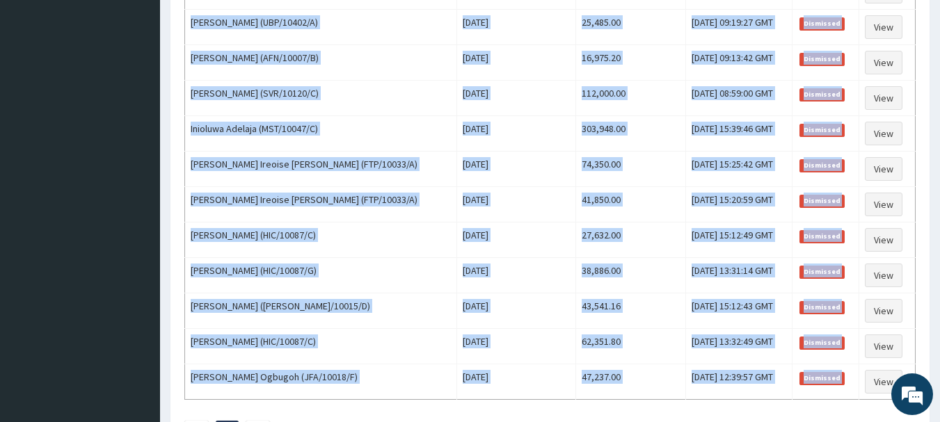
scroll to position [543, 0]
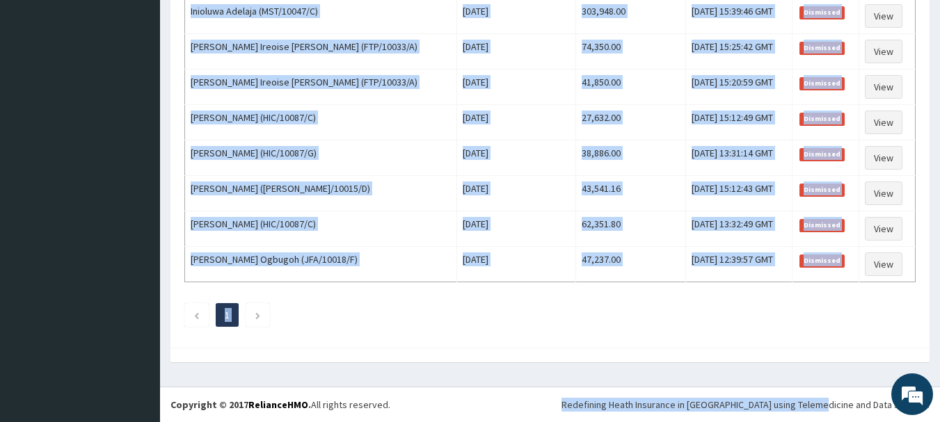
drag, startPoint x: 191, startPoint y: 209, endPoint x: 792, endPoint y: 403, distance: 631.1
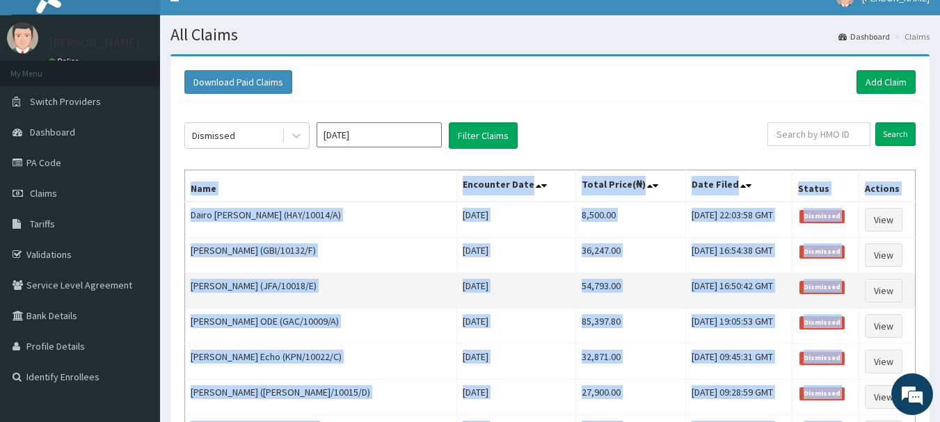
scroll to position [0, 0]
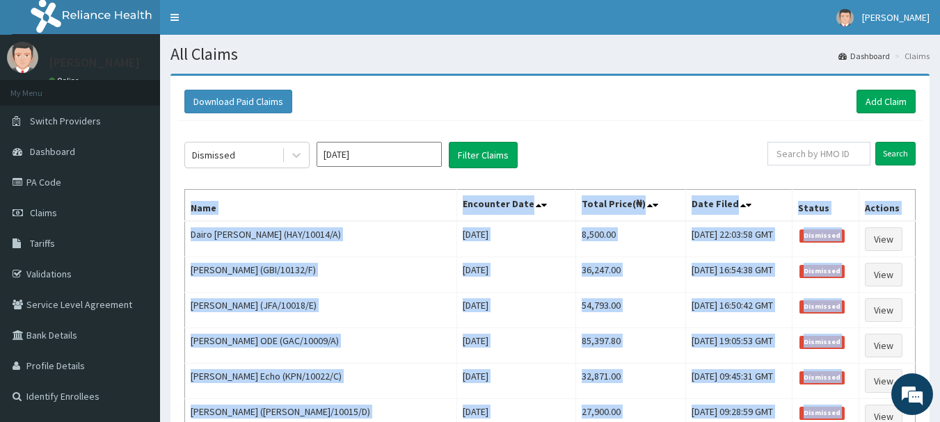
click at [300, 211] on th "Name" at bounding box center [321, 206] width 272 height 32
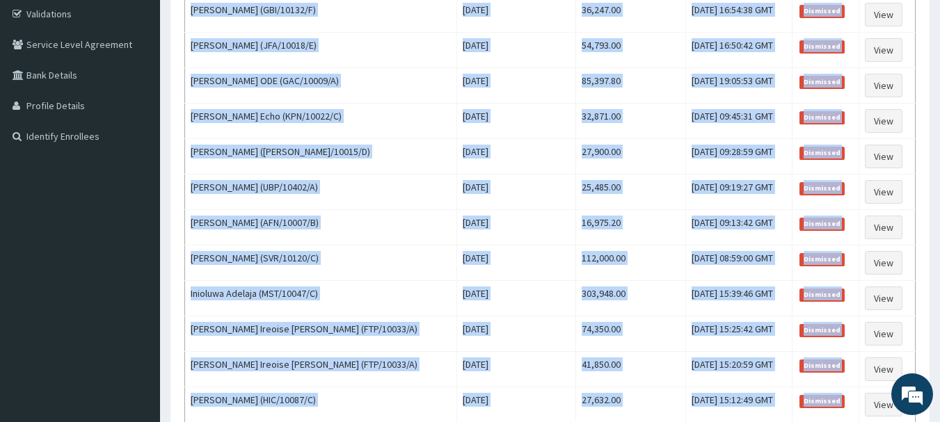
scroll to position [502, 0]
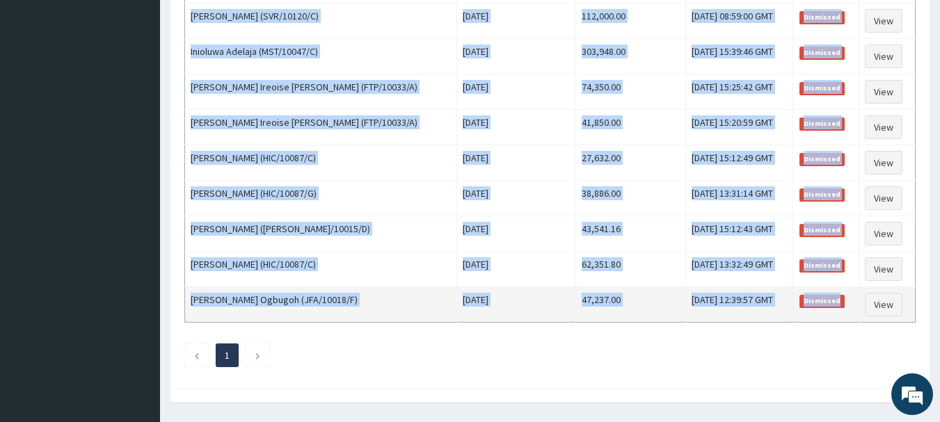
drag, startPoint x: 191, startPoint y: 208, endPoint x: 845, endPoint y: 291, distance: 658.6
click at [845, 291] on table "Name Encounter Date Total Price(₦) Date Filed Status Actions Dairo [PERSON_NAME…" at bounding box center [549, 5] width 731 height 636
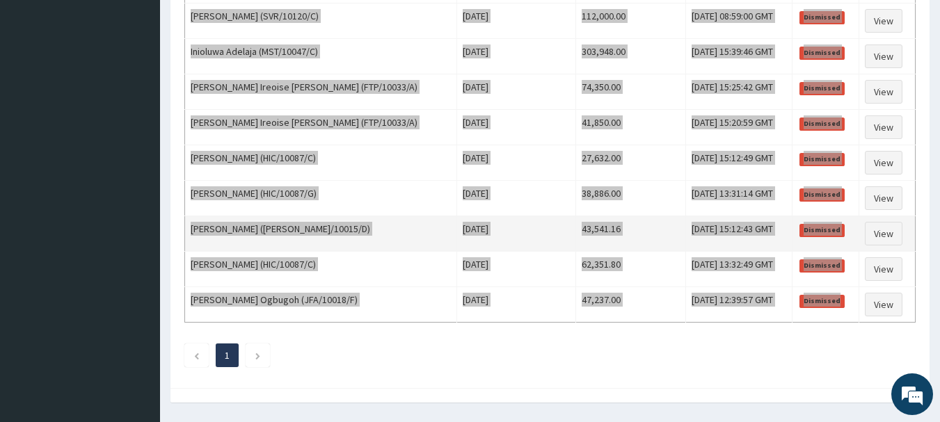
scroll to position [479, 0]
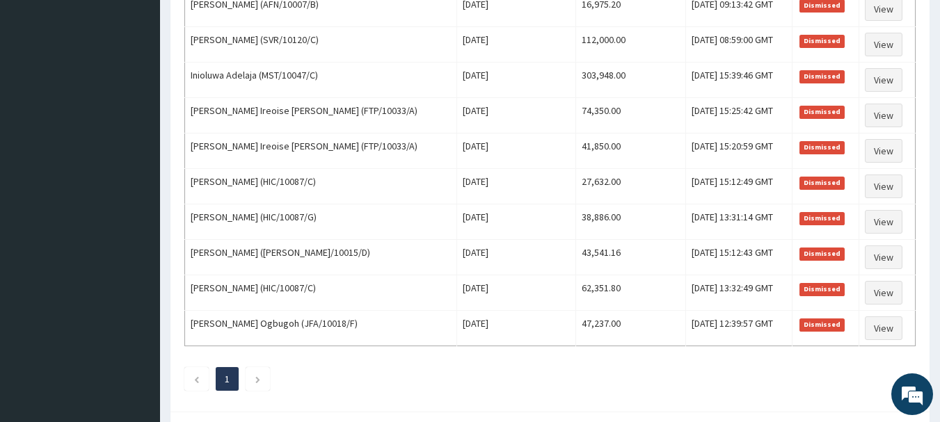
click at [670, 388] on ul "1" at bounding box center [549, 379] width 731 height 24
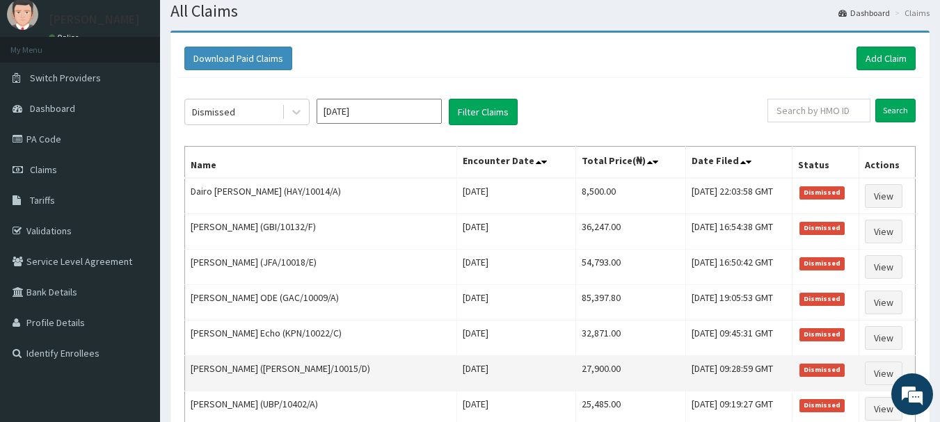
scroll to position [0, 0]
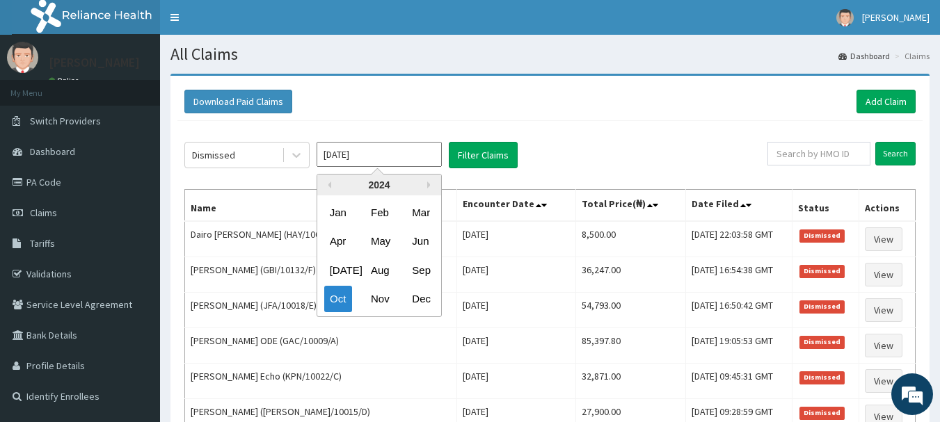
click at [416, 152] on input "Oct 2024" at bounding box center [379, 154] width 125 height 25
click at [383, 300] on div "Nov" at bounding box center [379, 300] width 28 height 26
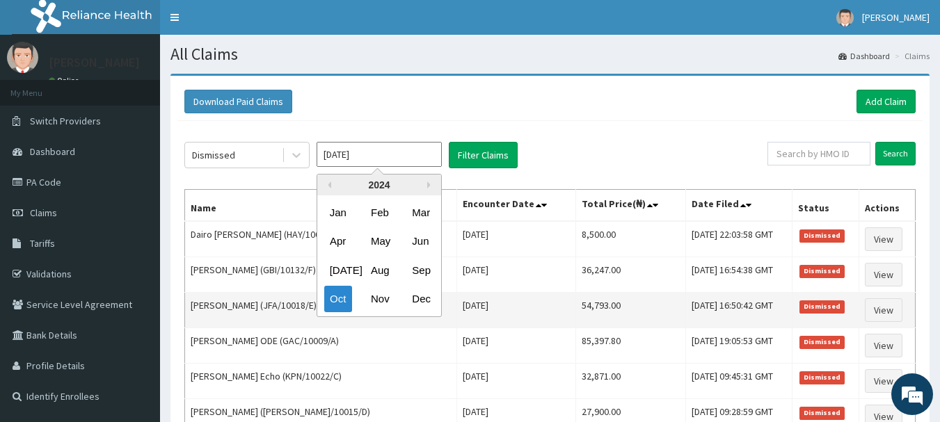
type input "Nov 2024"
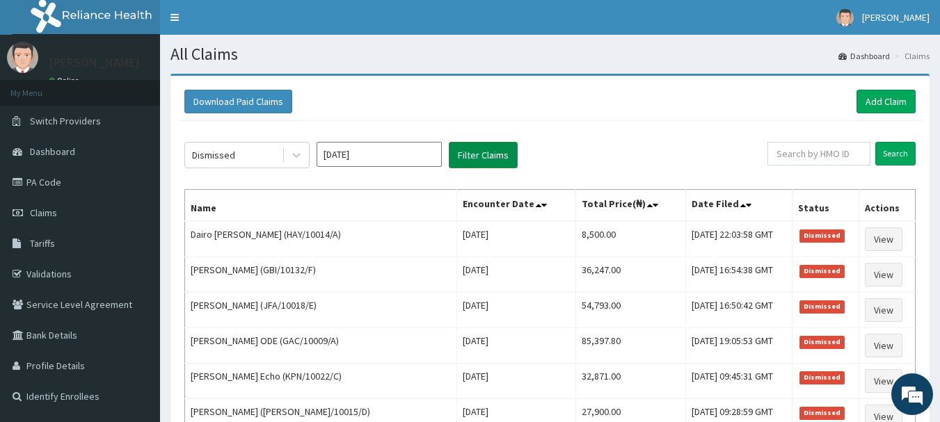
click at [488, 153] on button "Filter Claims" at bounding box center [483, 155] width 69 height 26
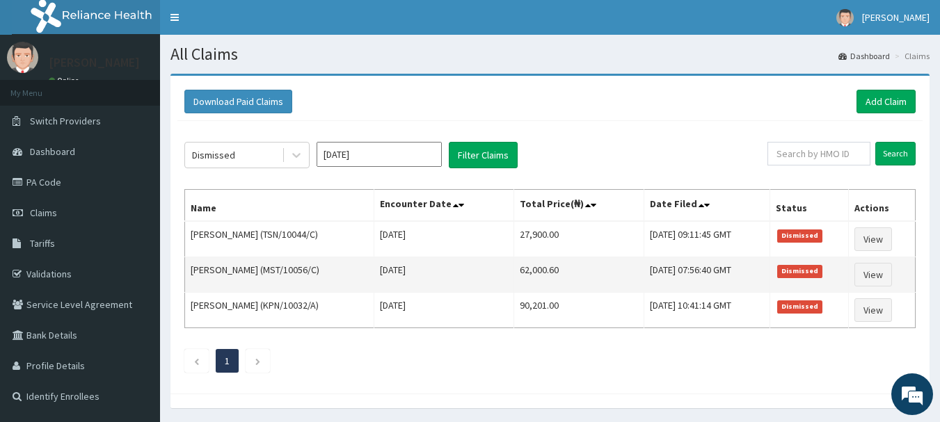
drag, startPoint x: 191, startPoint y: 209, endPoint x: 604, endPoint y: 279, distance: 418.4
click at [902, 312] on table "Name Encounter Date Total Price(₦) Date Filed Status Actions AYOMIKUN FALANA (T…" at bounding box center [549, 258] width 731 height 139
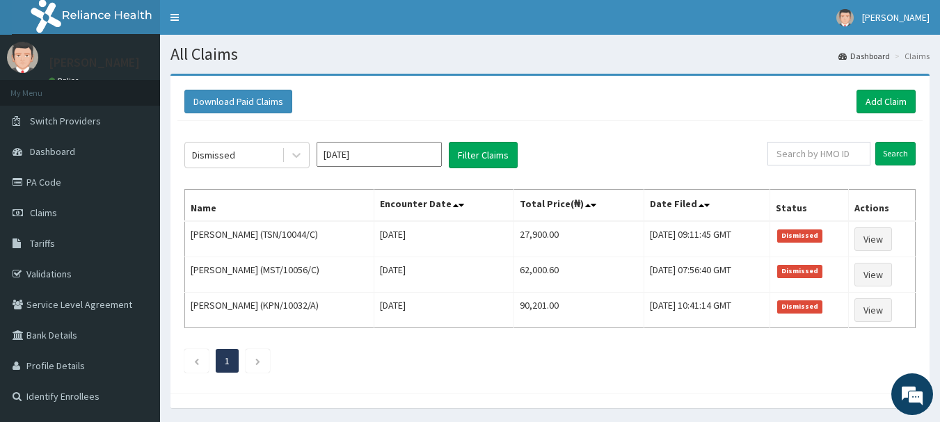
click at [524, 379] on div "Dismissed Nov 2024 Filter Claims Search Name Encounter Date Total Price(₦) Date…" at bounding box center [549, 254] width 745 height 266
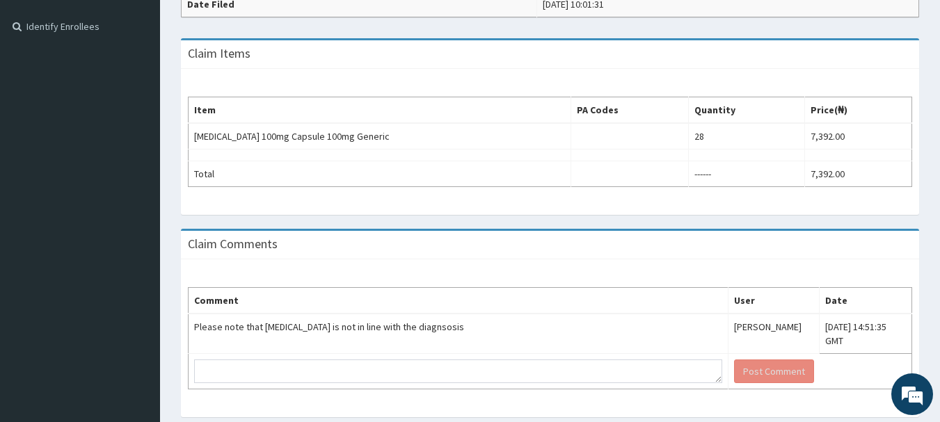
scroll to position [401, 0]
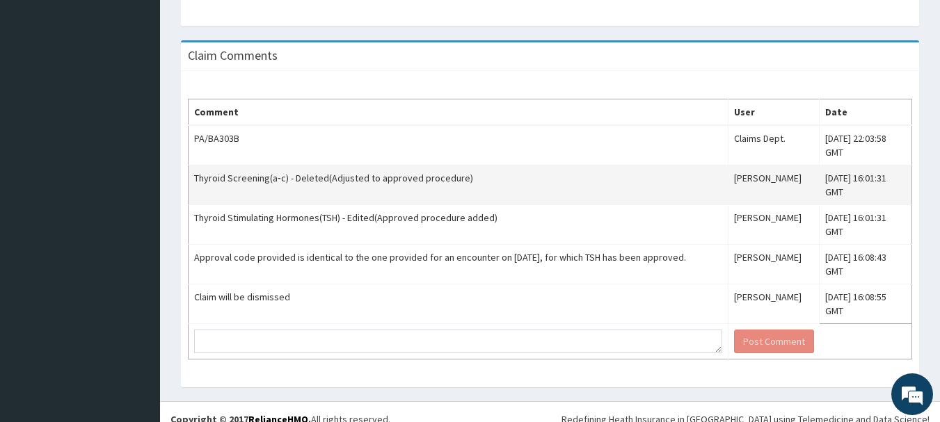
scroll to position [573, 0]
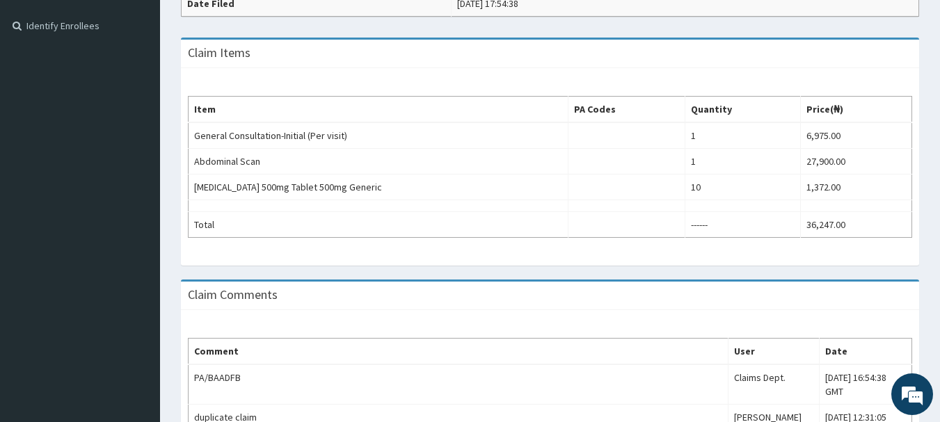
scroll to position [347, 0]
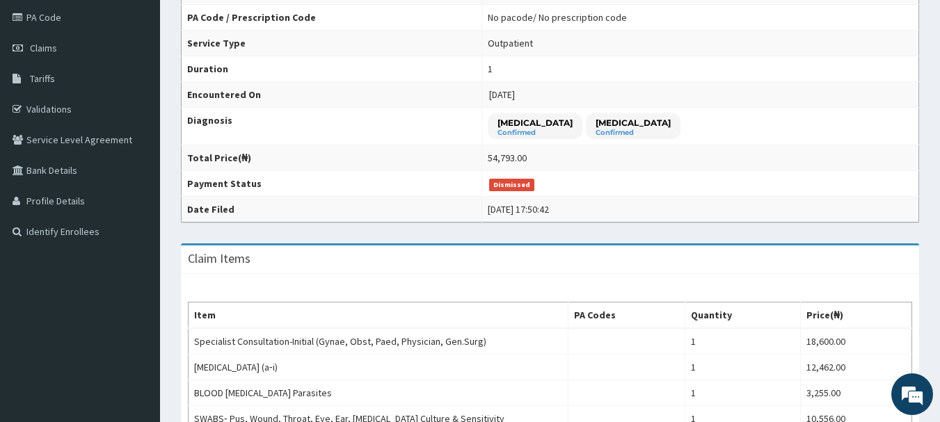
scroll to position [159, 0]
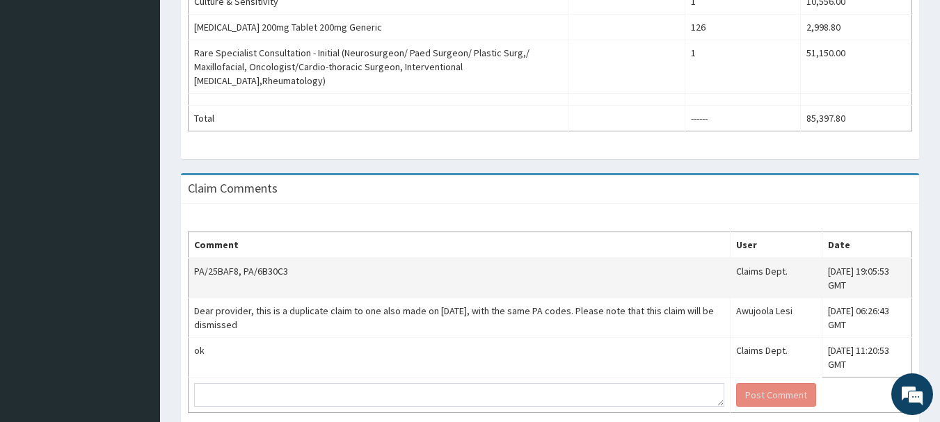
scroll to position [625, 0]
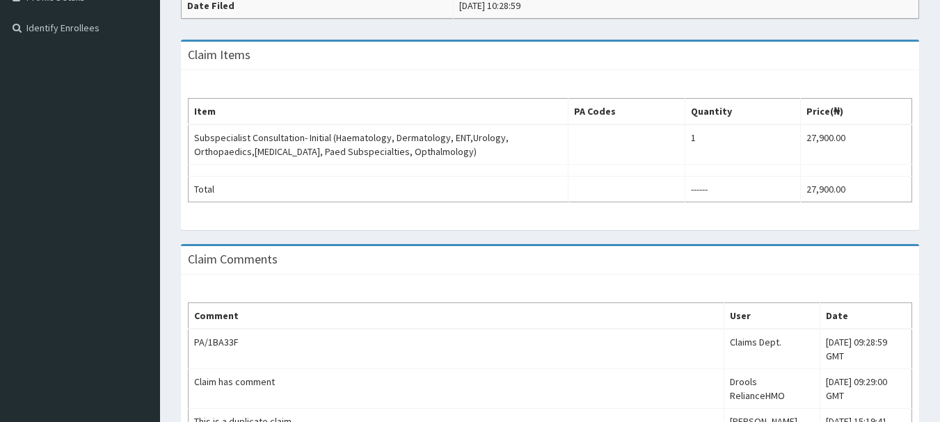
scroll to position [368, 0]
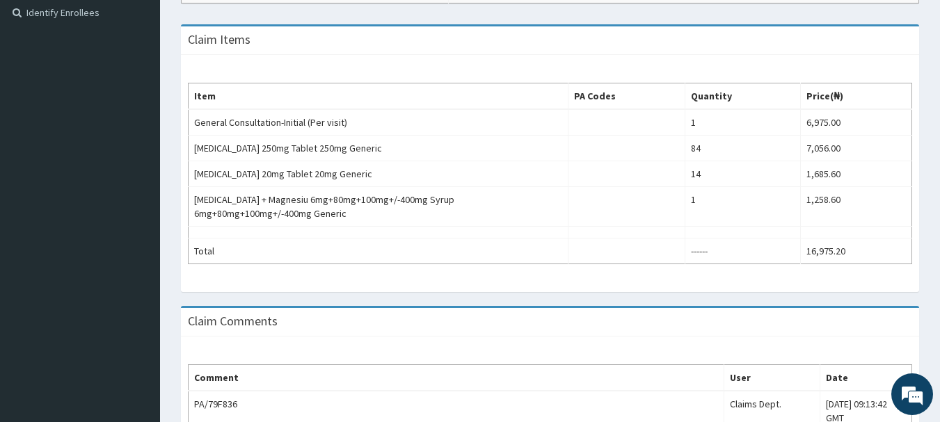
scroll to position [379, 0]
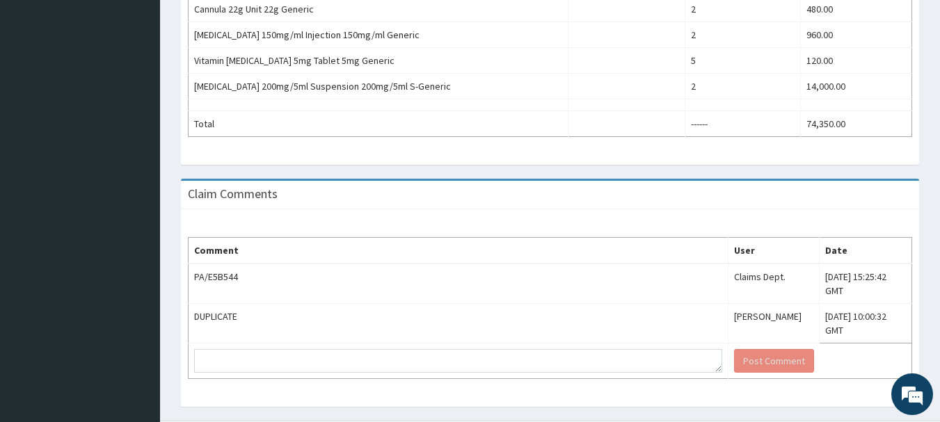
scroll to position [684, 0]
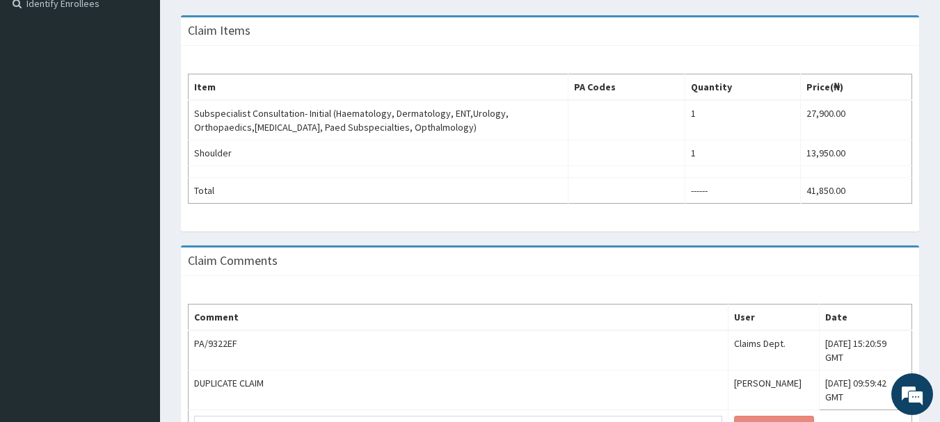
scroll to position [417, 0]
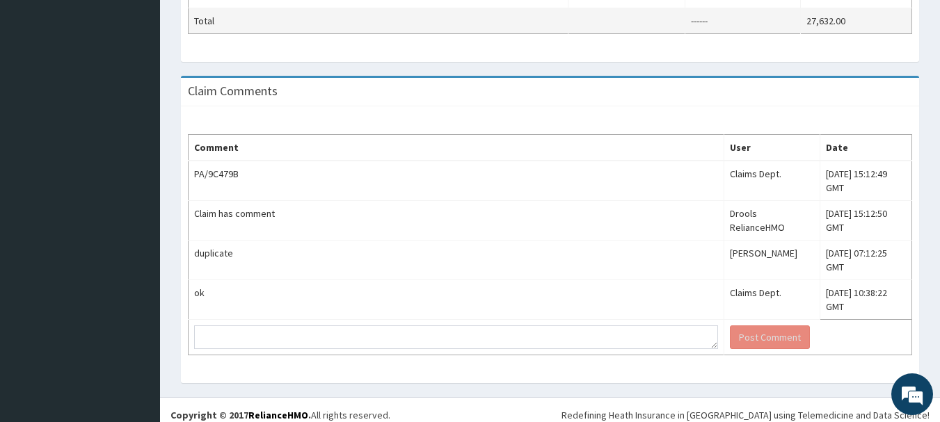
scroll to position [581, 0]
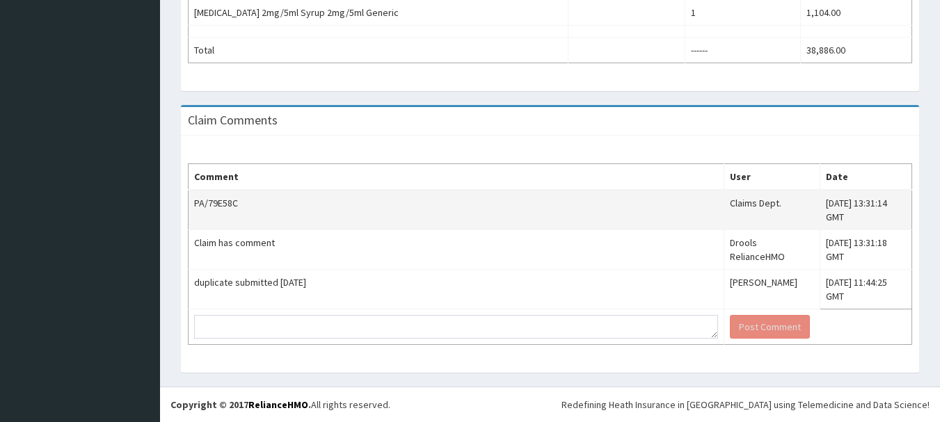
scroll to position [530, 0]
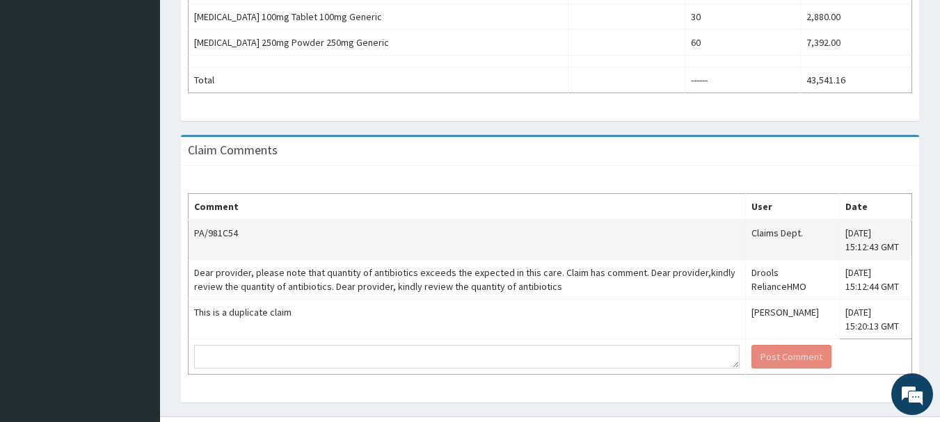
scroll to position [726, 0]
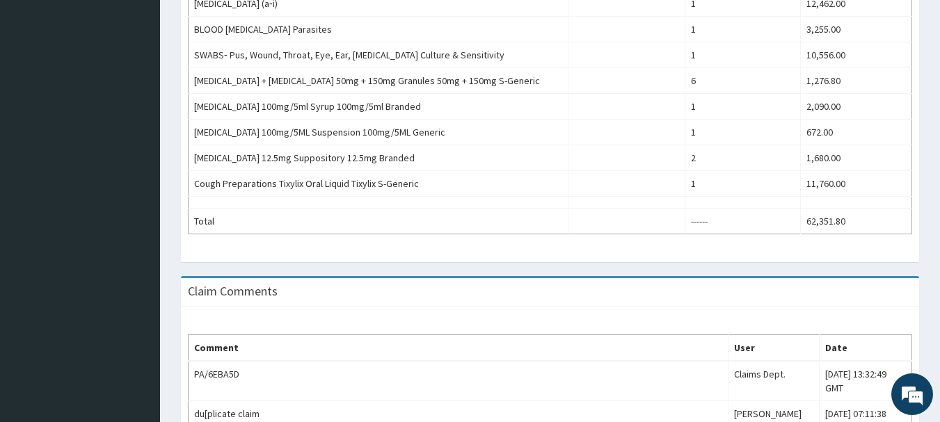
scroll to position [632, 0]
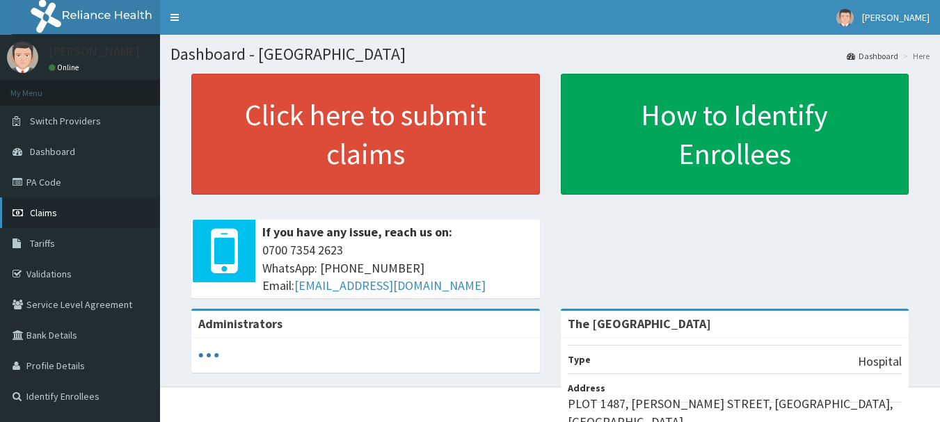
click at [33, 211] on span "Claims" at bounding box center [43, 213] width 27 height 13
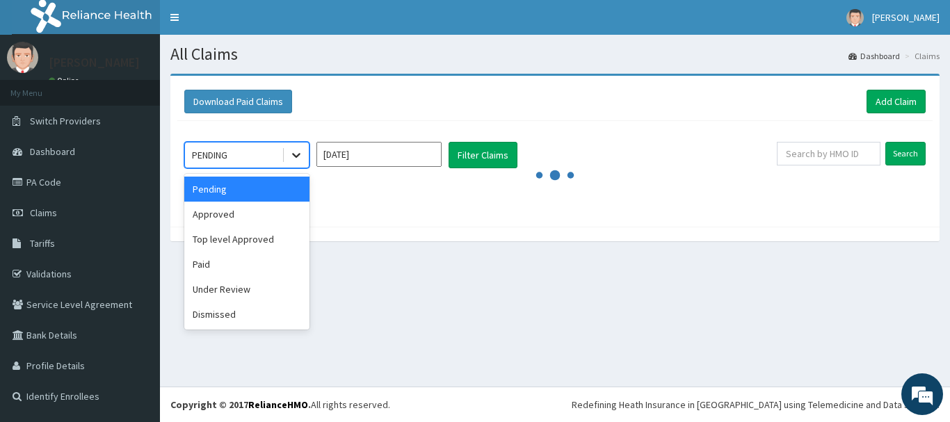
click at [298, 156] on icon at bounding box center [296, 156] width 8 height 5
click at [221, 315] on div "Dismissed" at bounding box center [246, 314] width 125 height 25
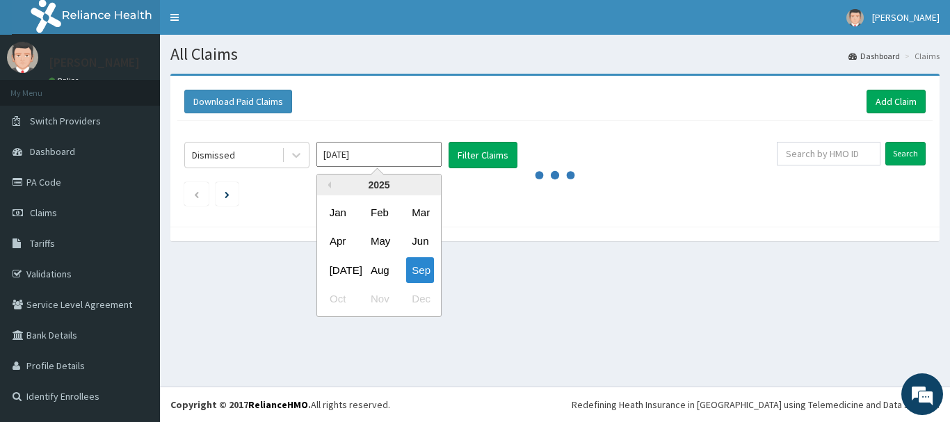
click at [424, 153] on input "[DATE]" at bounding box center [379, 154] width 125 height 25
click at [328, 183] on button "Previous Year" at bounding box center [327, 185] width 7 height 7
click at [381, 298] on div "Nov" at bounding box center [379, 300] width 28 height 26
type input "[DATE]"
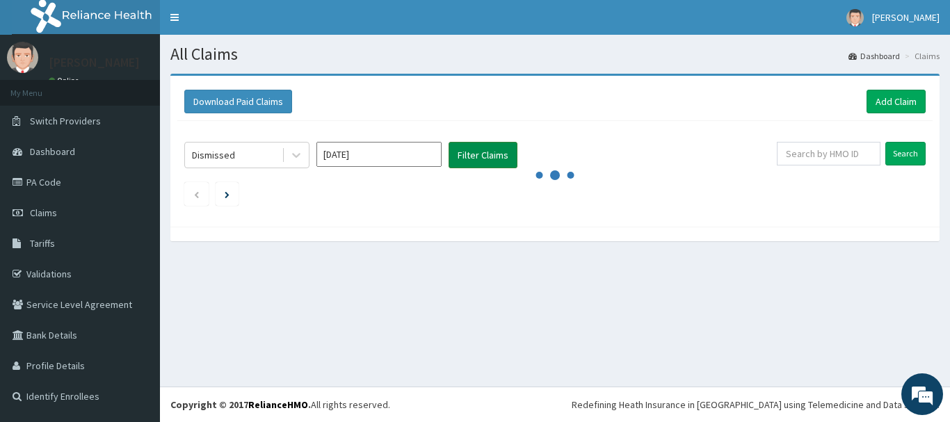
click at [477, 157] on button "Filter Claims" at bounding box center [483, 155] width 69 height 26
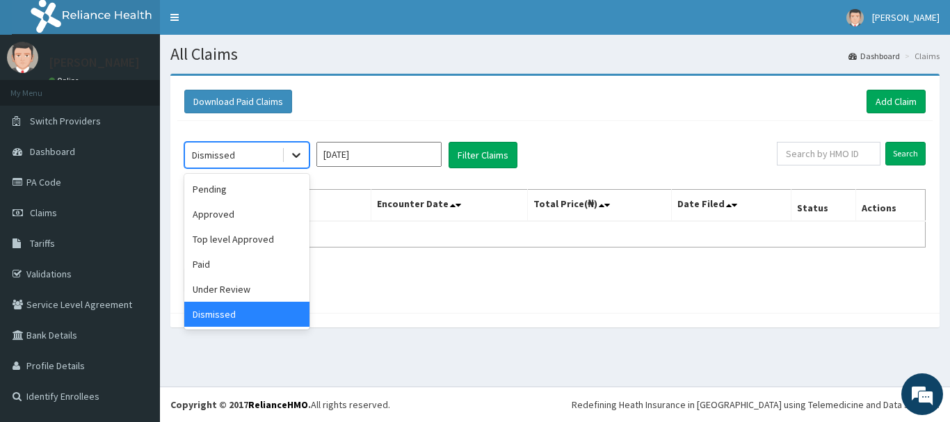
click at [300, 154] on icon at bounding box center [296, 156] width 8 height 5
click at [233, 287] on div "Under Review" at bounding box center [246, 289] width 125 height 25
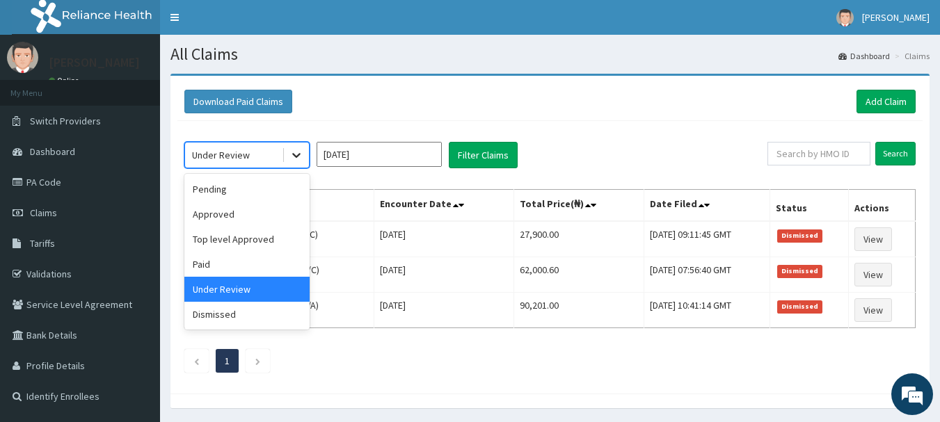
click at [295, 155] on icon at bounding box center [296, 156] width 8 height 5
click at [239, 312] on div "Dismissed" at bounding box center [246, 314] width 125 height 25
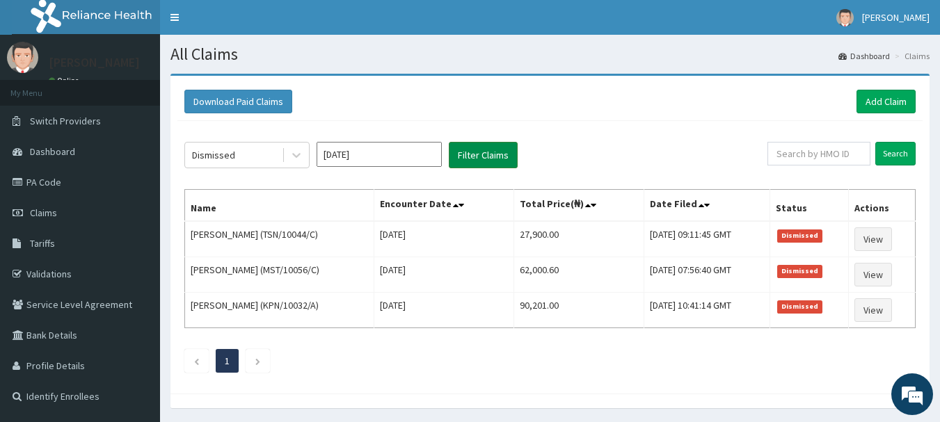
click at [477, 151] on button "Filter Claims" at bounding box center [483, 155] width 69 height 26
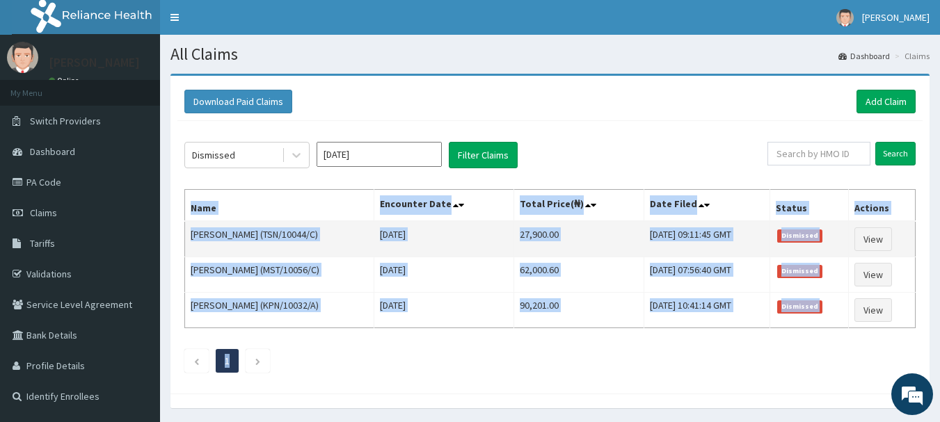
drag, startPoint x: 193, startPoint y: 208, endPoint x: 384, endPoint y: 248, distance: 194.7
click at [829, 326] on table "Name Encounter Date Total Price(₦) Date Filed Status Actions AYOMIKUN FALANA (T…" at bounding box center [549, 258] width 731 height 139
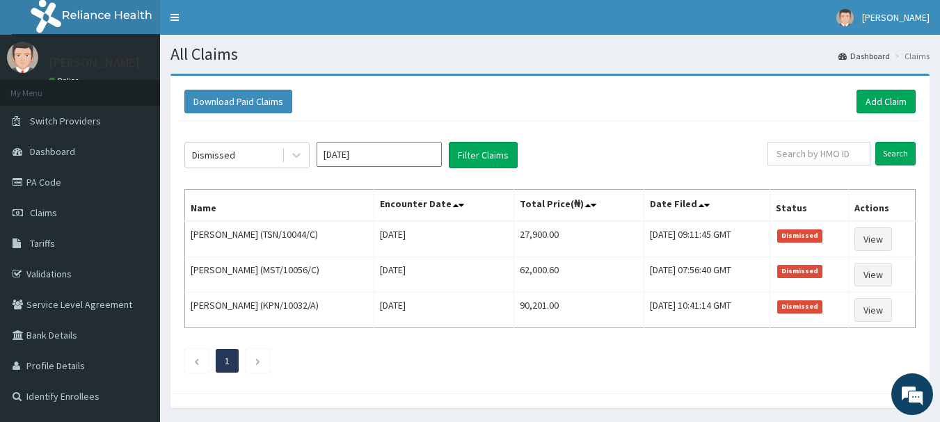
click at [586, 362] on ul "1" at bounding box center [549, 361] width 731 height 24
click at [802, 157] on input "text" at bounding box center [818, 154] width 103 height 24
paste input "TSN/10044/C"
type input "TSN/10044/C"
click at [891, 151] on input "Search" at bounding box center [895, 154] width 40 height 24
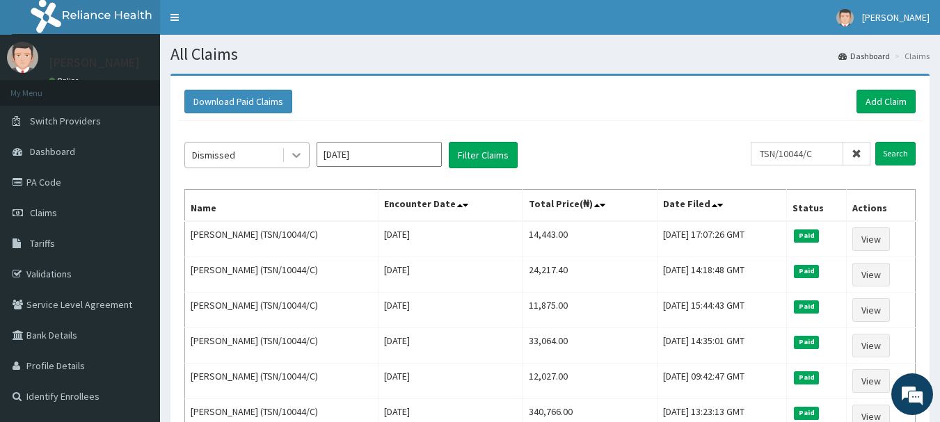
click at [294, 156] on icon at bounding box center [296, 156] width 8 height 5
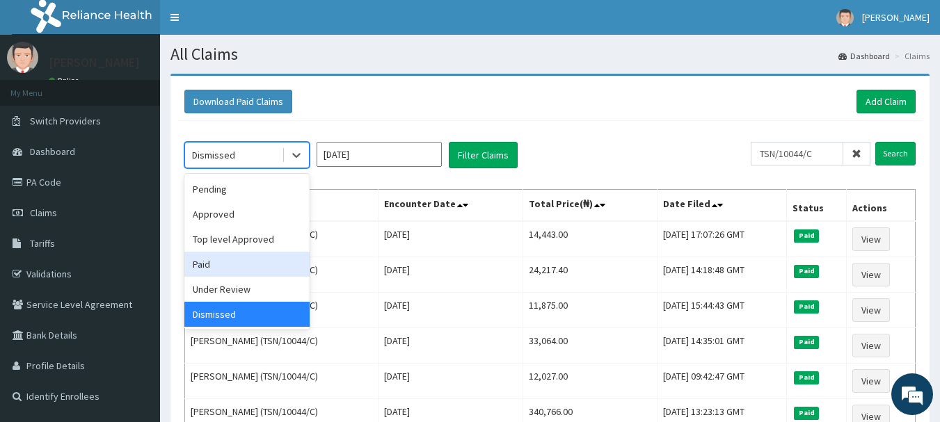
click at [387, 157] on input "Nov 2024" at bounding box center [379, 154] width 125 height 25
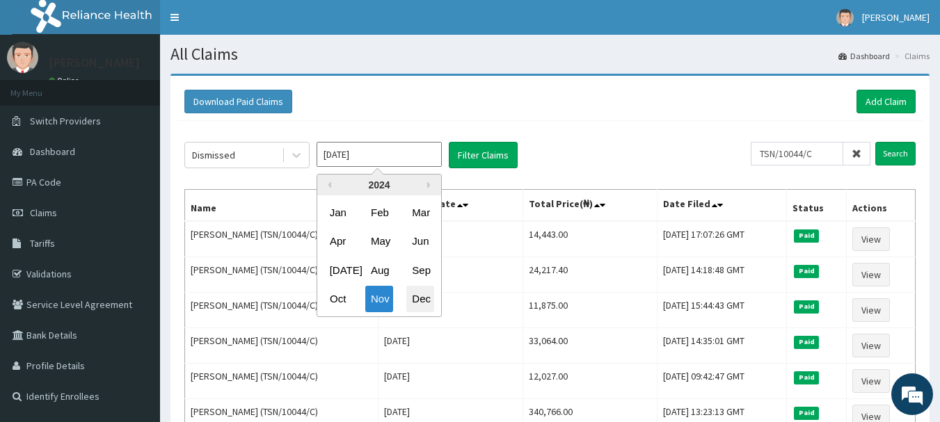
click at [429, 300] on div "Dec" at bounding box center [420, 300] width 28 height 26
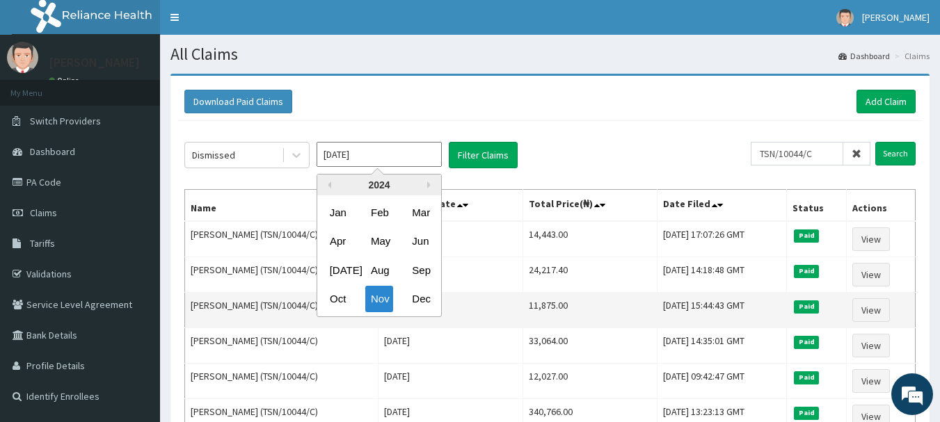
type input "Dec 2024"
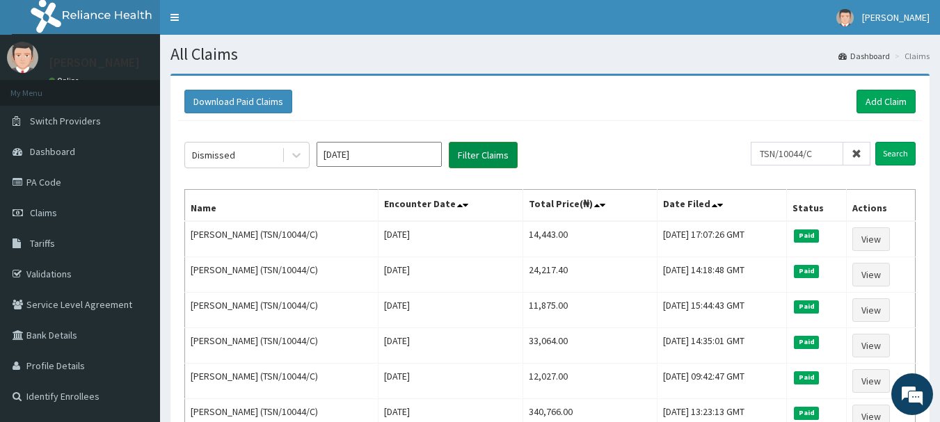
click at [481, 152] on button "Filter Claims" at bounding box center [483, 155] width 69 height 26
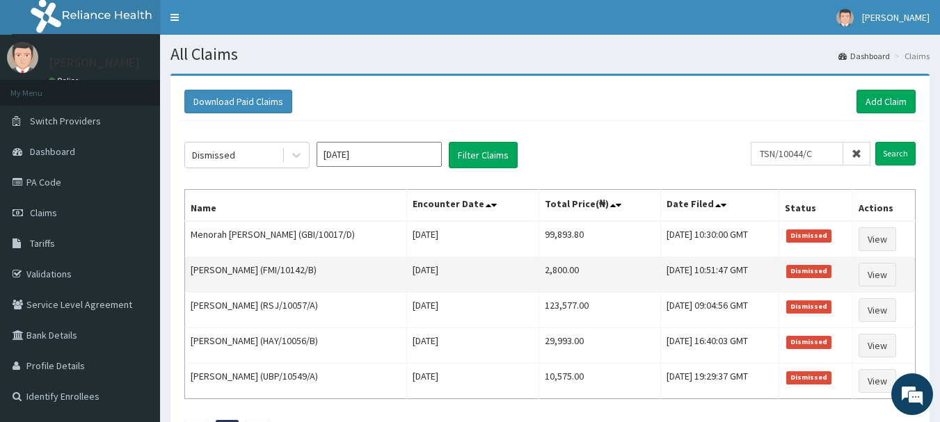
drag, startPoint x: 191, startPoint y: 209, endPoint x: 624, endPoint y: 287, distance: 439.7
click at [848, 388] on table "Name Encounter Date Total Price(₦) Date Filed Status Actions Menorah Opara (GBI…" at bounding box center [549, 294] width 731 height 210
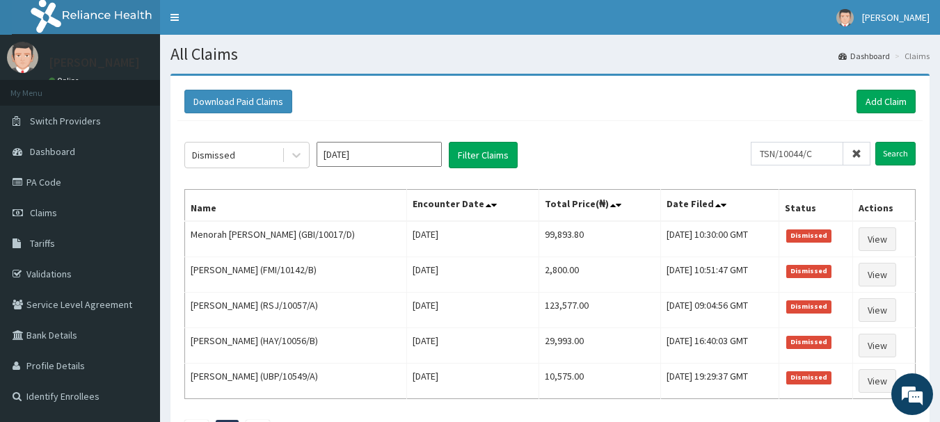
click at [747, 151] on div "Dismissed Dec 2024 Filter Claims" at bounding box center [467, 155] width 566 height 26
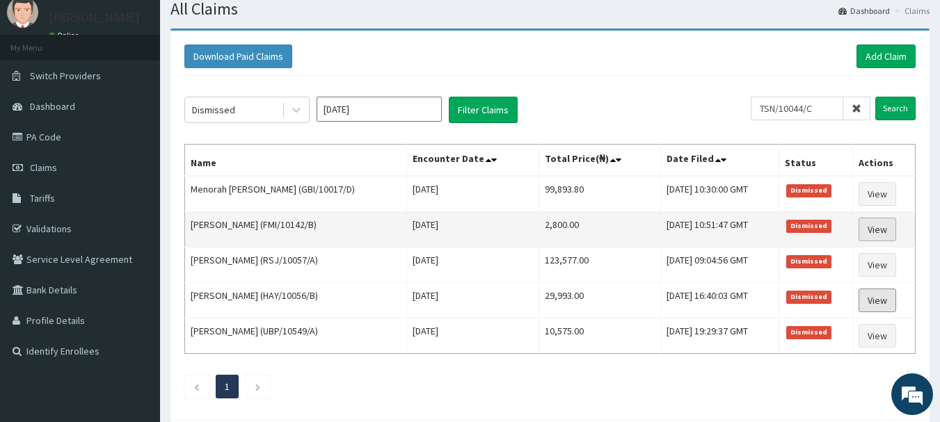
scroll to position [70, 0]
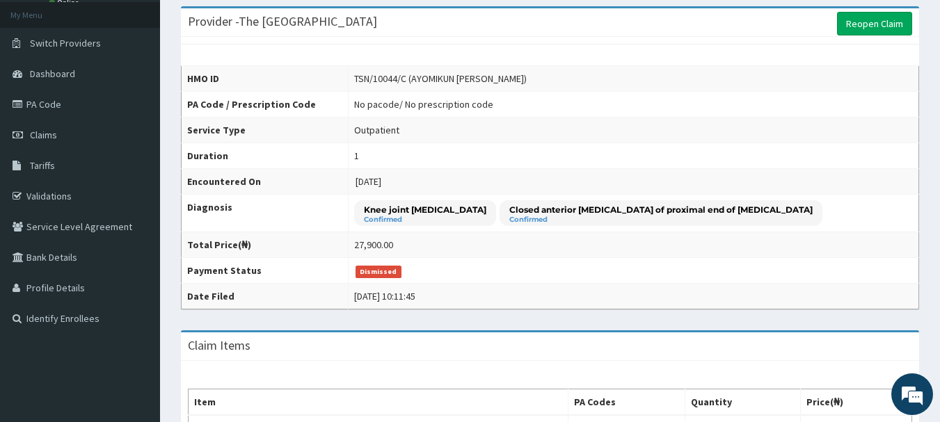
scroll to position [74, 0]
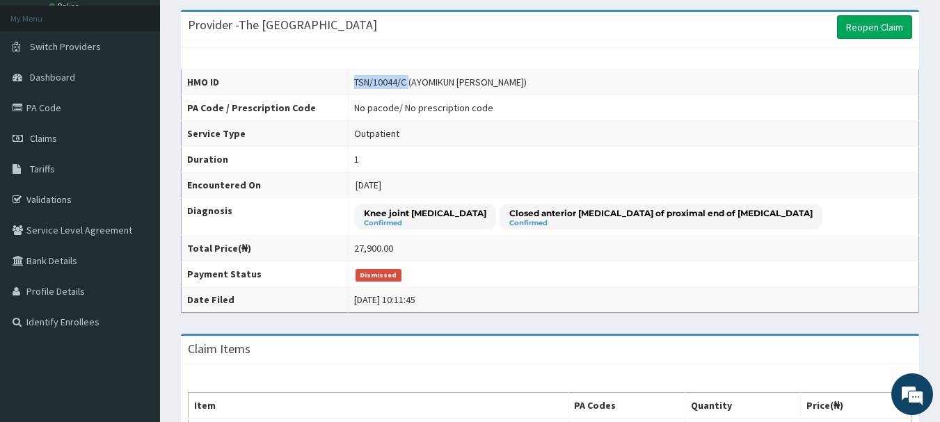
drag, startPoint x: 369, startPoint y: 82, endPoint x: 424, endPoint y: 84, distance: 54.3
click at [424, 84] on div "TSN/10044/C (AYOMIKUN FALANA)" at bounding box center [440, 82] width 173 height 14
copy div "TSN/10044/C"
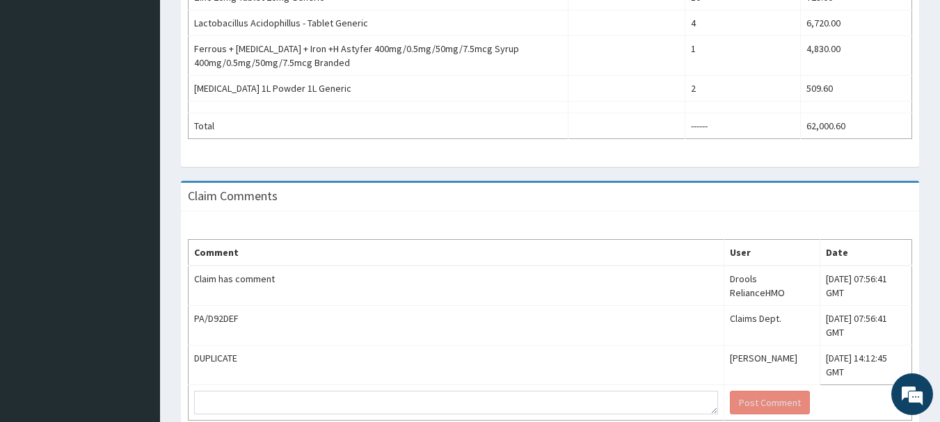
scroll to position [672, 0]
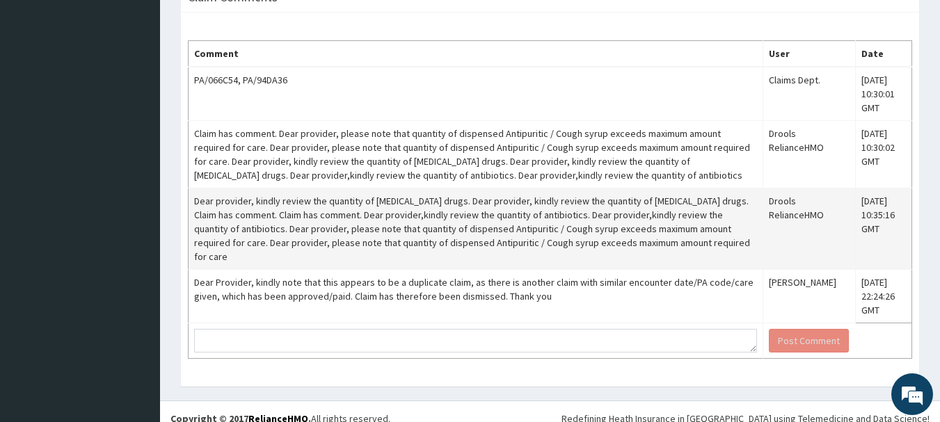
scroll to position [896, 0]
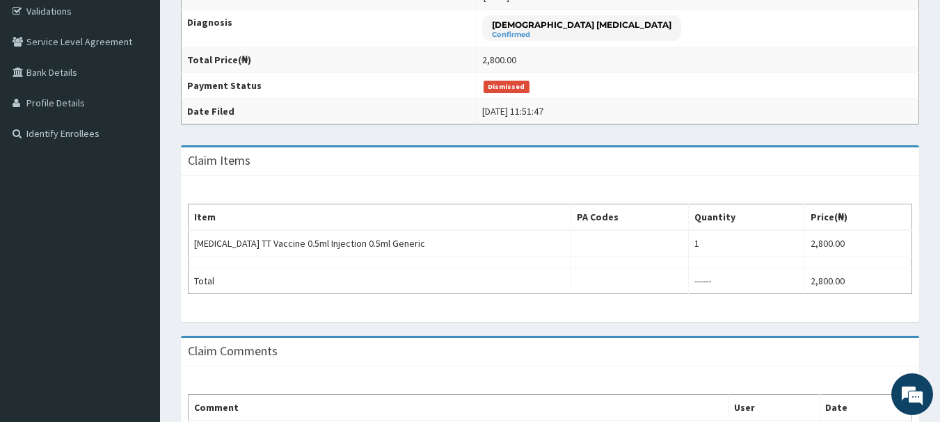
scroll to position [262, 0]
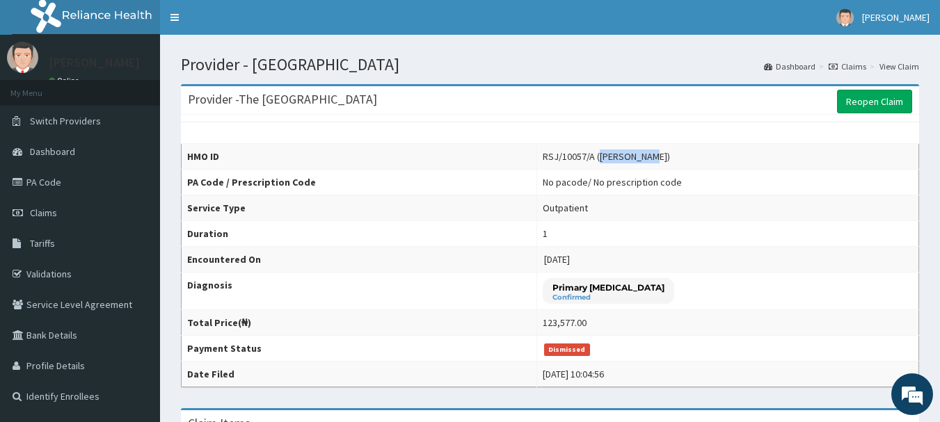
drag, startPoint x: 525, startPoint y: 157, endPoint x: 565, endPoint y: 154, distance: 39.7
click at [565, 154] on div "RSJ/10057/A ([PERSON_NAME])" at bounding box center [606, 157] width 127 height 14
copy div "[PERSON_NAME]"
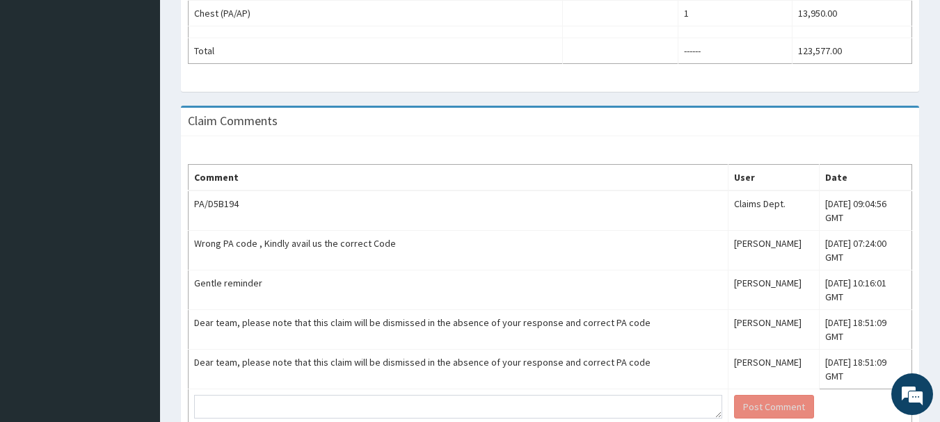
scroll to position [803, 0]
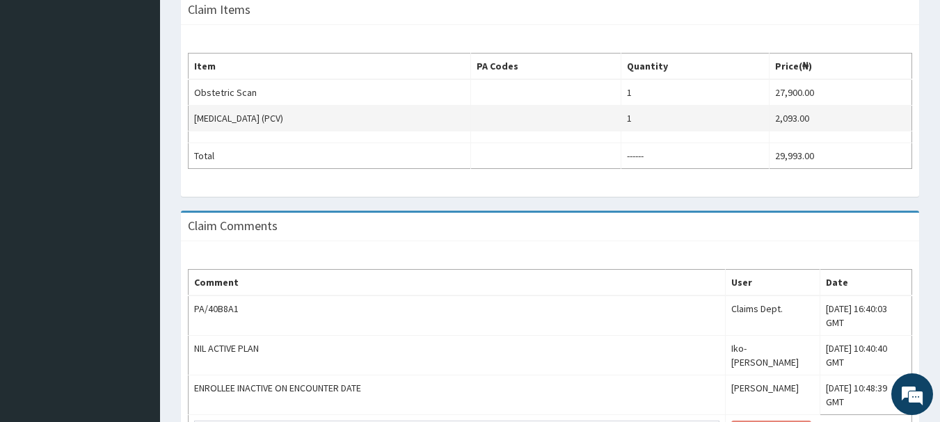
scroll to position [417, 0]
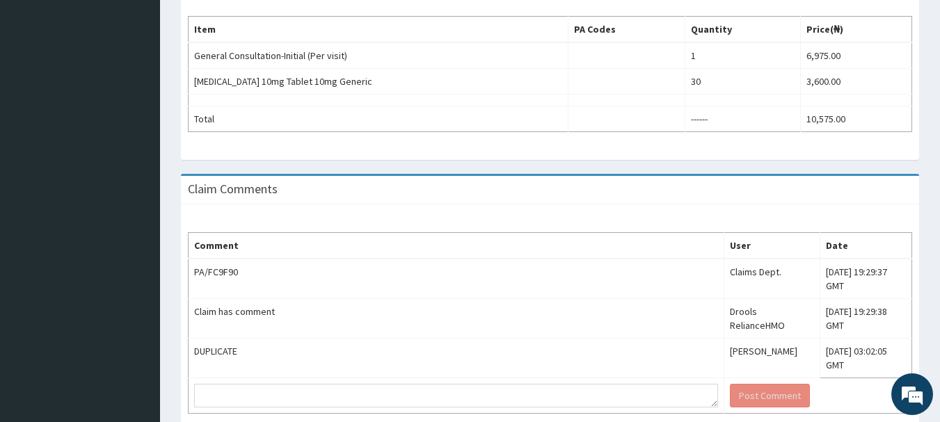
scroll to position [478, 0]
